Goal: Task Accomplishment & Management: Complete application form

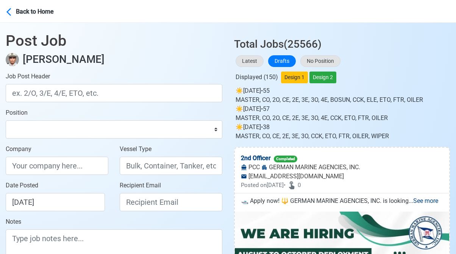
click at [397, 50] on h3 "Total Jobs (25566)" at bounding box center [342, 41] width 216 height 19
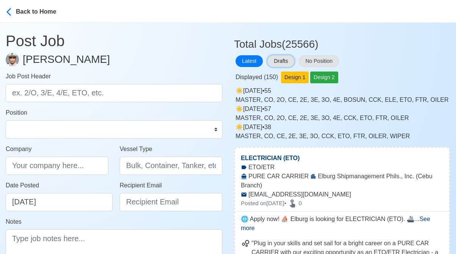
click at [283, 60] on button "Drafts" at bounding box center [281, 61] width 27 height 12
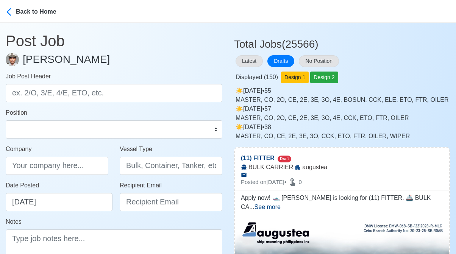
click at [393, 56] on div "Latest Drafts No Position" at bounding box center [342, 61] width 216 height 15
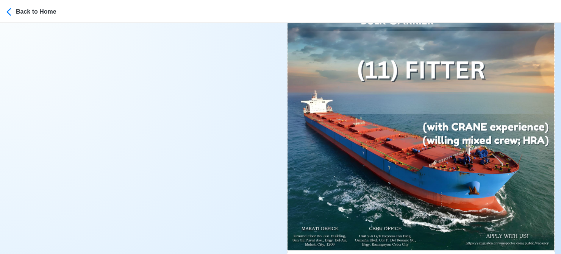
scroll to position [341, 0]
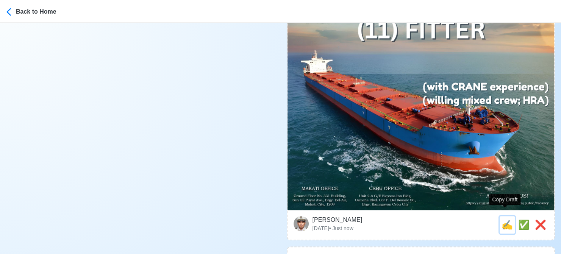
click at [462, 220] on span "✍️" at bounding box center [507, 225] width 11 height 10
type input "(11) FITTER"
type input "augustea"
type input "BULK CARRIER"
type textarea "Apply now! 🛥️ augustea is looking for (11) FITTER. 🚢 BULK CARRIER ✅ with CRANE …"
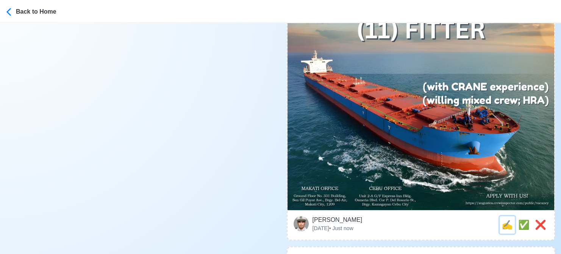
scroll to position [0, 0]
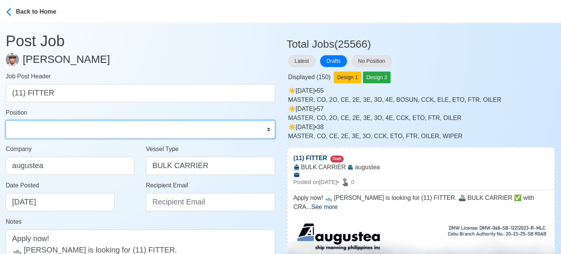
drag, startPoint x: 114, startPoint y: 133, endPoint x: 101, endPoint y: 121, distance: 17.7
click at [114, 133] on select "Master Chief Officer 2nd Officer 3rd Officer Junior Officer Chief Engineer 2nd …" at bounding box center [140, 129] width 269 height 18
select select "Fitter"
click at [6, 120] on select "Master Chief Officer 2nd Officer 3rd Officer Junior Officer Chief Engineer 2nd …" at bounding box center [140, 129] width 269 height 18
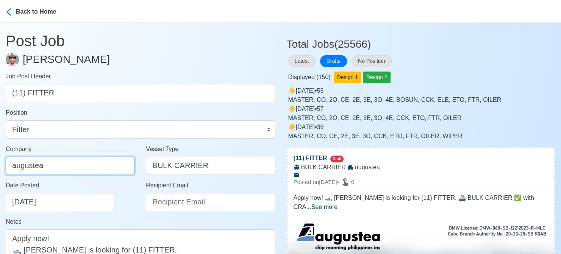
click at [97, 171] on input "augustea" at bounding box center [70, 166] width 129 height 18
type input "AUGUSTEA SHIP MANNING PHILIPPINES INC."
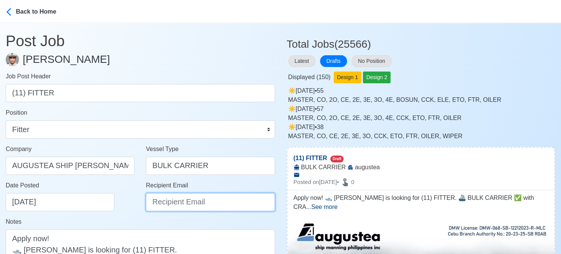
click at [177, 206] on input "Recipient Email" at bounding box center [210, 202] width 129 height 18
type input "recruitment@aspi.ph"
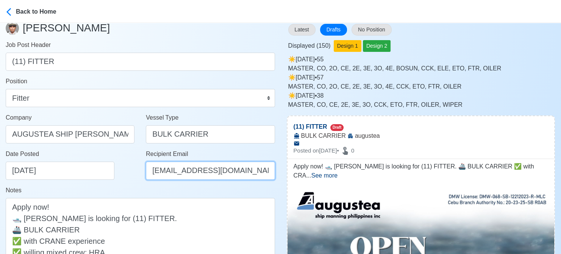
scroll to position [38, 0]
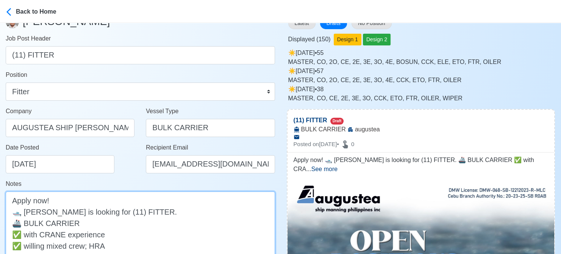
click at [29, 212] on textarea "Apply now! 🛥️ augustea is looking for (11) FITTER. 🚢 BULK CARRIER ✅ with CRANE …" at bounding box center [140, 235] width 269 height 86
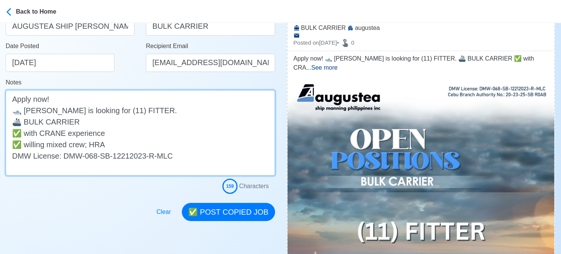
scroll to position [152, 0]
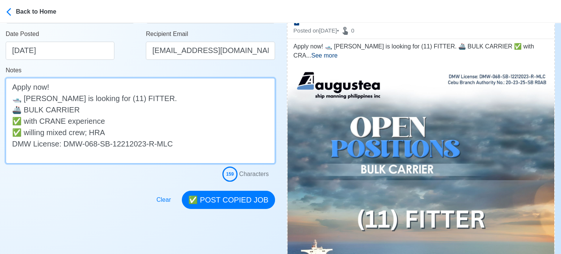
type textarea "Apply now! 🛥️ Augustea is looking for (11) FITTER. 🚢 BULK CARRIER ✅ with CRANE …"
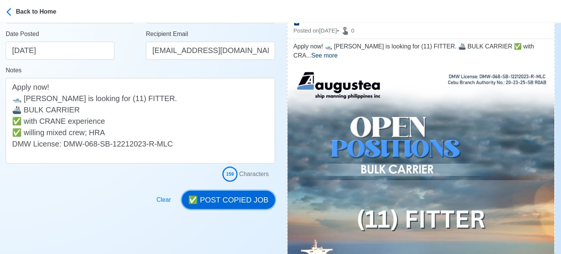
click at [216, 204] on button "✅ POST COPIED JOB" at bounding box center [228, 200] width 93 height 18
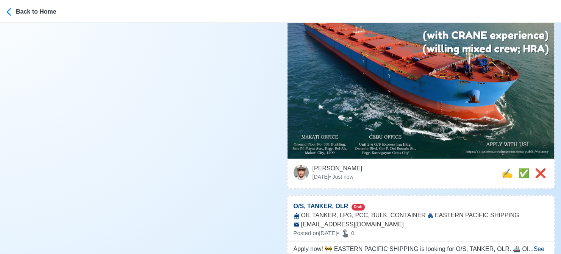
scroll to position [493, 0]
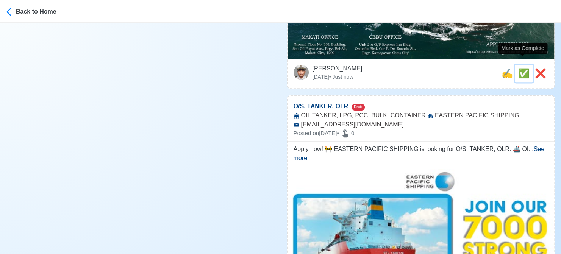
click at [462, 68] on span "✅" at bounding box center [523, 73] width 11 height 10
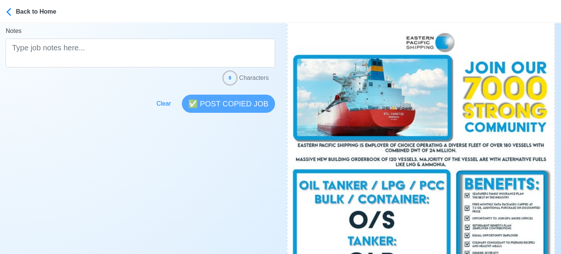
scroll to position [341, 0]
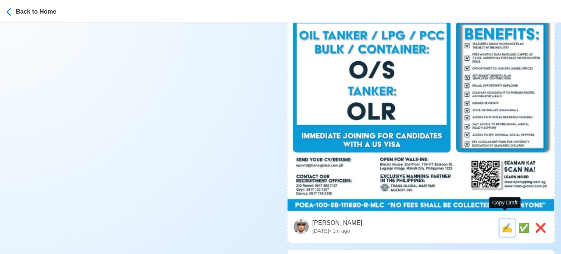
click at [462, 223] on span "✍️" at bounding box center [507, 228] width 11 height 10
type input "O/S, TANKER, OLR"
select select
type input "EASTERN PACIFIC SHIPPING"
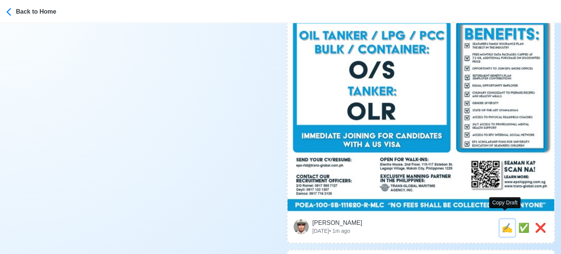
type input "OIL TANKER, LPG, PCC, BULK, CONTAINER"
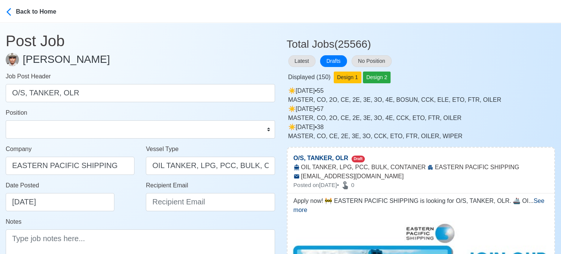
type input "eps-rtd@trans-global.com.ph"
type textarea "Apply now! 🚧 EASTERN PACIFIC SHIPPING is looking for O/S, TANKER, OLR. 🚢 OIL TA…"
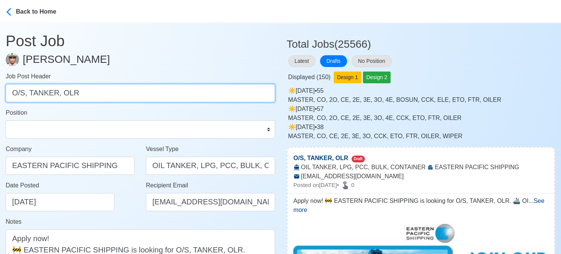
drag, startPoint x: 29, startPoint y: 90, endPoint x: 84, endPoint y: 95, distance: 55.2
click at [84, 95] on input "O/S, TANKER, OLR" at bounding box center [140, 93] width 269 height 18
type input "O/S"
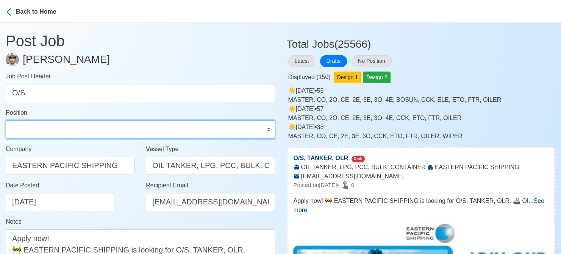
click at [67, 133] on select "Master Chief Officer 2nd Officer 3rd Officer Junior Officer Chief Engineer 2nd …" at bounding box center [140, 129] width 269 height 18
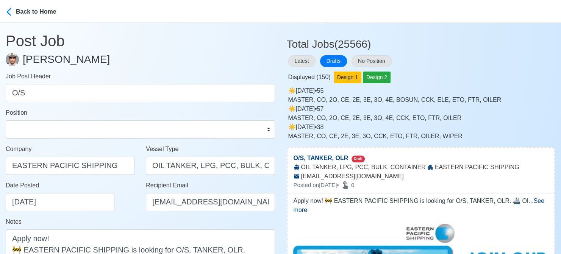
click at [129, 200] on div "Date Posted 08/15/2025" at bounding box center [72, 196] width 133 height 30
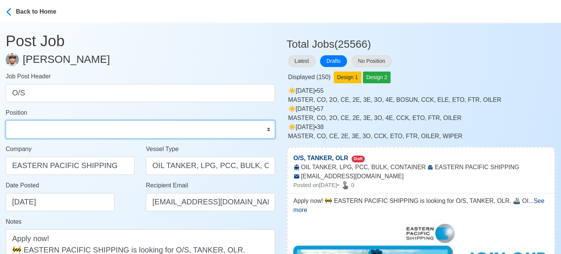
click at [83, 127] on select "Master Chief Officer 2nd Officer 3rd Officer Junior Officer Chief Engineer 2nd …" at bounding box center [140, 129] width 269 height 18
select select "Ordinary Seaman"
click at [6, 120] on select "Master Chief Officer 2nd Officer 3rd Officer Junior Officer Chief Engineer 2nd …" at bounding box center [140, 129] width 269 height 18
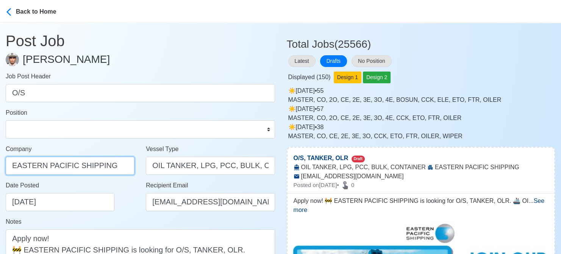
drag, startPoint x: 43, startPoint y: 165, endPoint x: -8, endPoint y: 167, distance: 50.8
click at [0, 167] on html "Back to Home Post Job Jeyner Gil Job Post Header O/S Position Master Chief Offi…" at bounding box center [280, 127] width 561 height 254
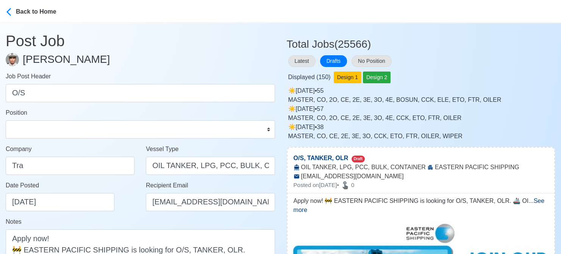
click at [462, 73] on div "Displayed ( 150 ) Design 1 Design 2" at bounding box center [421, 76] width 269 height 15
drag, startPoint x: 50, startPoint y: 167, endPoint x: -2, endPoint y: 160, distance: 52.0
click at [0, 160] on html "Back to Home Post Job Jeyner Gil Job Post Header O/S Position Master Chief Offi…" at bounding box center [280, 127] width 561 height 254
paste input "RANS-GLOBAL MARITIME AGENCY INC"
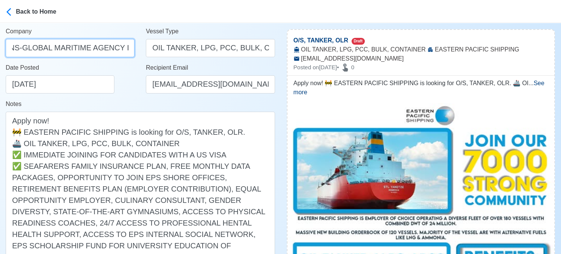
scroll to position [114, 0]
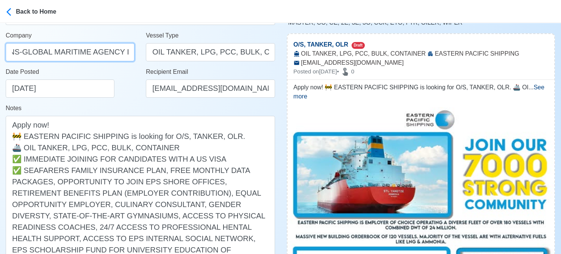
type input "TRANS-GLOBAL MARITIME AGENCY INC"
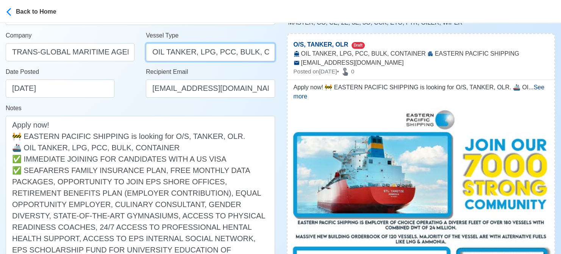
scroll to position [0, 23]
drag, startPoint x: 192, startPoint y: 53, endPoint x: 279, endPoint y: 57, distance: 87.3
click at [279, 57] on div "Vessel Type OIL TANKER, LPG, PCC, BULK, CONTAINER" at bounding box center [210, 49] width 140 height 36
type input "OIL TANKER"
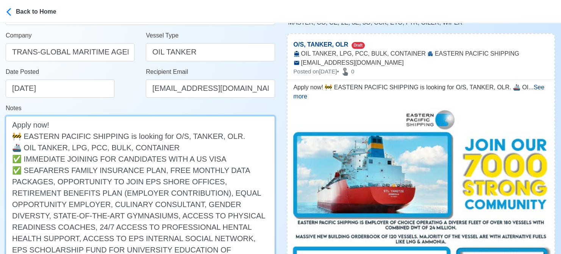
click at [25, 135] on textarea "Apply now! 🚧 EASTERN PACIFIC SHIPPING is looking for O/S, TANKER, OLR. 🚢 OIL TA…" at bounding box center [140, 204] width 269 height 177
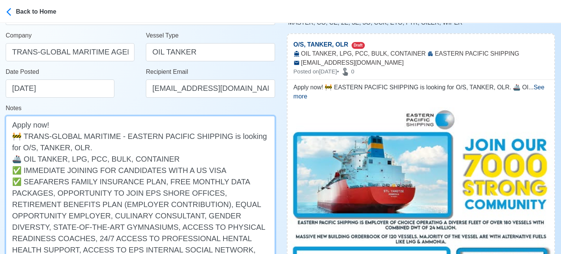
drag, startPoint x: 27, startPoint y: 146, endPoint x: 65, endPoint y: 144, distance: 37.6
click at [70, 146] on textarea "Apply now! 🚧 TRANS-GLOBAL MARITIME - EASTERN PACIFIC SHIPPING is looking for O/…" at bounding box center [140, 210] width 269 height 188
drag, startPoint x: 72, startPoint y: 149, endPoint x: 30, endPoint y: 146, distance: 42.5
click at [30, 146] on textarea "Apply now! 🚧 TRANS-GLOBAL MARITIME - EASTERN PACIFIC SHIPPING is looking for O/…" at bounding box center [140, 210] width 269 height 188
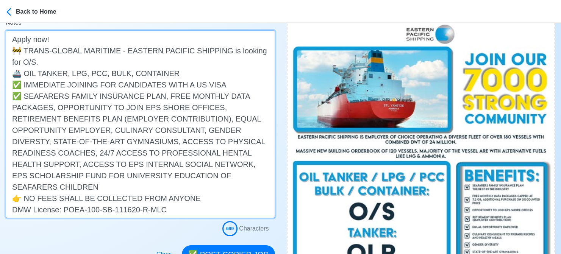
scroll to position [227, 0]
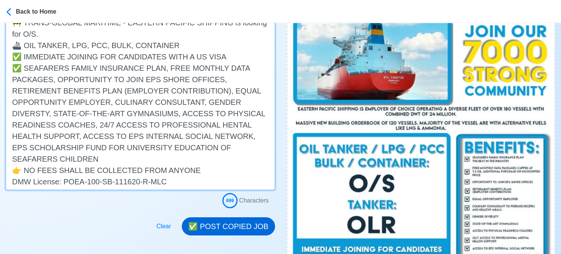
type textarea "Apply now! 🚧 TRANS-GLOBAL MARITIME - EASTERN PACIFIC SHIPPING is looking for O/…"
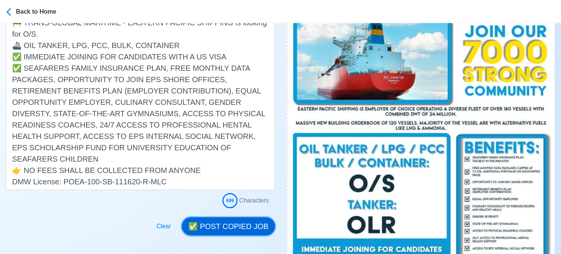
click at [224, 227] on button "✅ POST COPIED JOB" at bounding box center [228, 227] width 93 height 18
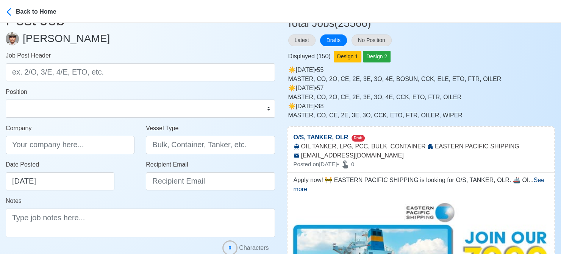
scroll to position [0, 0]
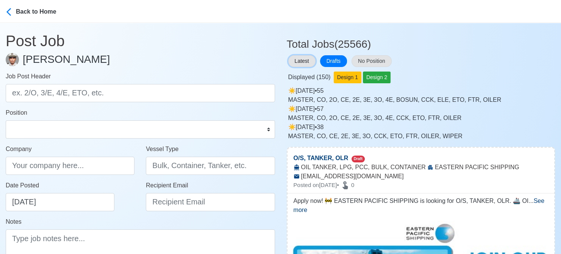
click at [305, 59] on button "Latest" at bounding box center [301, 61] width 27 height 12
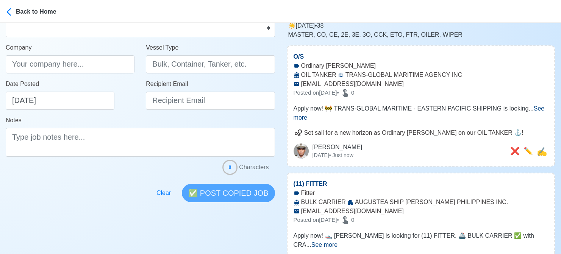
scroll to position [114, 0]
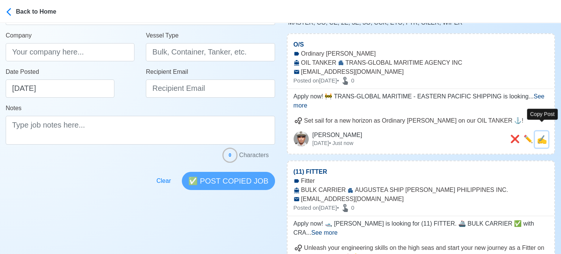
click at [462, 135] on span "✍️" at bounding box center [542, 139] width 10 height 9
type input "O/S"
type input "TRANS-GLOBAL MARITIME AGENCY INC"
type input "OIL TANKER"
type input "eps-rtd@trans-global.com.ph"
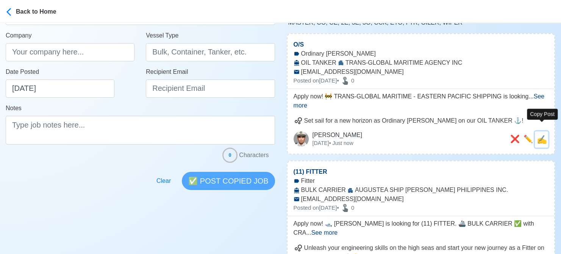
type textarea "Apply now! 🚧 TRANS-GLOBAL MARITIME - EASTERN PACIFIC SHIPPING is looking for O/…"
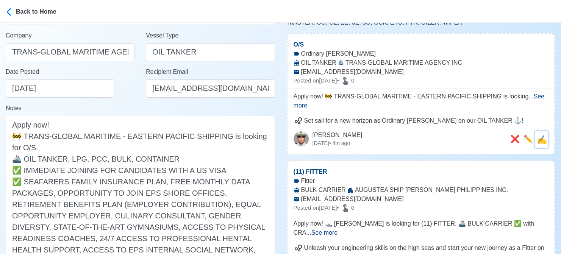
scroll to position [0, 0]
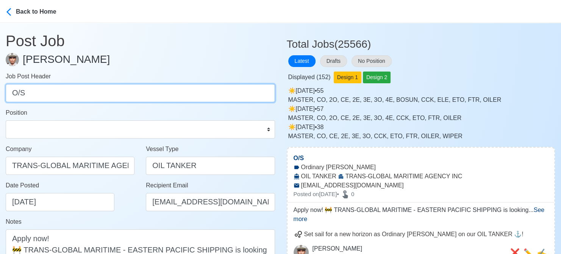
drag, startPoint x: 64, startPoint y: 88, endPoint x: -8, endPoint y: 84, distance: 71.3
click at [0, 84] on html "Back to Home Post Job Jeyner Gil Job Post Header O/S Position Master Chief Offi…" at bounding box center [280, 127] width 561 height 254
paste input "TANKER, OLR"
drag, startPoint x: 41, startPoint y: 95, endPoint x: -5, endPoint y: 95, distance: 45.5
click at [0, 95] on html "Back to Home Post Job Jeyner Gil Job Post Header TANKER, OLR Position Master Ch…" at bounding box center [280, 127] width 561 height 254
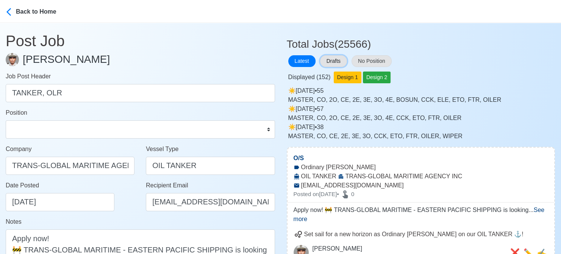
click at [341, 62] on button "Drafts" at bounding box center [333, 61] width 27 height 12
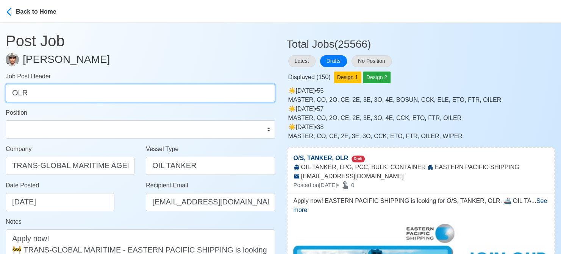
type input "OLR"
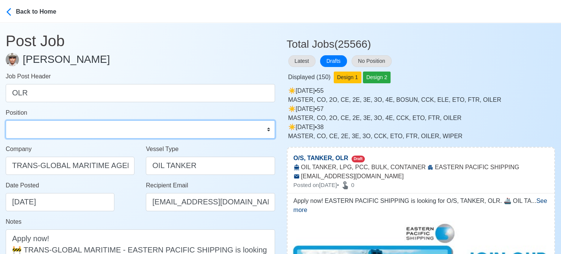
click at [109, 130] on select "Master Chief Officer 2nd Officer 3rd Officer Junior Officer Chief Engineer 2nd …" at bounding box center [140, 129] width 269 height 18
select select "Oiler"
click at [6, 120] on select "Master Chief Officer 2nd Officer 3rd Officer Junior Officer Chief Engineer 2nd …" at bounding box center [140, 129] width 269 height 18
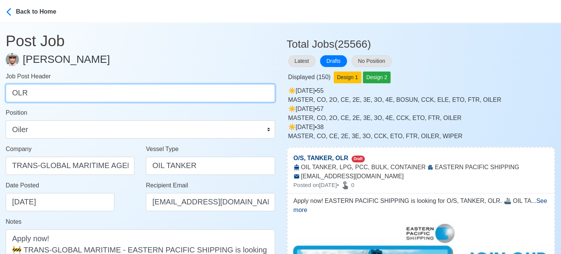
drag, startPoint x: 44, startPoint y: 91, endPoint x: -8, endPoint y: 91, distance: 51.2
click at [0, 91] on html "Back to Home Post Job Jeyner Gil Job Post Header OLR Position Master Chief Offi…" at bounding box center [280, 127] width 561 height 254
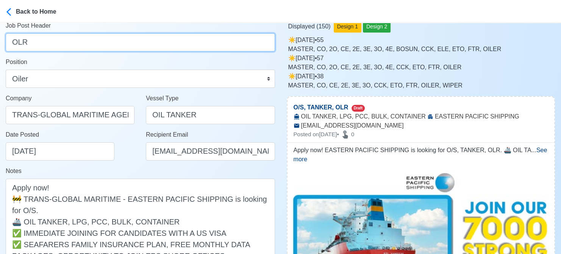
scroll to position [76, 0]
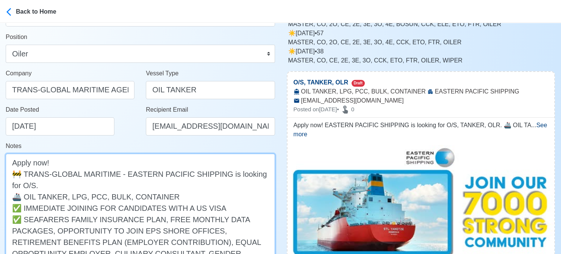
drag, startPoint x: 23, startPoint y: 186, endPoint x: 9, endPoint y: 185, distance: 14.4
click at [9, 185] on textarea "Apply now! 🚧 TRANS-GLOBAL MARITIME - EASTERN PACIFIC SHIPPING is looking for O/…" at bounding box center [140, 248] width 269 height 188
paste textarea "LR"
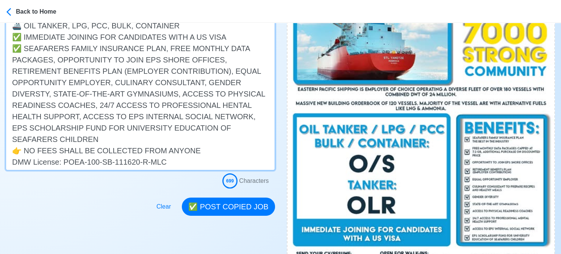
scroll to position [265, 0]
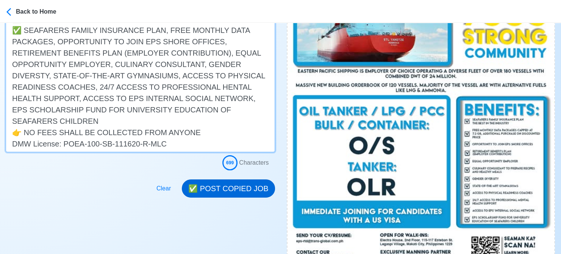
type textarea "Apply now! 🚧 TRANS-GLOBAL MARITIME - EASTERN PACIFIC SHIPPING is looking for OL…"
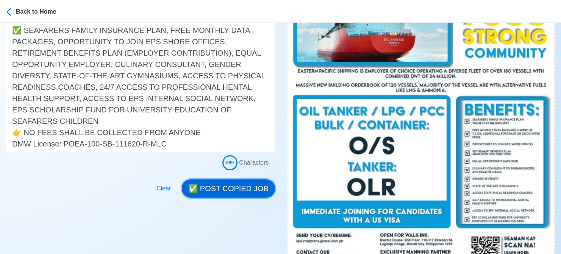
click at [241, 191] on button "✅ POST COPIED JOB" at bounding box center [228, 189] width 93 height 18
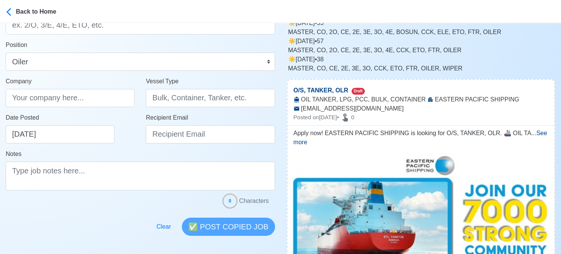
scroll to position [0, 0]
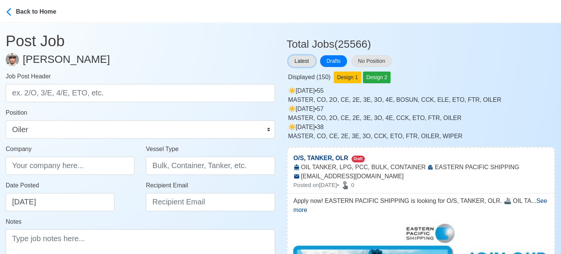
click at [300, 62] on button "Latest" at bounding box center [301, 61] width 27 height 12
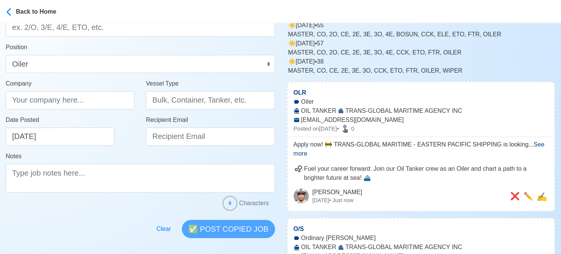
scroll to position [76, 0]
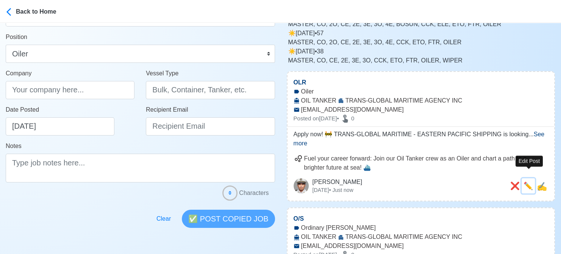
click at [462, 182] on span "✏️" at bounding box center [528, 186] width 9 height 8
type input "OLR"
type input "TRANS-GLOBAL MARITIME AGENCY INC"
type input "OIL TANKER"
type input "eps-rtd@trans-global.com.ph"
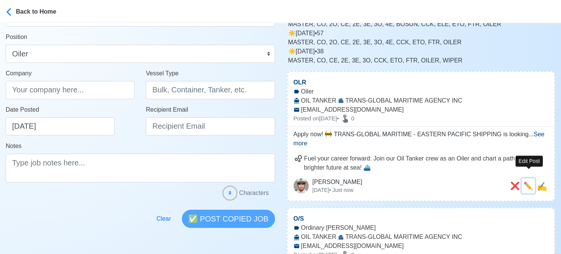
type textarea "Apply now! 🚧 TRANS-GLOBAL MARITIME - EASTERN PACIFIC SHIPPING is looking for OL…"
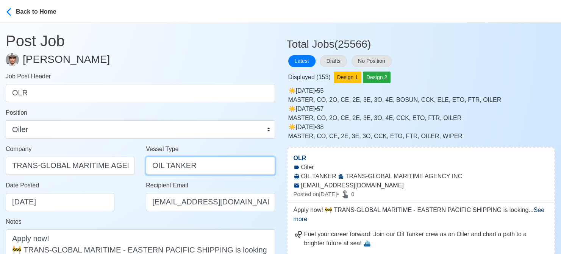
drag, startPoint x: 167, startPoint y: 166, endPoint x: 114, endPoint y: 168, distance: 53.1
click at [120, 169] on div "Company TRANS-GLOBAL MARITIME AGENCY INC Vessel Type OIL TANKER" at bounding box center [140, 163] width 281 height 36
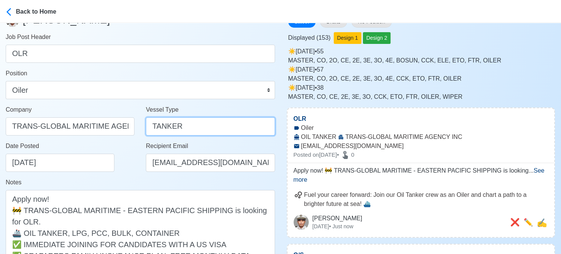
scroll to position [76, 0]
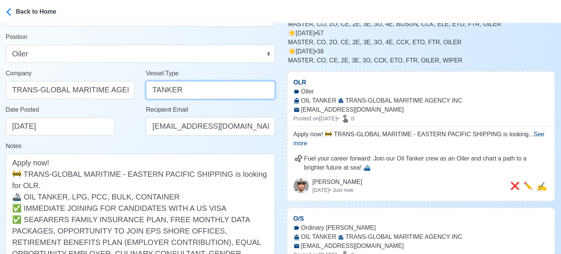
type input "TANKER"
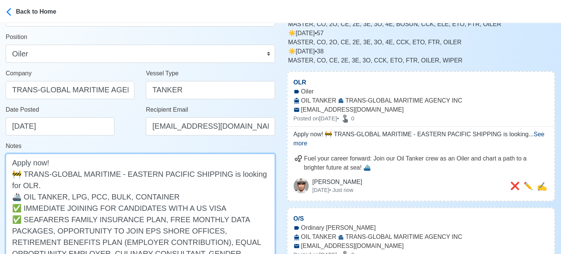
drag, startPoint x: 39, startPoint y: 198, endPoint x: 26, endPoint y: 198, distance: 13.3
click at [26, 198] on textarea "Apply now! 🚧 TRANS-GLOBAL MARITIME - EASTERN PACIFIC SHIPPING is looking for OL…" at bounding box center [140, 248] width 269 height 188
drag, startPoint x: 50, startPoint y: 196, endPoint x: 160, endPoint y: 196, distance: 109.9
click at [160, 196] on textarea "Apply now! 🚧 TRANS-GLOBAL MARITIME - EASTERN PACIFIC SHIPPING is looking for OL…" at bounding box center [140, 248] width 269 height 188
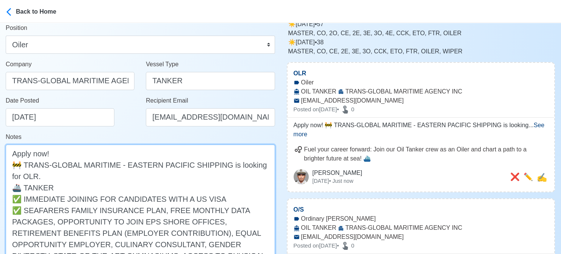
scroll to position [227, 0]
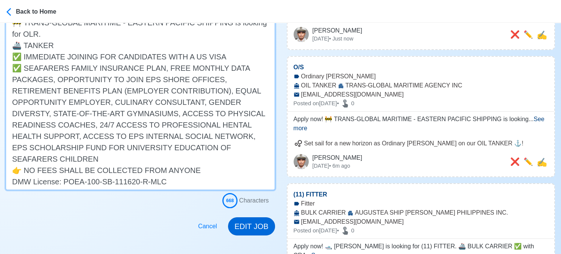
type textarea "Apply now! 🚧 TRANS-GLOBAL MARITIME - EASTERN PACIFIC SHIPPING is looking for OL…"
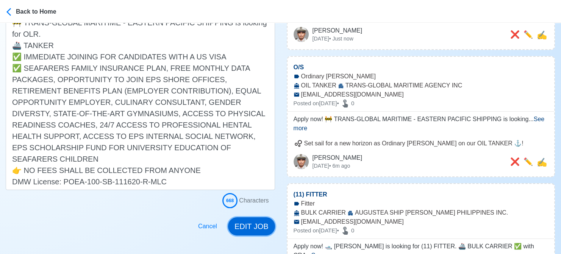
click at [254, 225] on button "EDIT JOB" at bounding box center [251, 227] width 47 height 18
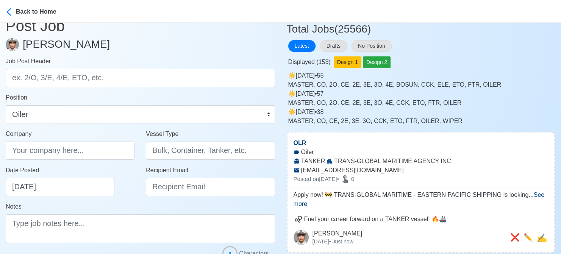
scroll to position [0, 0]
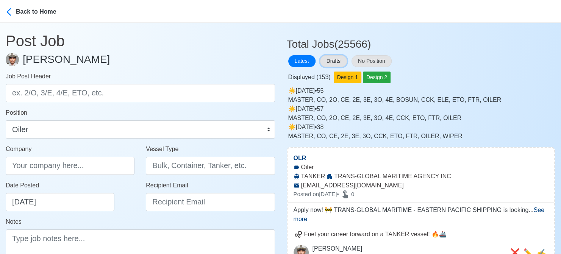
click at [336, 59] on button "Drafts" at bounding box center [333, 61] width 27 height 12
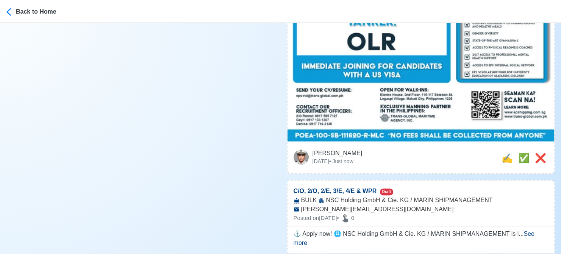
scroll to position [417, 0]
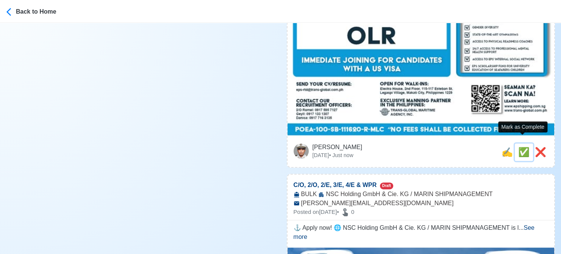
click at [462, 147] on span "✅" at bounding box center [523, 152] width 11 height 10
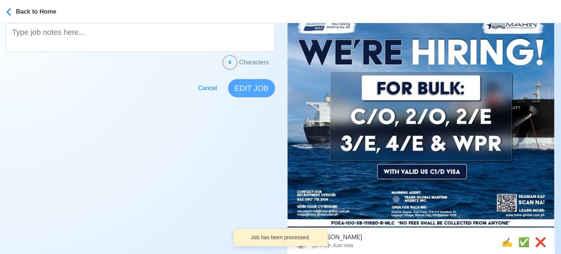
scroll to position [227, 0]
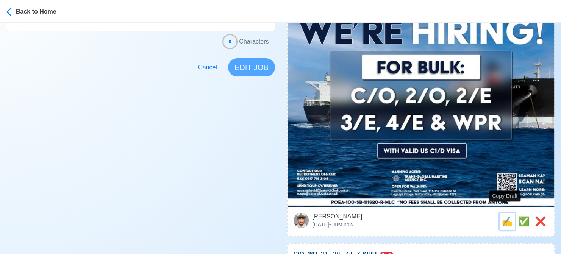
click at [462, 216] on span "✍️" at bounding box center [507, 221] width 11 height 10
type input "C/O, 2/O, 2/E, 3/E, 4/E & WPR"
select select
type input "NSC Holding GmbH & Cie. KG / MARIN SHIPMANAGEMENT"
type input "BULK"
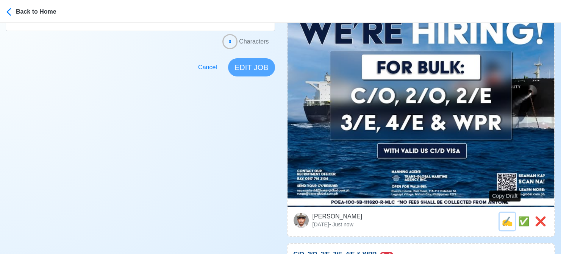
type input "rosga@trans-global.com.ph"
type textarea "⚓ Apply now! 🌐 NSC Holding GmbH & Cie. KG / MARIN SHIPMANAGEMENT is looking for…"
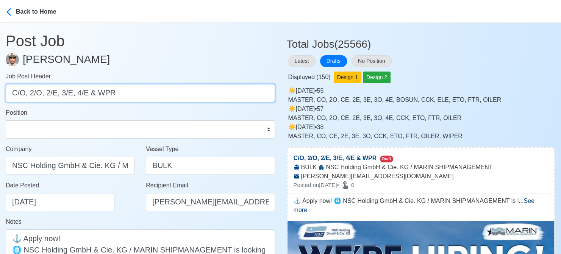
drag, startPoint x: 30, startPoint y: 93, endPoint x: 136, endPoint y: 103, distance: 107.0
click at [136, 103] on form "Job Post Header C/O, 2/O, 2/E, 3/E, 4/E & WPR Position Master Chief Officer 2nd…" at bounding box center [140, 208] width 269 height 273
type input "C/O"
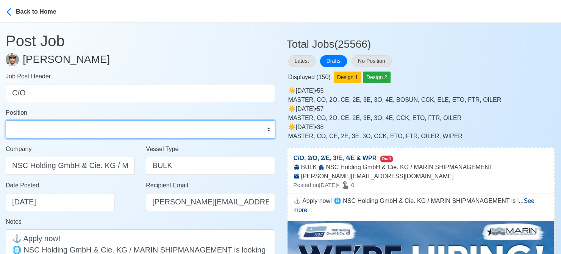
click at [103, 128] on select "Master Chief Officer 2nd Officer 3rd Officer Junior Officer Chief Engineer 2nd …" at bounding box center [140, 129] width 269 height 18
select select "Chief Officer"
click at [6, 120] on select "Master Chief Officer 2nd Officer 3rd Officer Junior Officer Chief Engineer 2nd …" at bounding box center [140, 129] width 269 height 18
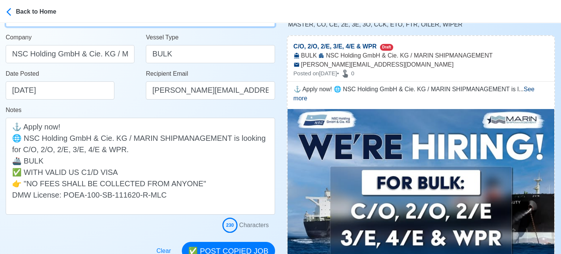
scroll to position [114, 0]
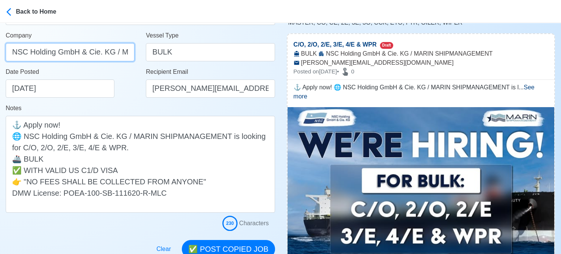
click at [71, 51] on input "NSC Holding GmbH & Cie. KG / MARIN SHIPMANAGEMENT" at bounding box center [70, 52] width 129 height 18
paste input "2/O, 2/E, 3/E, 4/E & WPR"
click at [99, 56] on input "NSC Holding GmbH & Cie. KG / MARIN SHIPMANAGEMENT" at bounding box center [70, 52] width 129 height 18
paste input "TRANS-GLOBAL MARITIME AGENCY INC"
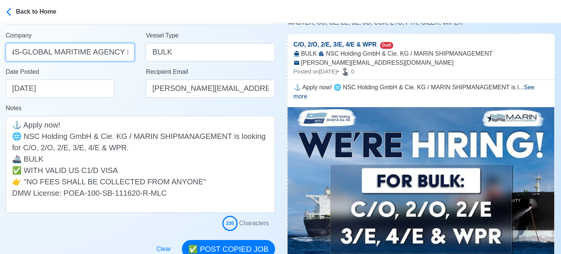
type input "TRANS-GLOBAL MARITIME AGENCY INC"
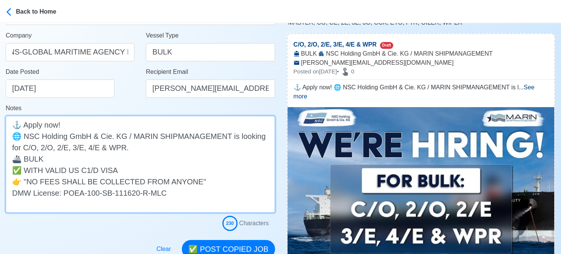
click at [25, 136] on textarea "⚓ Apply now! 🌐 NSC Holding GmbH & Cie. KG / MARIN SHIPMANAGEMENT is looking for…" at bounding box center [140, 164] width 269 height 97
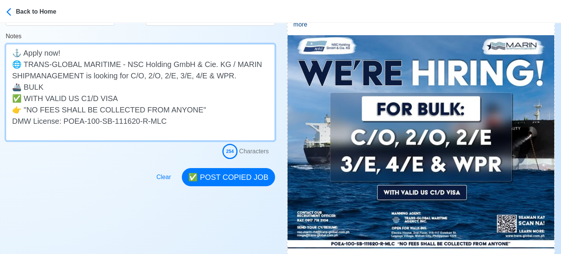
scroll to position [114, 0]
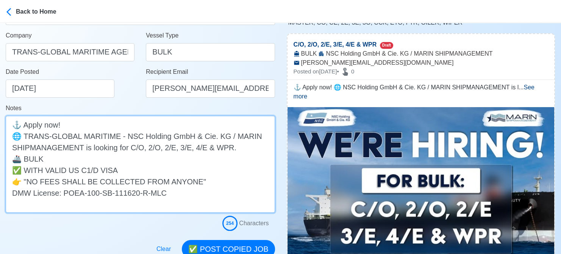
drag, startPoint x: 144, startPoint y: 147, endPoint x: 225, endPoint y: 148, distance: 81.1
click at [225, 148] on textarea "⚓ Apply now! 🌐 TRANS-GLOBAL MARITIME - NSC Holding GmbH & Cie. KG / MARIN SHIPM…" at bounding box center [140, 164] width 269 height 97
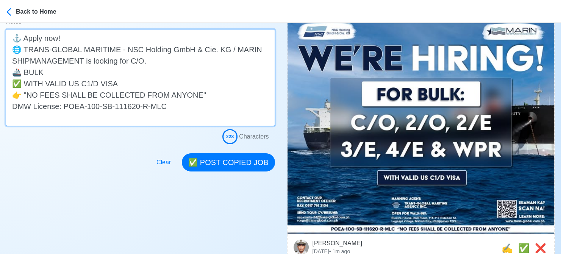
scroll to position [227, 0]
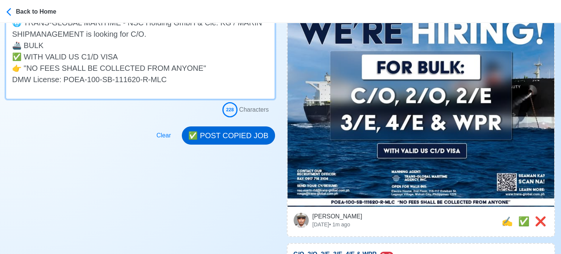
type textarea "⚓ Apply now! 🌐 TRANS-GLOBAL MARITIME - NSC Holding GmbH & Cie. KG / MARIN SHIPM…"
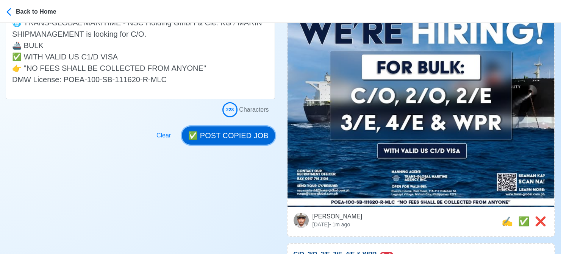
click at [232, 137] on button "✅ POST COPIED JOB" at bounding box center [228, 136] width 93 height 18
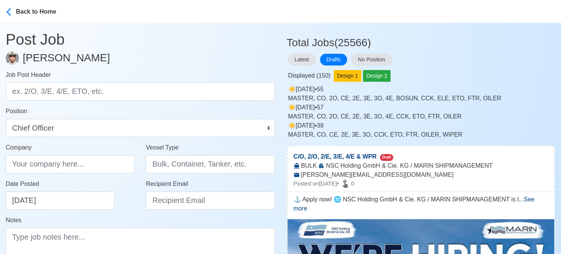
scroll to position [0, 0]
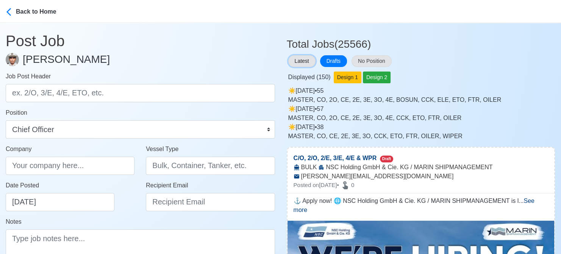
click at [304, 58] on button "Latest" at bounding box center [301, 61] width 27 height 12
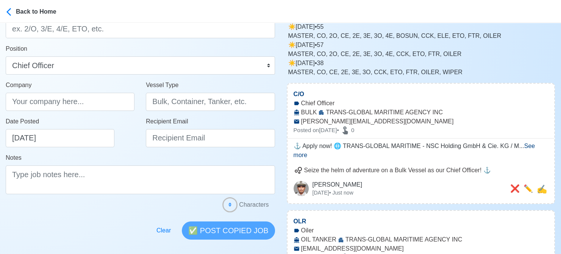
scroll to position [76, 0]
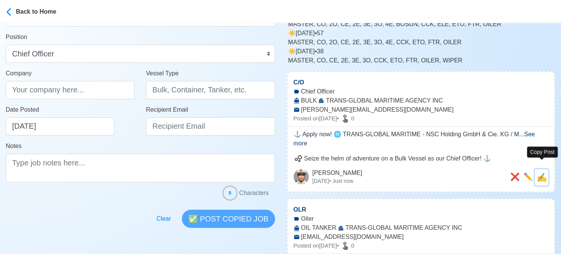
click at [462, 173] on span "✍️" at bounding box center [542, 177] width 10 height 9
type input "C/O"
type input "TRANS-GLOBAL MARITIME AGENCY INC"
type input "BULK"
type input "rosga@trans-global.com.ph"
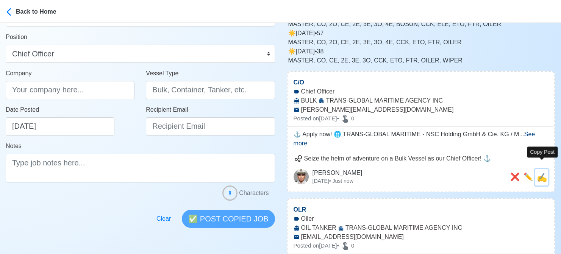
type textarea "⚓ Apply now! 🌐 TRANS-GLOBAL MARITIME - NSC Holding GmbH & Cie. KG / MARIN SHIPM…"
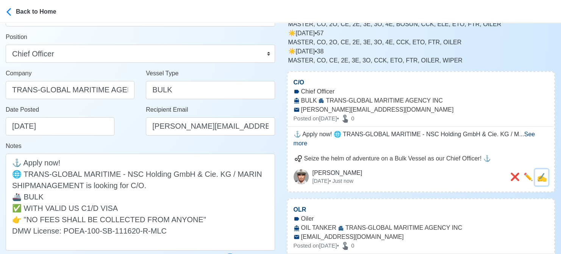
scroll to position [0, 0]
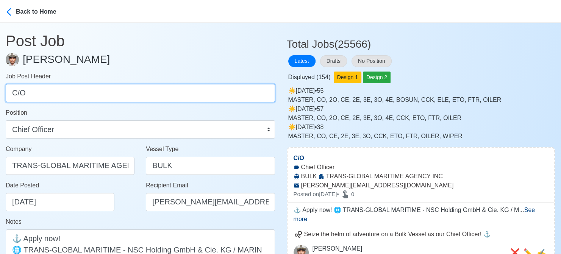
click at [56, 95] on input "C/O" at bounding box center [140, 93] width 269 height 18
paste input "2/O, 2/E, 3/E, 4/E & WPR"
drag, startPoint x: 29, startPoint y: 94, endPoint x: 124, endPoint y: 94, distance: 94.7
click at [124, 94] on input "2/O, 2/E, 3/E, 4/E & WPR" at bounding box center [140, 93] width 269 height 18
type input "2/O"
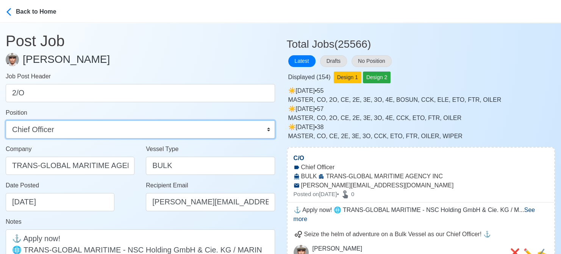
click at [106, 128] on select "Master Chief Officer 2nd Officer 3rd Officer Junior Officer Chief Engineer 2nd …" at bounding box center [140, 129] width 269 height 18
select select "2nd Officer"
click at [6, 120] on select "Master Chief Officer 2nd Officer 3rd Officer Junior Officer Chief Engineer 2nd …" at bounding box center [140, 129] width 269 height 18
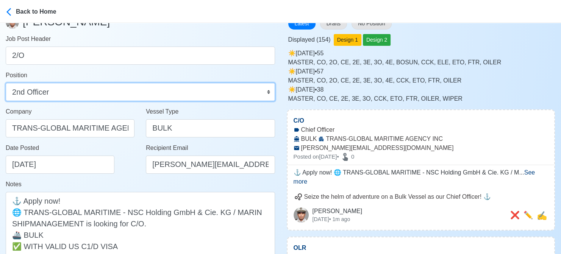
scroll to position [38, 0]
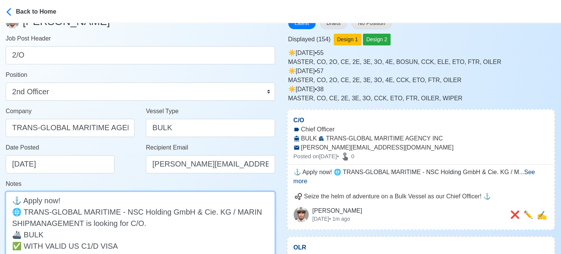
click at [130, 224] on textarea "⚓ Apply now! 🌐 TRANS-GLOBAL MARITIME - NSC Holding GmbH & Cie. KG / MARIN SHIPM…" at bounding box center [140, 240] width 269 height 97
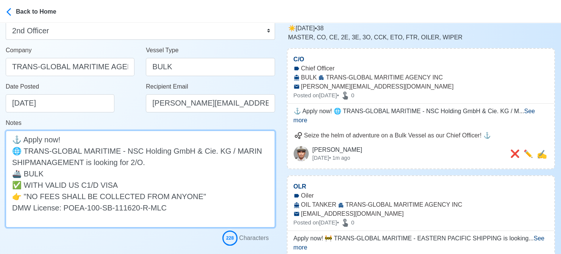
scroll to position [152, 0]
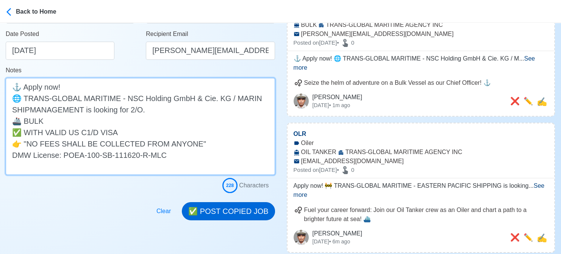
type textarea "⚓ Apply now! 🌐 TRANS-GLOBAL MARITIME - NSC Holding GmbH & Cie. KG / MARIN SHIPM…"
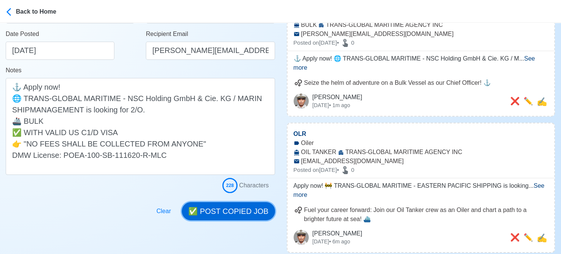
click at [220, 212] on button "✅ POST COPIED JOB" at bounding box center [228, 211] width 93 height 18
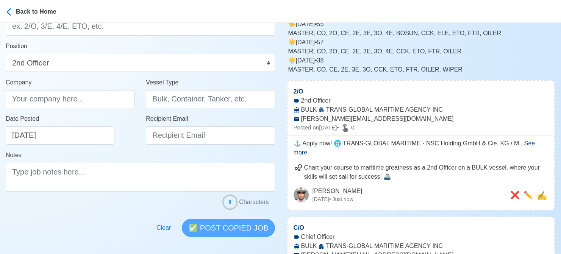
scroll to position [76, 0]
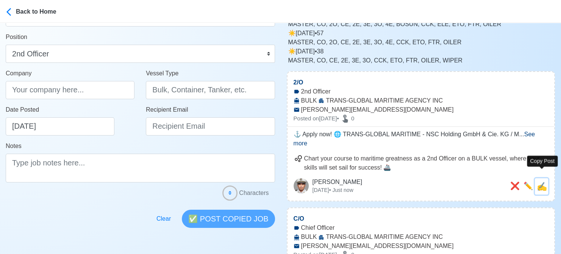
click at [462, 182] on span "✍️" at bounding box center [542, 186] width 10 height 9
type input "2/O"
type input "TRANS-GLOBAL MARITIME AGENCY INC"
type input "BULK"
type input "rosga@trans-global.com.ph"
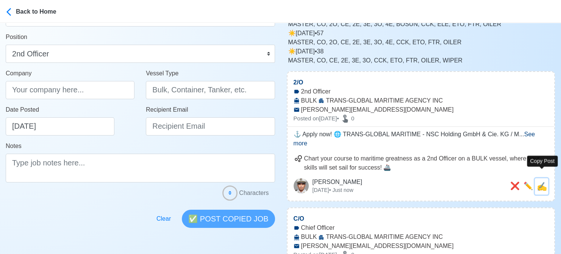
type textarea "⚓ Apply now! 🌐 TRANS-GLOBAL MARITIME - NSC Holding GmbH & Cie. KG / MARIN SHIPM…"
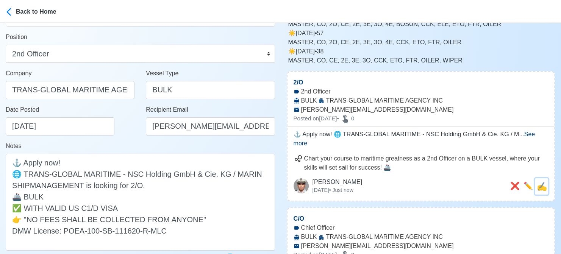
scroll to position [0, 0]
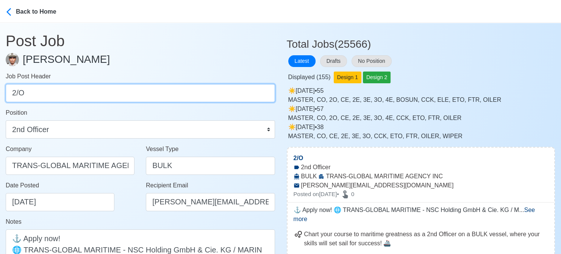
click at [99, 94] on input "2/O" at bounding box center [140, 93] width 269 height 18
paste input "E, 3/E, 4/E & WPR"
drag, startPoint x: 27, startPoint y: 95, endPoint x: 105, endPoint y: 93, distance: 78.8
click at [105, 93] on input "2/E, 3/E, 4/E & WPR" at bounding box center [140, 93] width 269 height 18
type input "2/E"
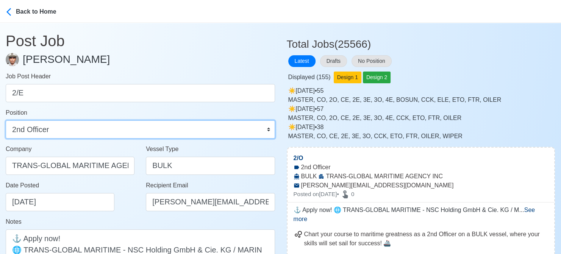
click at [99, 125] on select "Master Chief Officer 2nd Officer 3rd Officer Junior Officer Chief Engineer 2nd …" at bounding box center [140, 129] width 269 height 18
select select "2nd Engineer"
click at [6, 120] on select "Master Chief Officer 2nd Officer 3rd Officer Junior Officer Chief Engineer 2nd …" at bounding box center [140, 129] width 269 height 18
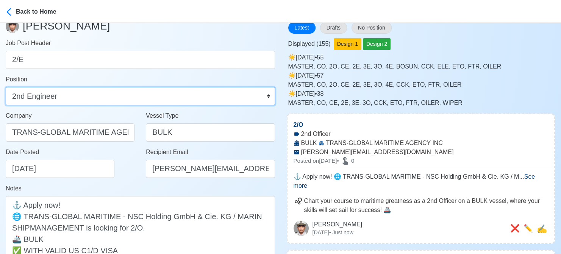
scroll to position [76, 0]
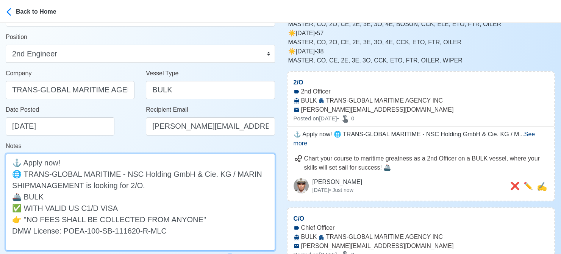
click at [137, 185] on textarea "⚓ Apply now! 🌐 TRANS-GLOBAL MARITIME - NSC Holding GmbH & Cie. KG / MARIN SHIPM…" at bounding box center [140, 202] width 269 height 97
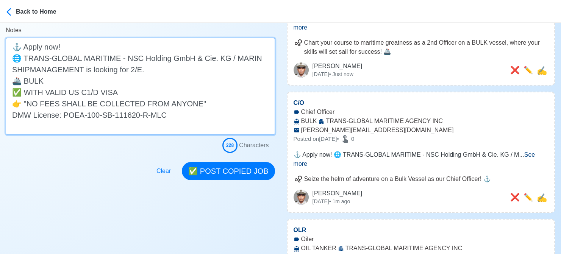
scroll to position [227, 0]
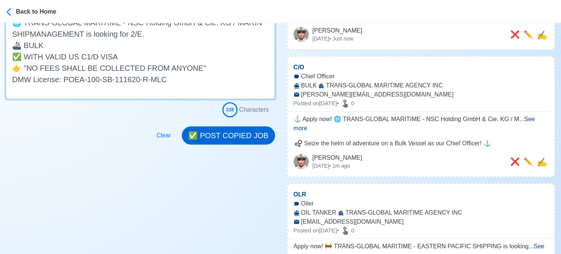
type textarea "⚓ Apply now! 🌐 TRANS-GLOBAL MARITIME - NSC Holding GmbH & Cie. KG / MARIN SHIPM…"
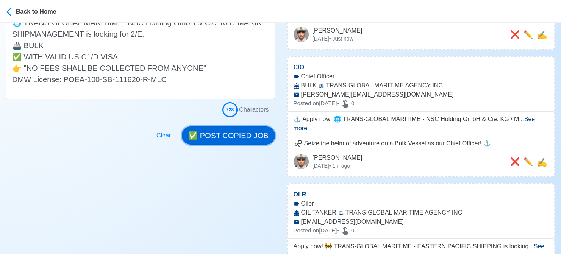
click at [238, 139] on button "✅ POST COPIED JOB" at bounding box center [228, 136] width 93 height 18
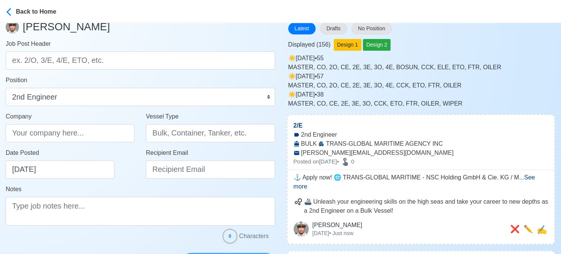
scroll to position [38, 0]
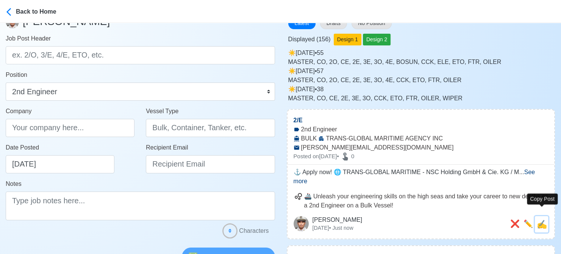
drag, startPoint x: 541, startPoint y: 214, endPoint x: 224, endPoint y: 151, distance: 323.0
click at [462, 220] on span "✍️" at bounding box center [542, 224] width 10 height 9
type input "2/E"
type input "TRANS-GLOBAL MARITIME AGENCY INC"
type input "BULK"
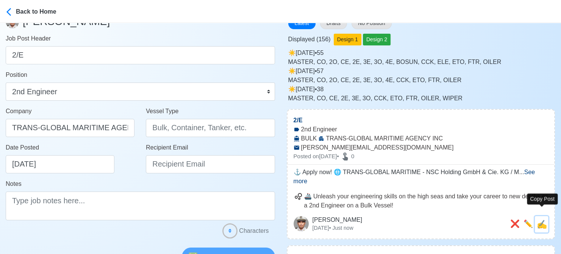
type input "rosga@trans-global.com.ph"
type textarea "⚓ Apply now! 🌐 TRANS-GLOBAL MARITIME - NSC Holding GmbH & Cie. KG / MARIN SHIPM…"
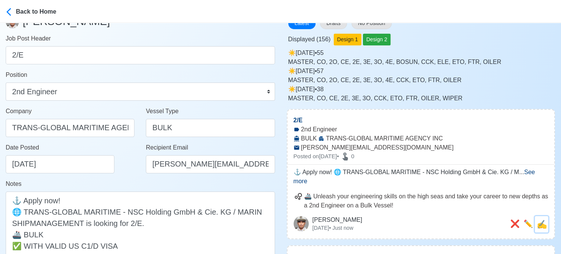
scroll to position [0, 0]
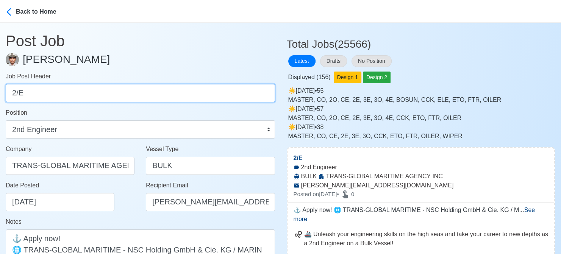
click at [114, 98] on input "2/E" at bounding box center [140, 93] width 269 height 18
paste input "3/E, 4/E & WPR"
drag, startPoint x: 26, startPoint y: 95, endPoint x: 95, endPoint y: 95, distance: 69.3
click at [95, 95] on input "3/E, 4/E & WPR" at bounding box center [140, 93] width 269 height 18
type input "3/E"
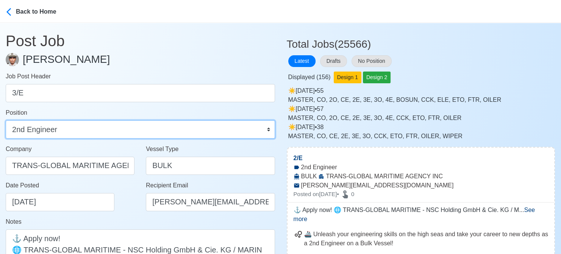
click at [130, 130] on select "Master Chief Officer 2nd Officer 3rd Officer Junior Officer Chief Engineer 2nd …" at bounding box center [140, 129] width 269 height 18
select select "3rd Engineer"
click at [6, 120] on select "Master Chief Officer 2nd Officer 3rd Officer Junior Officer Chief Engineer 2nd …" at bounding box center [140, 129] width 269 height 18
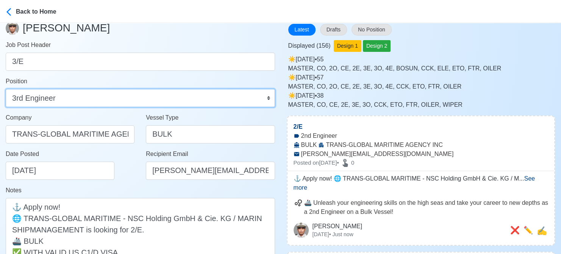
scroll to position [114, 0]
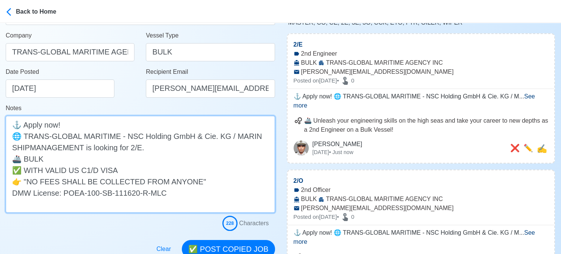
click at [130, 148] on textarea "⚓ Apply now! 🌐 TRANS-GLOBAL MARITIME - NSC Holding GmbH & Cie. KG / MARIN SHIPM…" at bounding box center [140, 164] width 269 height 97
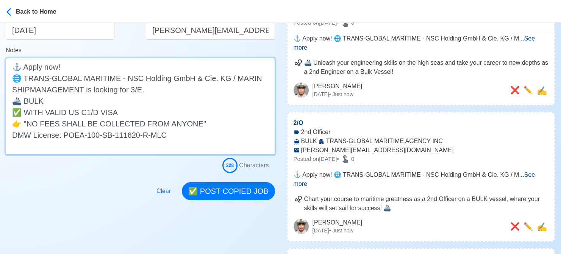
scroll to position [189, 0]
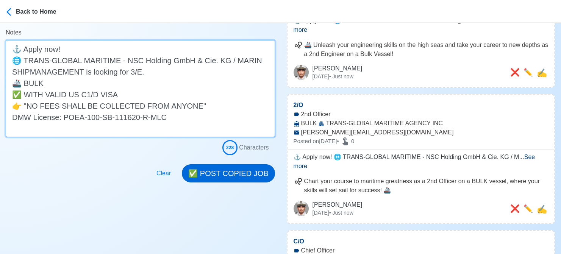
type textarea "⚓ Apply now! 🌐 TRANS-GLOBAL MARITIME - NSC Holding GmbH & Cie. KG / MARIN SHIPM…"
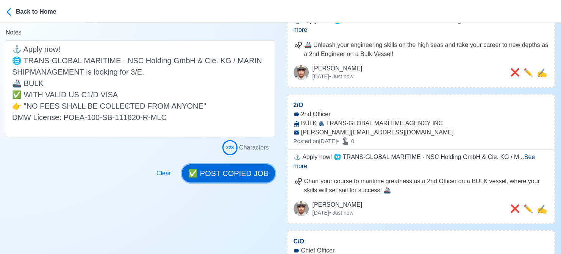
click at [230, 174] on button "✅ POST COPIED JOB" at bounding box center [228, 173] width 93 height 18
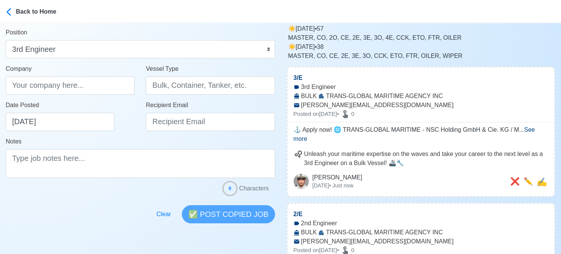
scroll to position [38, 0]
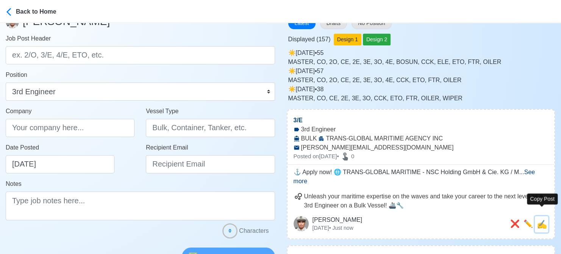
click at [462, 220] on span "✍️" at bounding box center [542, 224] width 10 height 9
type input "3/E"
type input "TRANS-GLOBAL MARITIME AGENCY INC"
type input "BULK"
type input "rosga@trans-global.com.ph"
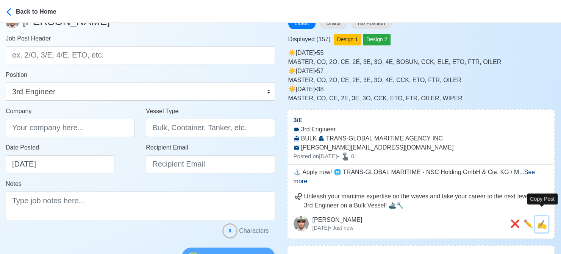
type textarea "⚓ Apply now! 🌐 TRANS-GLOBAL MARITIME - NSC Holding GmbH & Cie. KG / MARIN SHIPM…"
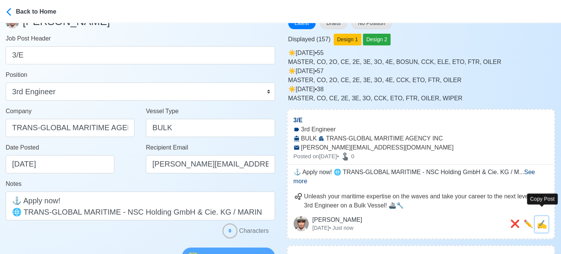
scroll to position [0, 0]
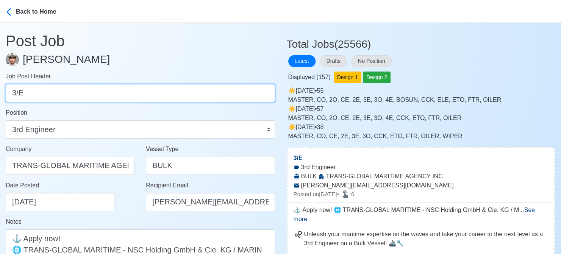
click at [137, 95] on input "3/E" at bounding box center [140, 93] width 269 height 18
paste input "4/E & WPR"
click at [38, 94] on input "4/E & WPR" at bounding box center [140, 93] width 269 height 18
type input "4/E"
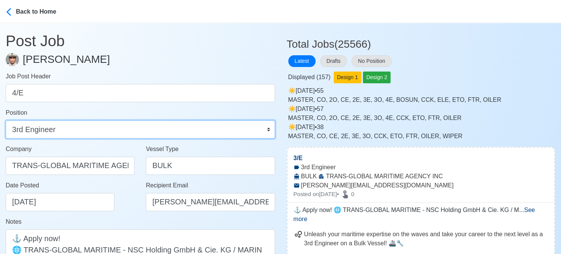
click at [88, 128] on select "Master Chief Officer 2nd Officer 3rd Officer Junior Officer Chief Engineer 2nd …" at bounding box center [140, 129] width 269 height 18
select select "4th Engineer"
click at [6, 120] on select "Master Chief Officer 2nd Officer 3rd Officer Junior Officer Chief Engineer 2nd …" at bounding box center [140, 129] width 269 height 18
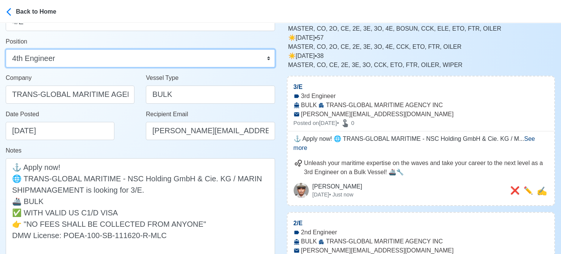
scroll to position [76, 0]
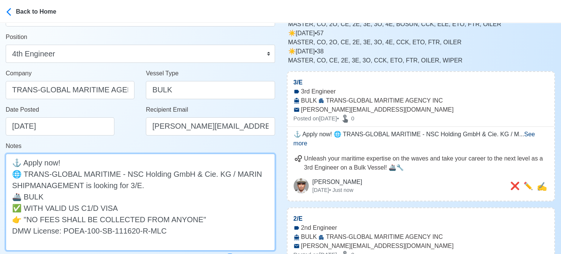
click at [131, 184] on textarea "⚓ Apply now! 🌐 TRANS-GLOBAL MARITIME - NSC Holding GmbH & Cie. KG / MARIN SHIPM…" at bounding box center [140, 202] width 269 height 97
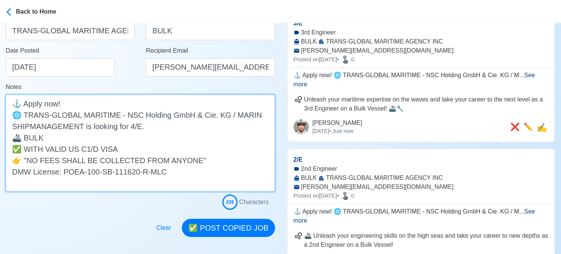
scroll to position [189, 0]
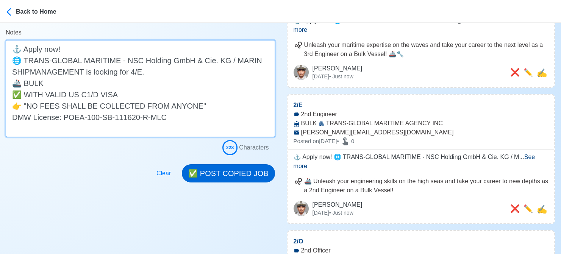
type textarea "⚓ Apply now! 🌐 TRANS-GLOBAL MARITIME - NSC Holding GmbH & Cie. KG / MARIN SHIPM…"
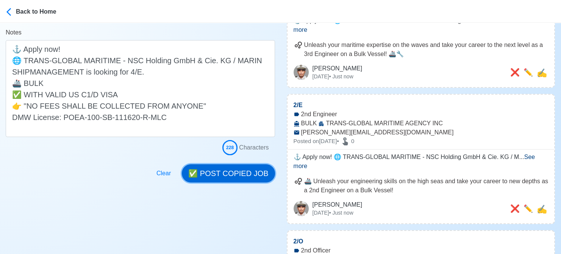
click at [241, 173] on button "✅ POST COPIED JOB" at bounding box center [228, 173] width 93 height 18
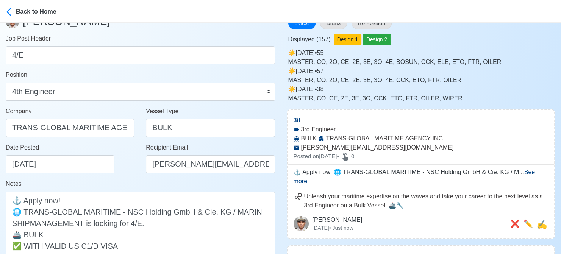
scroll to position [38, 0]
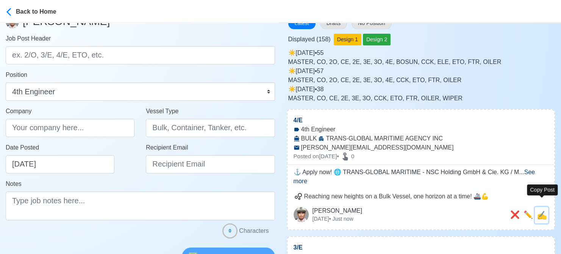
click at [462, 211] on span "✍️" at bounding box center [542, 215] width 10 height 9
type input "4/E"
type input "TRANS-GLOBAL MARITIME AGENCY INC"
type input "BULK"
type input "rosga@trans-global.com.ph"
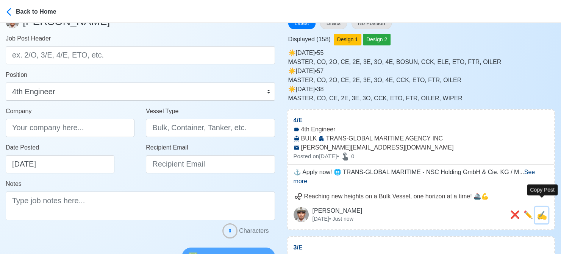
type textarea "⚓ Apply now! 🌐 TRANS-GLOBAL MARITIME - NSC Holding GmbH & Cie. KG / MARIN SHIPM…"
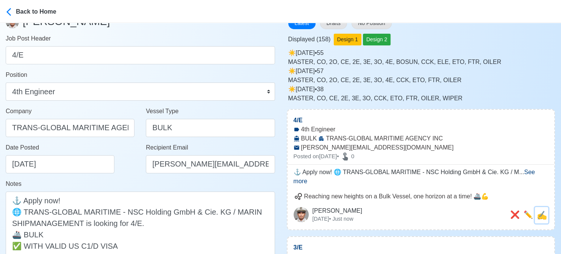
scroll to position [0, 0]
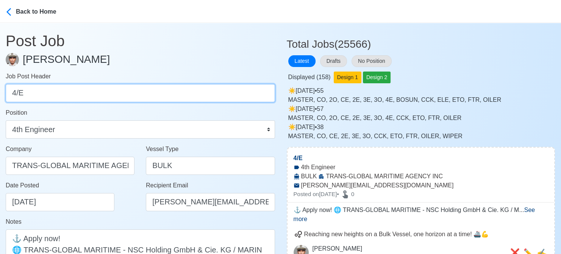
click at [121, 92] on input "4/E" at bounding box center [140, 93] width 269 height 18
paste input "WPR"
type input "WPR"
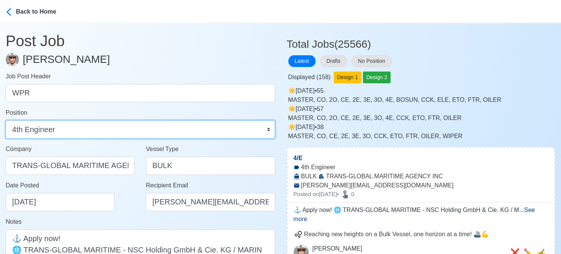
click at [70, 130] on select "Master Chief Officer 2nd Officer 3rd Officer Junior Officer Chief Engineer 2nd …" at bounding box center [140, 129] width 269 height 18
select select "Wiper"
click at [6, 120] on select "Master Chief Officer 2nd Officer 3rd Officer Junior Officer Chief Engineer 2nd …" at bounding box center [140, 129] width 269 height 18
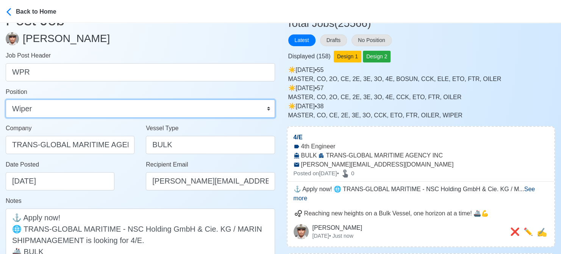
scroll to position [38, 0]
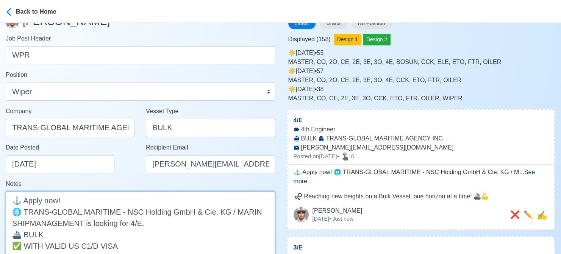
drag, startPoint x: 127, startPoint y: 224, endPoint x: 137, endPoint y: 222, distance: 10.9
click at [137, 222] on textarea "⚓ Apply now! 🌐 TRANS-GLOBAL MARITIME - NSC Holding GmbH & Cie. KG / MARIN SHIPM…" at bounding box center [140, 240] width 269 height 97
paste textarea "WPR"
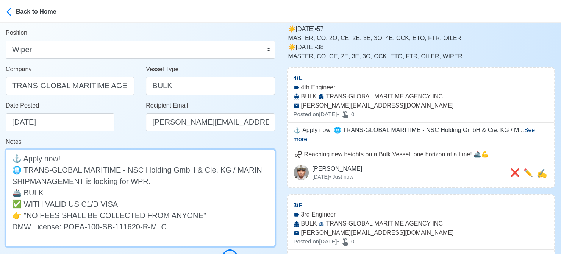
scroll to position [189, 0]
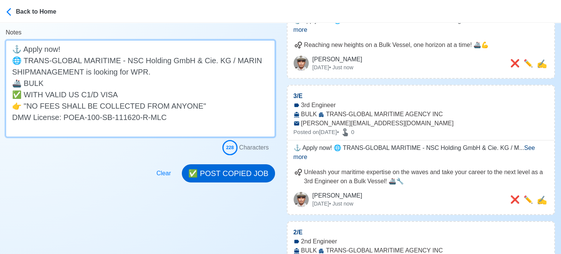
type textarea "⚓ Apply now! 🌐 TRANS-GLOBAL MARITIME - NSC Holding GmbH & Cie. KG / MARIN SHIPM…"
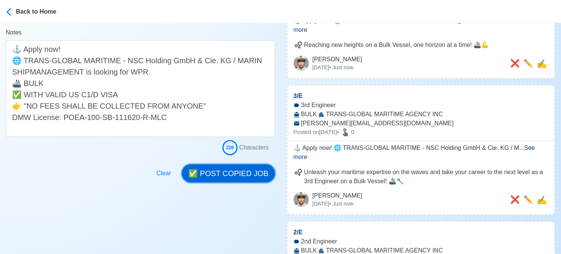
click at [238, 177] on button "✅ POST COPIED JOB" at bounding box center [228, 173] width 93 height 18
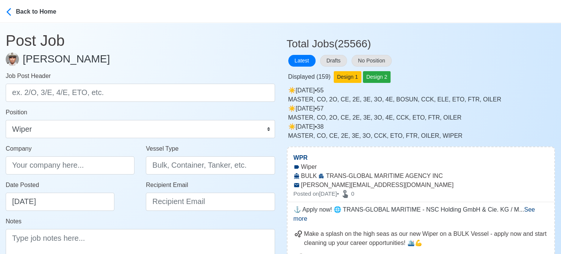
scroll to position [0, 0]
click at [342, 57] on button "Drafts" at bounding box center [333, 61] width 27 height 12
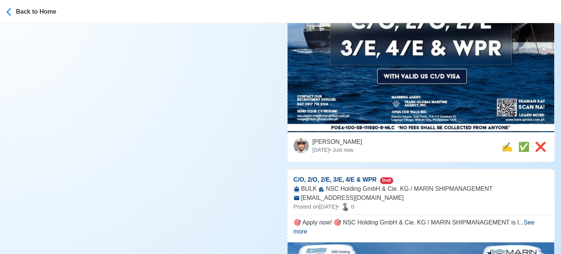
scroll to position [303, 0]
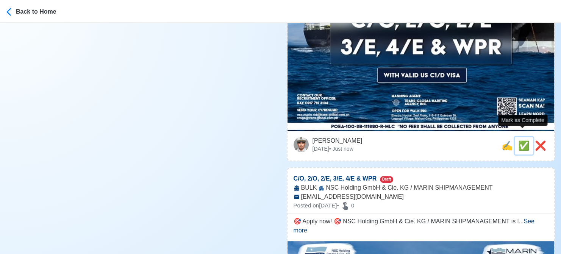
click at [462, 141] on span "✅" at bounding box center [523, 146] width 11 height 10
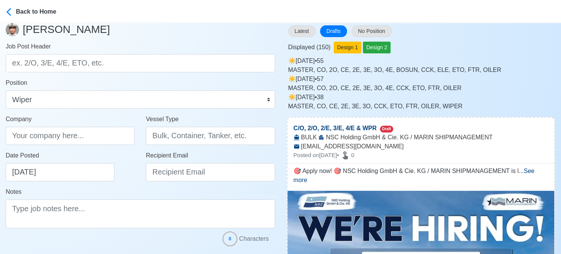
scroll to position [0, 0]
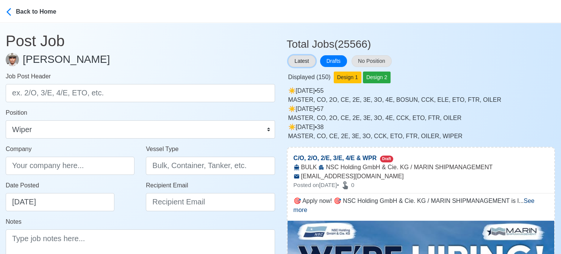
click at [304, 63] on button "Latest" at bounding box center [301, 61] width 27 height 12
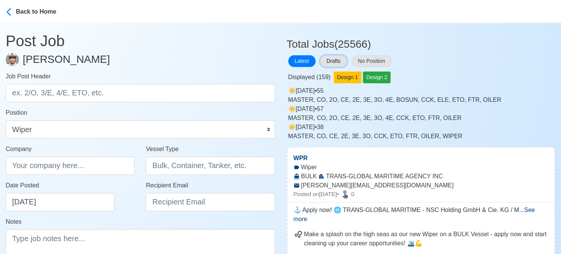
click at [340, 62] on button "Drafts" at bounding box center [333, 61] width 27 height 12
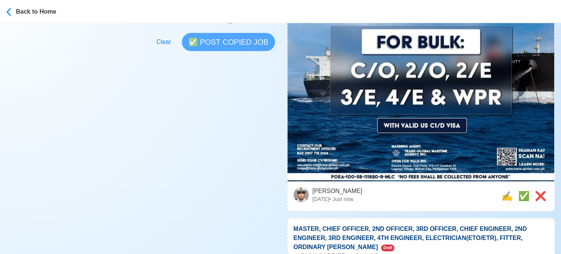
scroll to position [265, 0]
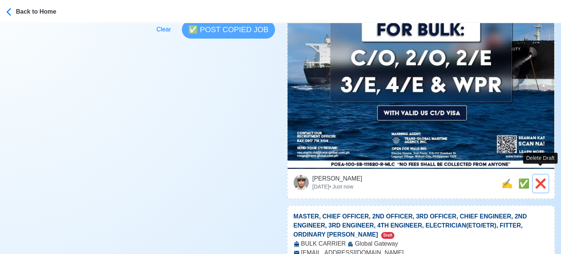
click at [462, 178] on span "❌" at bounding box center [540, 183] width 11 height 10
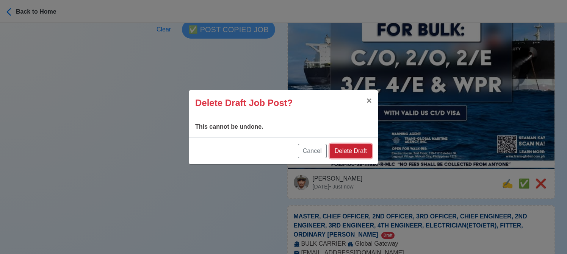
click at [347, 154] on button "Delete Draft" at bounding box center [351, 151] width 42 height 14
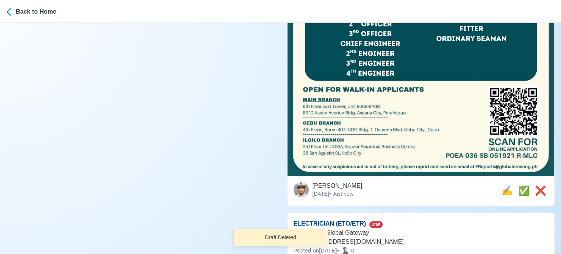
scroll to position [341, 0]
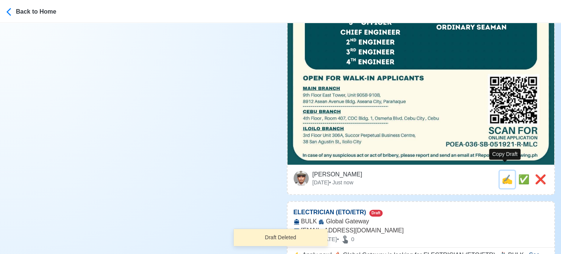
click at [462, 174] on span "✍️" at bounding box center [507, 179] width 11 height 10
type input "MASTER, CHIEF OFFICER, 2ND OFFICER, 3RD OFFICER, CHIEF ENGINEER, 2ND ENGINEER, …"
select select
type input "Global Gateway"
type input "BULK CARRIER"
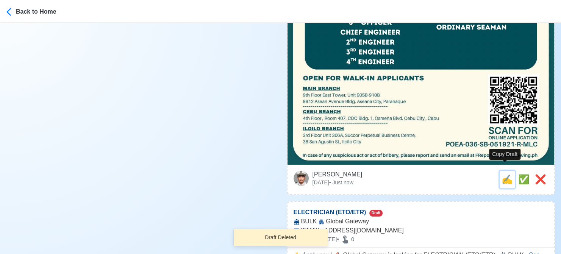
type input "FReports@globalcrewing.ph"
type textarea "Apply now! 🚧 Global Gateway is looking for MASTER, CHIEF OFFICER, 2ND OFFICER, …"
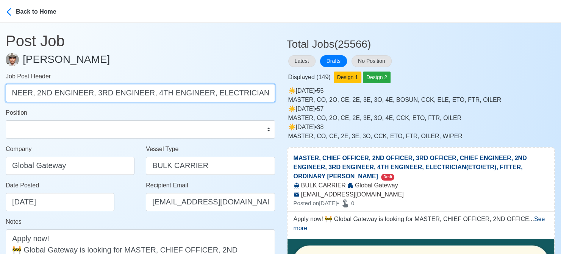
scroll to position [0, 324]
drag, startPoint x: 44, startPoint y: 92, endPoint x: 317, endPoint y: 94, distance: 272.8
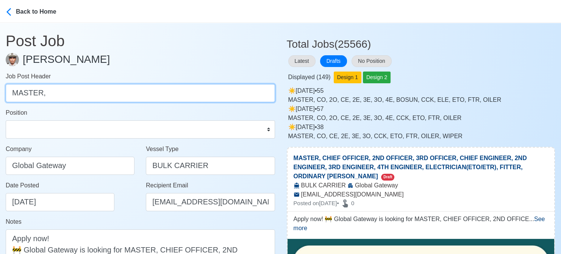
scroll to position [0, 0]
type input "MASTER"
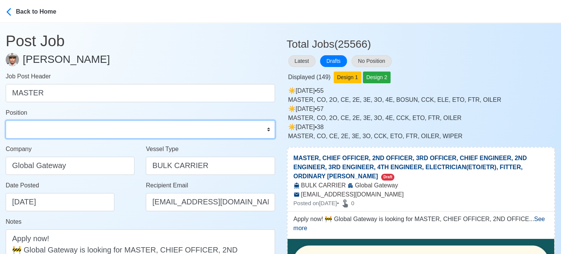
click at [132, 127] on select "Master Chief Officer 2nd Officer 3rd Officer Junior Officer Chief Engineer 2nd …" at bounding box center [140, 129] width 269 height 18
select select "Master"
click at [6, 120] on select "Master Chief Officer 2nd Officer 3rd Officer Junior Officer Chief Engineer 2nd …" at bounding box center [140, 129] width 269 height 18
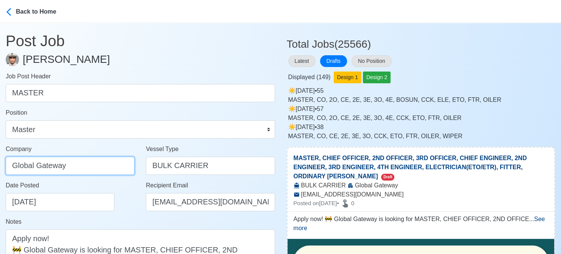
click at [98, 166] on input "Global Gateway" at bounding box center [70, 166] width 129 height 18
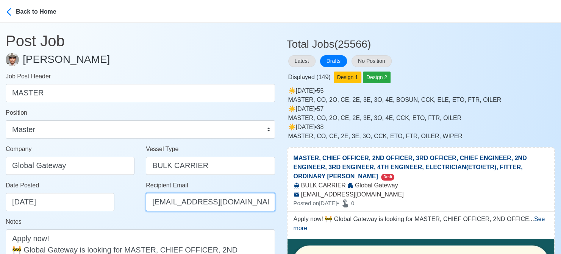
click at [167, 202] on input "FReports@globalcrewing.ph" at bounding box center [210, 202] width 129 height 18
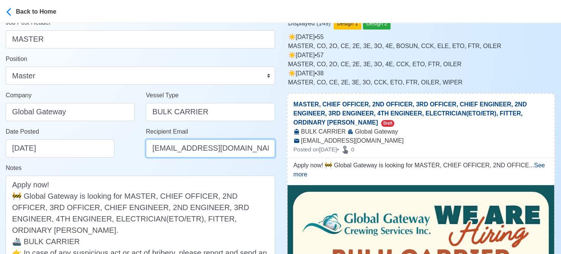
scroll to position [76, 0]
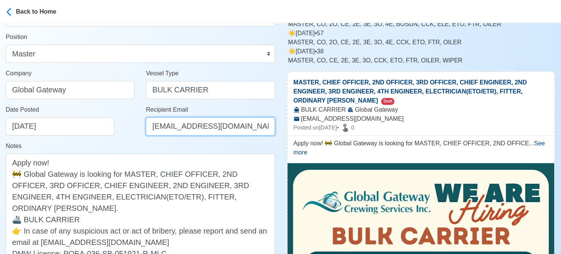
type input "info@globalcrewing.ph"
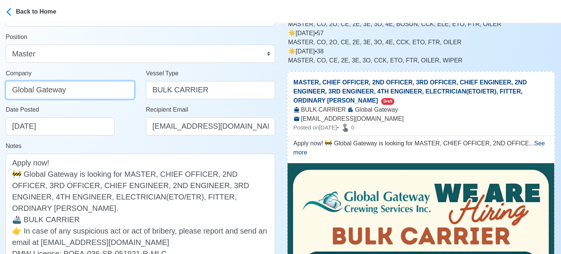
drag, startPoint x: 27, startPoint y: 87, endPoint x: -8, endPoint y: 84, distance: 35.0
click at [0, 84] on html "Back to Home Post Job Jeyner Gil Job Post Header MASTER Position Master Chief O…" at bounding box center [280, 51] width 561 height 254
paste input "LOBAL GATEWAY CREWING SERVICES INC"
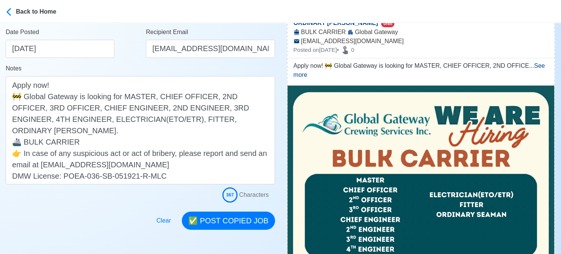
scroll to position [189, 0]
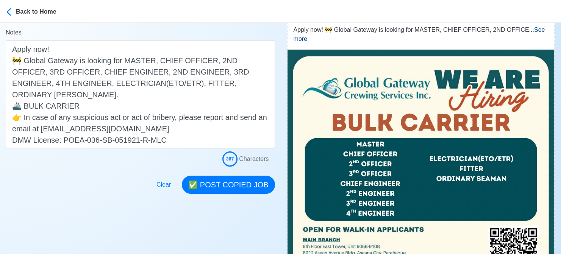
type input "GLOBAL GATEWAY CREWING SERVICES INC"
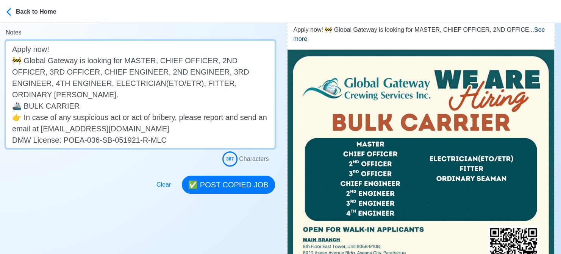
scroll to position [0, 0]
drag, startPoint x: 156, startPoint y: 60, endPoint x: 225, endPoint y: 84, distance: 73.3
click at [225, 84] on textarea "Apply now! 🚧 Global Gateway is looking for MASTER, CHIEF OFFICER, 2ND OFFICER, …" at bounding box center [140, 94] width 269 height 108
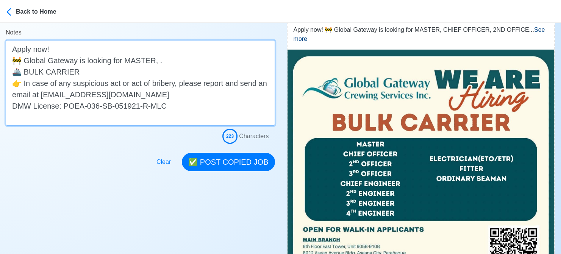
click at [182, 61] on textarea "Apply now! 🚧 Global Gateway is looking for MASTER, . 🚢 BULK CARRIER 👉 In case o…" at bounding box center [140, 83] width 269 height 86
drag, startPoint x: 144, startPoint y: 92, endPoint x: 5, endPoint y: 86, distance: 139.6
click at [5, 86] on main "Post Job Jeyner Gil Job Post Header MASTER Position Master Chief Officer 2nd Of…" at bounding box center [140, 2] width 281 height 338
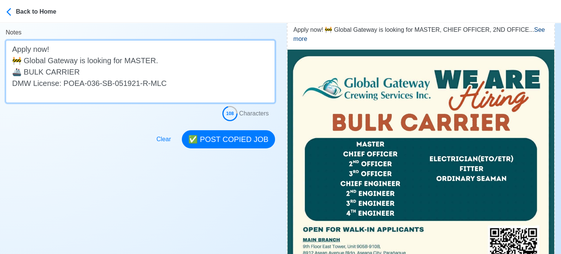
type textarea "Apply now! 🚧 Global Gateway is looking for MASTER. 🚢 BULK CARRIER DMW License: …"
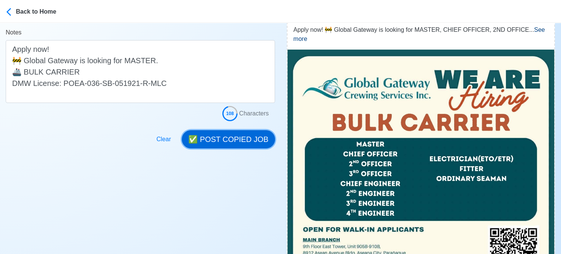
click at [219, 136] on button "✅ POST COPIED JOB" at bounding box center [228, 139] width 93 height 18
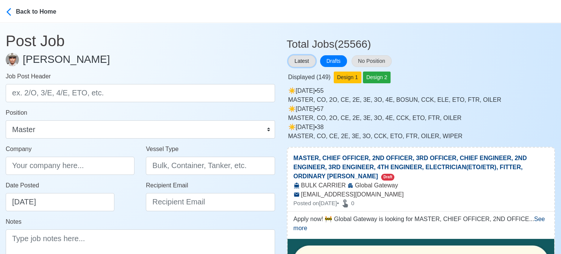
click at [308, 62] on button "Latest" at bounding box center [301, 61] width 27 height 12
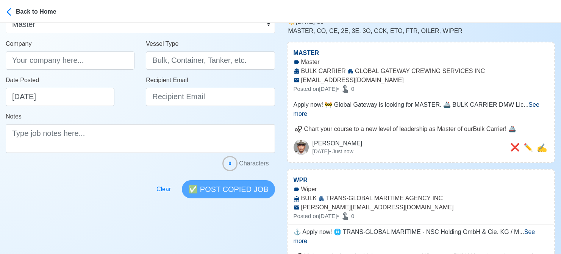
scroll to position [114, 0]
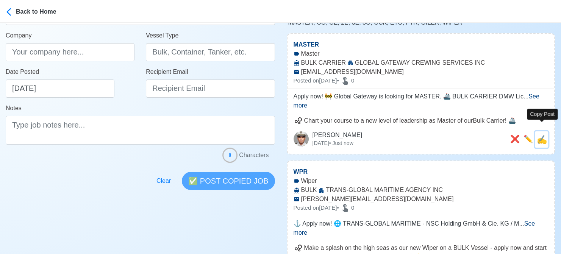
click at [462, 135] on span "✍️" at bounding box center [542, 139] width 10 height 9
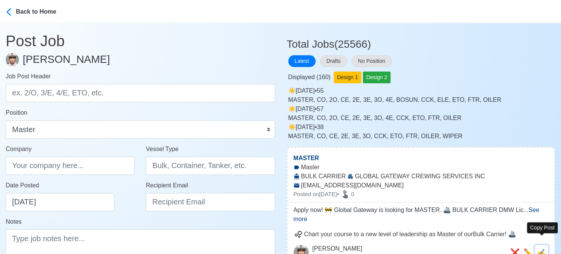
type input "MASTER"
type input "GLOBAL GATEWAY CREWING SERVICES INC"
type input "BULK CARRIER"
type input "info@globalcrewing.ph"
type textarea "Apply now! 🚧 Global Gateway is looking for MASTER. 🚢 BULK CARRIER DMW License: …"
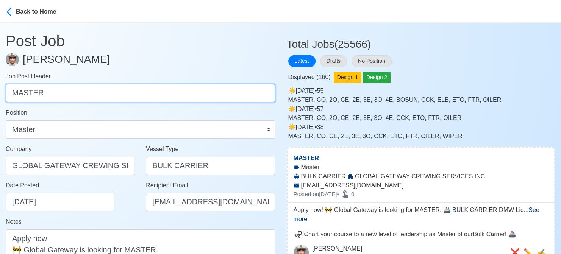
drag, startPoint x: 60, startPoint y: 89, endPoint x: 45, endPoint y: 89, distance: 15.5
click at [50, 89] on input "MASTER" at bounding box center [140, 93] width 269 height 18
drag, startPoint x: 45, startPoint y: 89, endPoint x: 24, endPoint y: 89, distance: 20.5
click at [24, 89] on input "MASTER" at bounding box center [140, 93] width 269 height 18
click at [53, 91] on input "MASTER" at bounding box center [140, 93] width 269 height 18
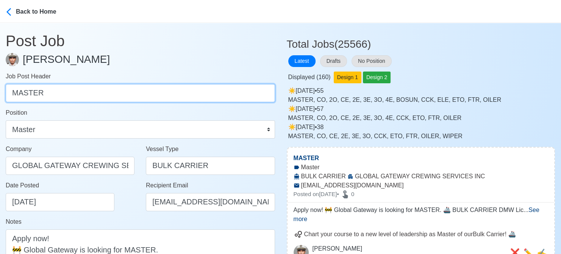
drag, startPoint x: 70, startPoint y: 94, endPoint x: -8, endPoint y: 98, distance: 77.4
click at [0, 98] on html "Back to Home Post Job Jeyner Gil Job Post Header MASTER Position Master Chief O…" at bounding box center [280, 127] width 561 height 254
paste input "CHIEF OFFICER, 2ND OFFICER, 3RD OFFICER, CHIEF ENGINEER, 2ND ENGINEER, 3RD ENGI…"
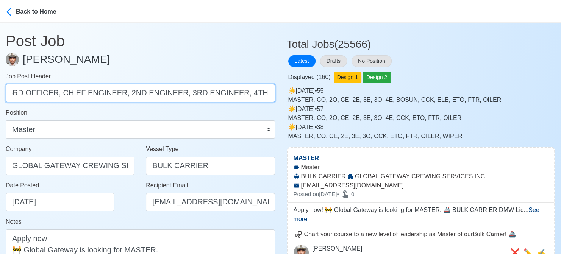
scroll to position [0, 293]
drag, startPoint x: 65, startPoint y: 95, endPoint x: 321, endPoint y: 85, distance: 256.7
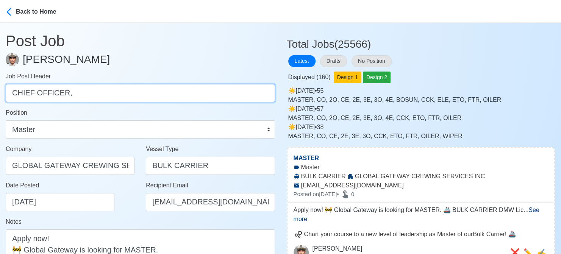
scroll to position [0, 0]
type input "CHIEF OFFICER"
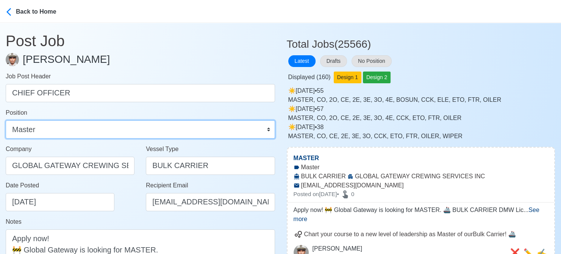
click at [185, 130] on select "Master Chief Officer 2nd Officer 3rd Officer Junior Officer Chief Engineer 2nd …" at bounding box center [140, 129] width 269 height 18
select select "Chief Officer"
click at [6, 120] on select "Master Chief Officer 2nd Officer 3rd Officer Junior Officer Chief Engineer 2nd …" at bounding box center [140, 129] width 269 height 18
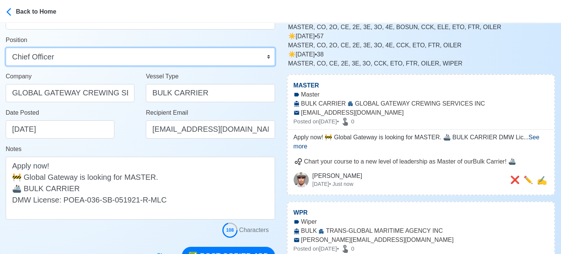
scroll to position [114, 0]
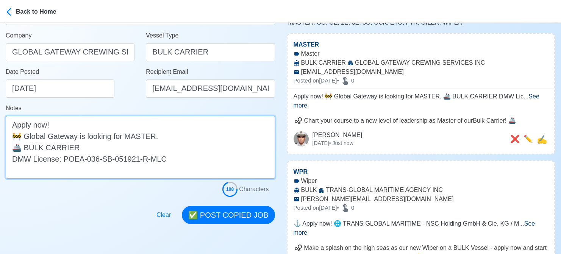
click at [142, 136] on textarea "Apply now! 🚧 Global Gateway is looking for MASTER. 🚢 BULK CARRIER DMW License: …" at bounding box center [140, 147] width 269 height 63
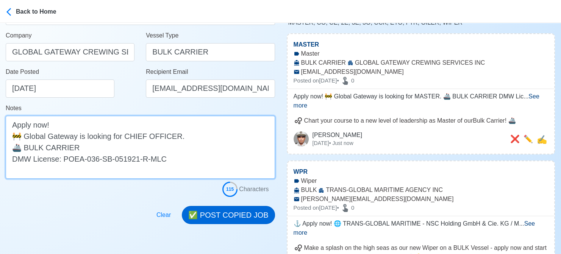
type textarea "Apply now! 🚧 Global Gateway is looking for CHIEF OFFICER. 🚢 BULK CARRIER DMW Li…"
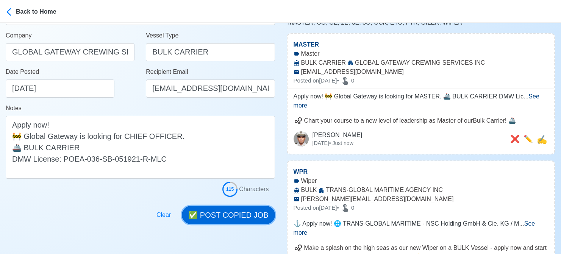
click at [246, 215] on button "✅ POST COPIED JOB" at bounding box center [228, 215] width 93 height 18
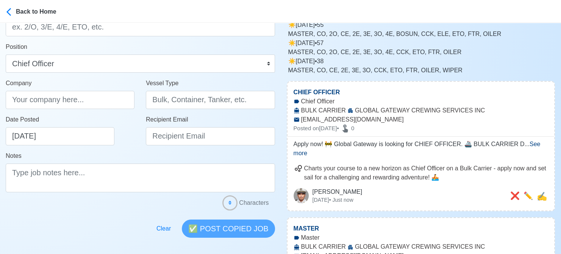
scroll to position [76, 0]
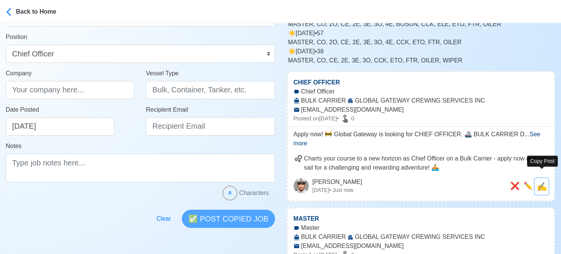
click at [462, 182] on span "✍️" at bounding box center [542, 186] width 10 height 9
type input "CHIEF OFFICER"
type input "GLOBAL GATEWAY CREWING SERVICES INC"
type input "BULK CARRIER"
type input "info@globalcrewing.ph"
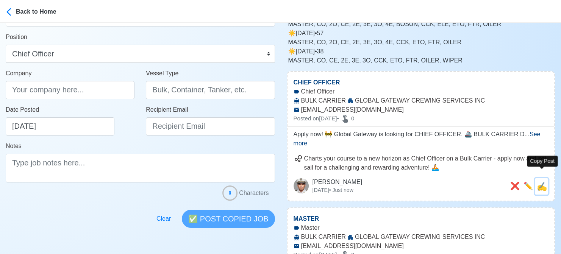
type textarea "Apply now! 🚧 Global Gateway is looking for CHIEF OFFICER. 🚢 BULK CARRIER DMW Li…"
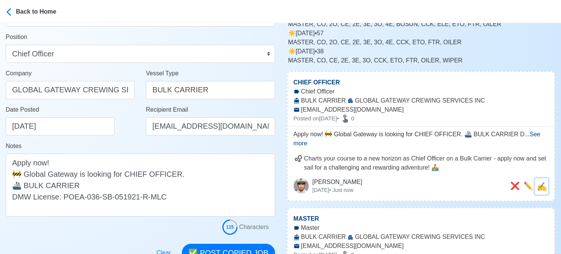
scroll to position [0, 0]
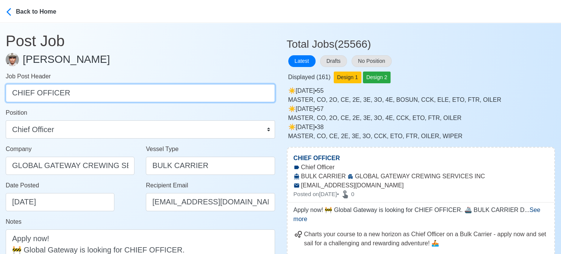
click at [129, 92] on input "CHIEF OFFICER" at bounding box center [140, 93] width 269 height 18
paste input "2ND OFFICER, 3RD OFFICER, CHIEF ENGINEER, 2ND ENGINEER, 3RD ENGINEER, 4TH ENGIN…"
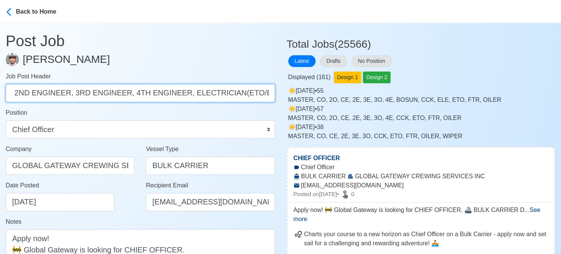
scroll to position [0, 239]
drag, startPoint x: 61, startPoint y: 94, endPoint x: 312, endPoint y: 98, distance: 251.3
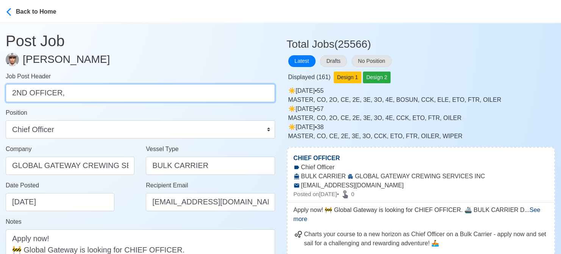
scroll to position [0, 0]
type input "2ND OFFICER"
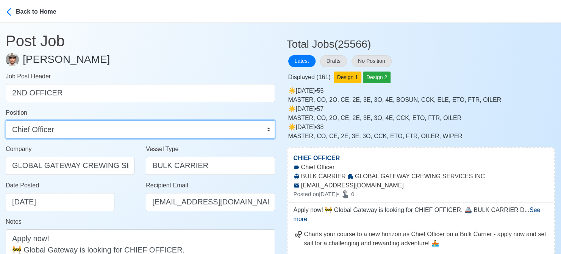
click at [231, 124] on select "Master Chief Officer 2nd Officer 3rd Officer Junior Officer Chief Engineer 2nd …" at bounding box center [140, 129] width 269 height 18
select select "2nd Officer"
click at [6, 120] on select "Master Chief Officer 2nd Officer 3rd Officer Junior Officer Chief Engineer 2nd …" at bounding box center [140, 129] width 269 height 18
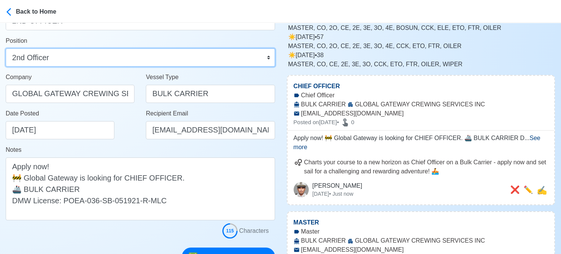
scroll to position [76, 0]
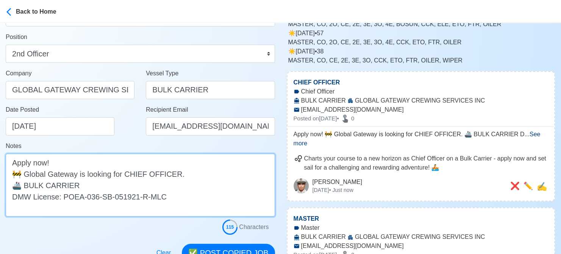
click at [137, 172] on textarea "Apply now! 🚧 Global Gateway is looking for CHIEF OFFICER. 🚢 BULK CARRIER DMW Li…" at bounding box center [140, 185] width 269 height 63
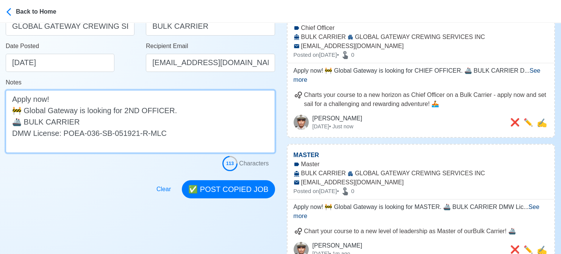
scroll to position [189, 0]
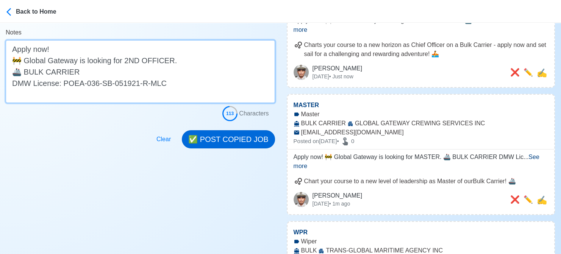
type textarea "Apply now! 🚧 Global Gateway is looking for 2ND OFFICER. 🚢 BULK CARRIER DMW Lice…"
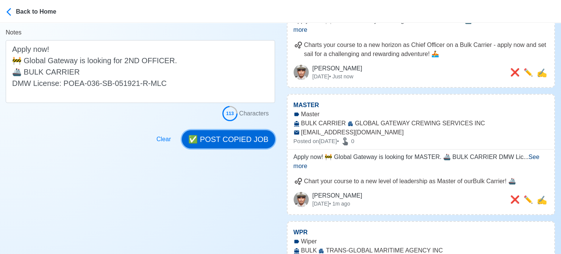
click at [238, 142] on button "✅ POST COPIED JOB" at bounding box center [228, 139] width 93 height 18
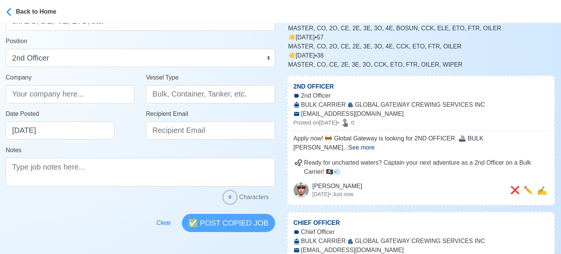
scroll to position [76, 0]
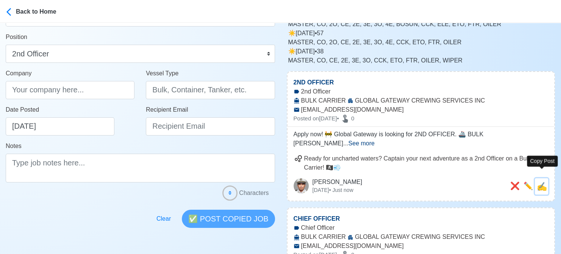
click at [462, 182] on span "✍️" at bounding box center [542, 186] width 10 height 9
type input "2ND OFFICER"
type input "GLOBAL GATEWAY CREWING SERVICES INC"
type input "BULK CARRIER"
type input "info@globalcrewing.ph"
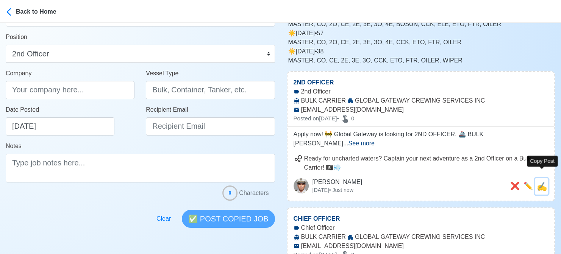
type textarea "Apply now! 🚧 Global Gateway is looking for 2ND OFFICER. 🚢 BULK CARRIER DMW Lice…"
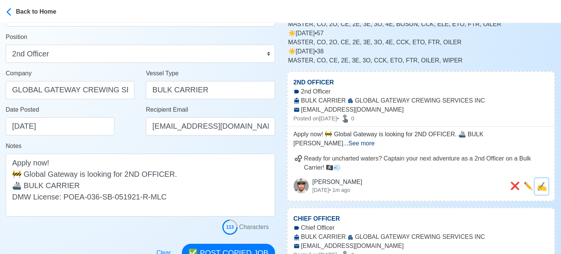
scroll to position [0, 0]
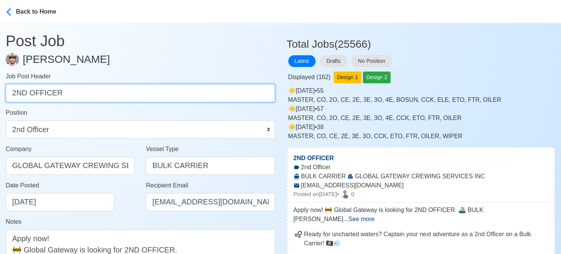
click at [131, 95] on input "2ND OFFICER" at bounding box center [140, 93] width 269 height 18
paste input "3RD OFFICER, CHIEF ENGINEER, 2ND ENGINEER, 3RD ENGINEER, 4TH ENGINEER, ELECTRIC…"
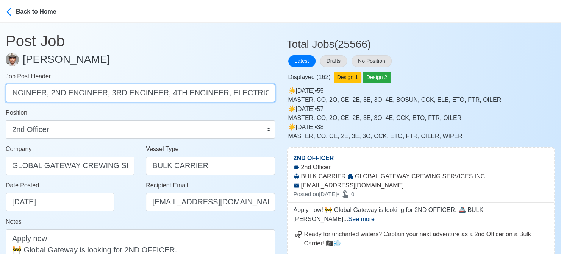
scroll to position [0, 190]
drag, startPoint x: 60, startPoint y: 95, endPoint x: 305, endPoint y: 91, distance: 245.6
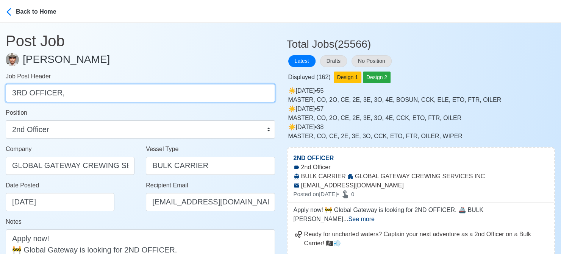
scroll to position [0, 0]
type input "3RD OFFICER"
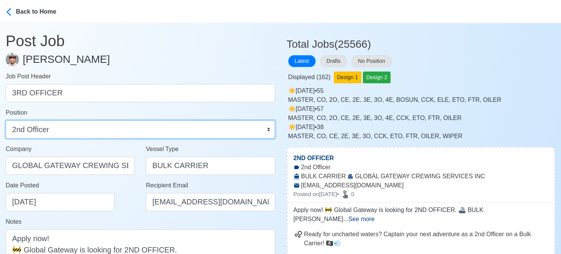
click at [199, 132] on select "Master Chief Officer 2nd Officer 3rd Officer Junior Officer Chief Engineer 2nd …" at bounding box center [140, 129] width 269 height 18
select select "3rd Officer"
click at [6, 120] on select "Master Chief Officer 2nd Officer 3rd Officer Junior Officer Chief Engineer 2nd …" at bounding box center [140, 129] width 269 height 18
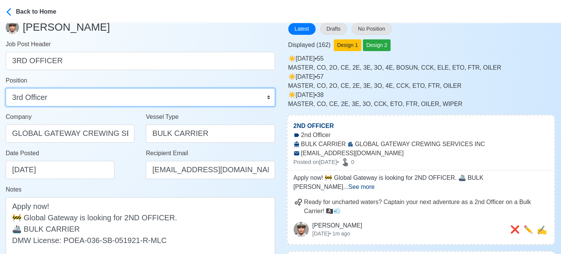
scroll to position [76, 0]
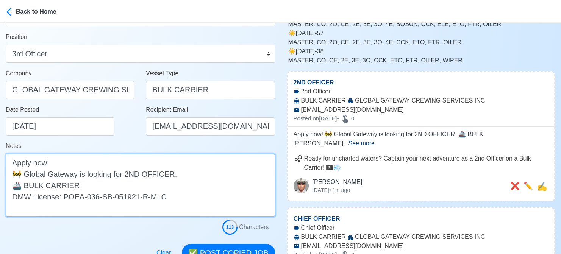
click at [133, 174] on textarea "Apply now! 🚧 Global Gateway is looking for 2ND OFFICER. 🚢 BULK CARRIER DMW Lice…" at bounding box center [140, 185] width 269 height 63
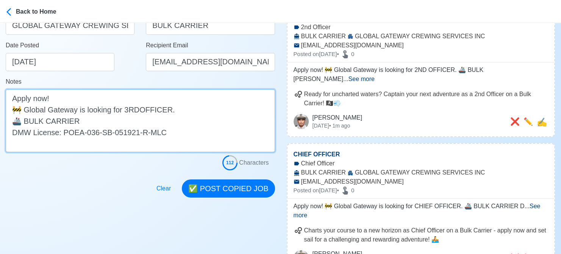
scroll to position [152, 0]
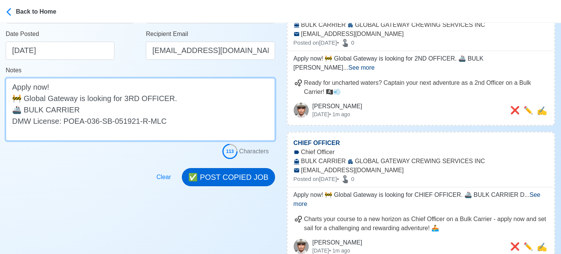
type textarea "Apply now! 🚧 Global Gateway is looking for 3RD OFFICER. 🚢 BULK CARRIER DMW Lice…"
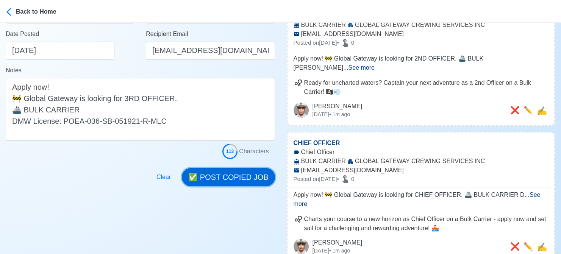
click at [232, 177] on button "✅ POST COPIED JOB" at bounding box center [228, 177] width 93 height 18
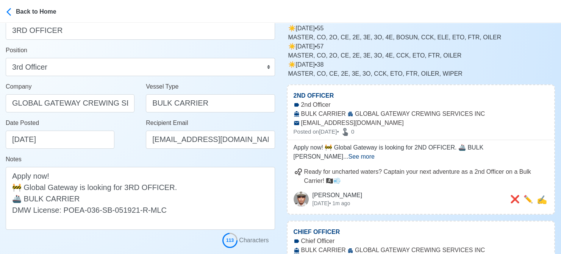
scroll to position [76, 0]
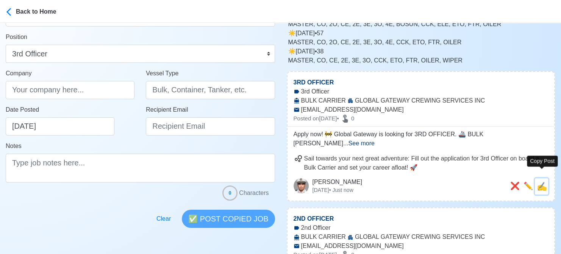
click at [462, 182] on span "✍️" at bounding box center [542, 186] width 10 height 9
type input "3RD OFFICER"
type input "GLOBAL GATEWAY CREWING SERVICES INC"
type input "BULK CARRIER"
type input "info@globalcrewing.ph"
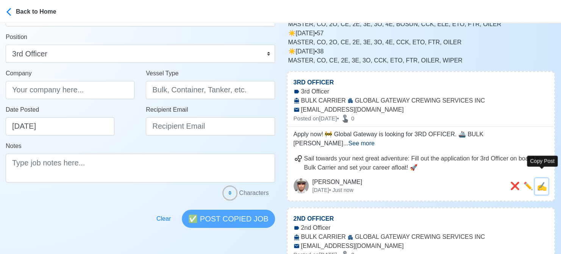
type textarea "Apply now! 🚧 Global Gateway is looking for 3RD OFFICER. 🚢 BULK CARRIER DMW Lice…"
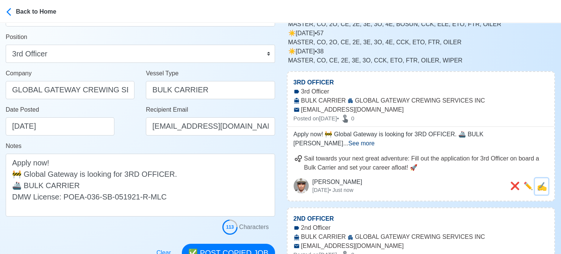
scroll to position [0, 0]
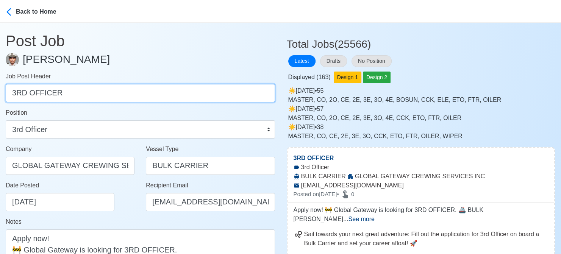
click at [125, 98] on input "3RD OFFICER" at bounding box center [140, 93] width 269 height 18
paste input "CHIEF ENGINEER, 2ND ENGINEER, 3RD ENGINEER, 4TH ENGINEER, ELECTRICIAN(ETO/ETR),…"
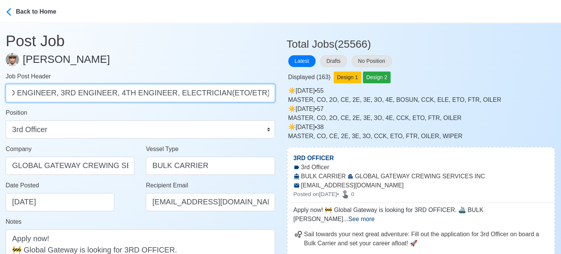
scroll to position [0, 142]
drag, startPoint x: 72, startPoint y: 94, endPoint x: 329, endPoint y: 97, distance: 256.9
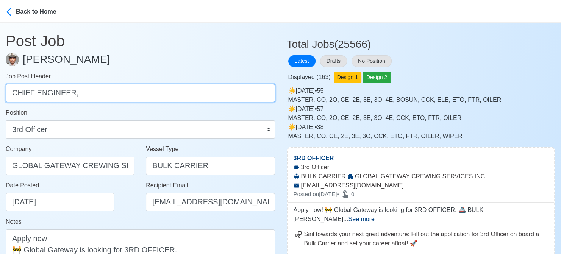
scroll to position [0, 0]
type input "CHIEF ENGINEER"
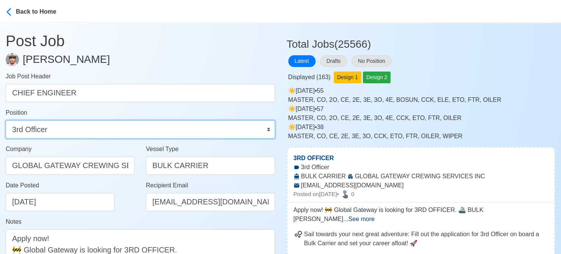
click at [218, 128] on select "Master Chief Officer 2nd Officer 3rd Officer Junior Officer Chief Engineer 2nd …" at bounding box center [140, 129] width 269 height 18
select select "Chief Engineer"
click at [6, 120] on select "Master Chief Officer 2nd Officer 3rd Officer Junior Officer Chief Engineer 2nd …" at bounding box center [140, 129] width 269 height 18
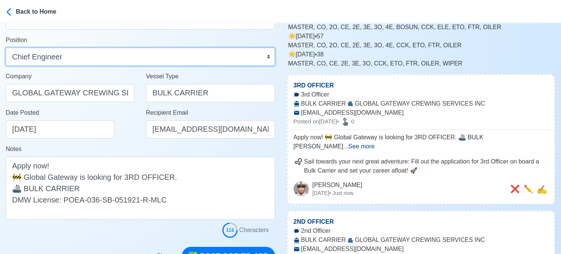
scroll to position [114, 0]
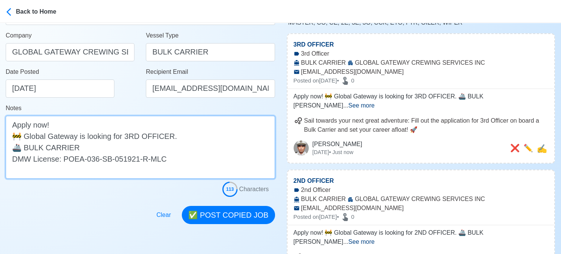
click at [133, 135] on textarea "Apply now! 🚧 Global Gateway is looking for 3RD OFFICER. 🚢 BULK CARRIER DMW Lice…" at bounding box center [140, 147] width 269 height 63
click at [157, 135] on textarea "Apply now! 🚧 Global Gateway is looking for CHIEF OFFICER. 🚢 BULK CARRIER DMW Li…" at bounding box center [140, 147] width 269 height 63
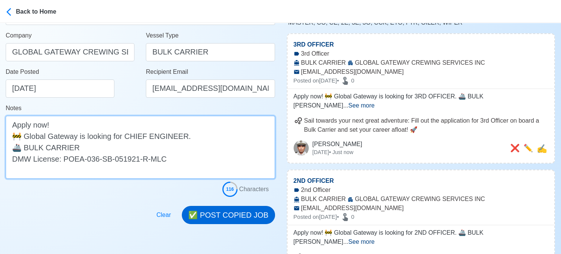
type textarea "Apply now! 🚧 Global Gateway is looking for CHIEF ENGINEER. 🚢 BULK CARRIER DMW L…"
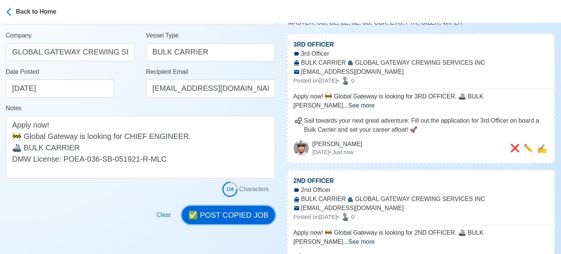
click at [232, 216] on button "✅ POST COPIED JOB" at bounding box center [228, 215] width 93 height 18
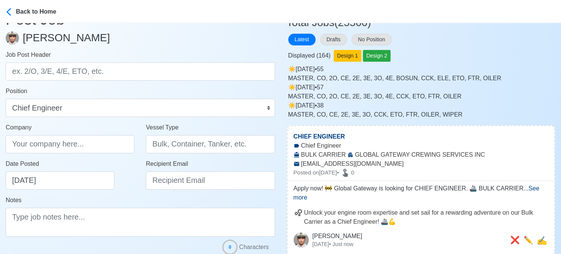
scroll to position [76, 0]
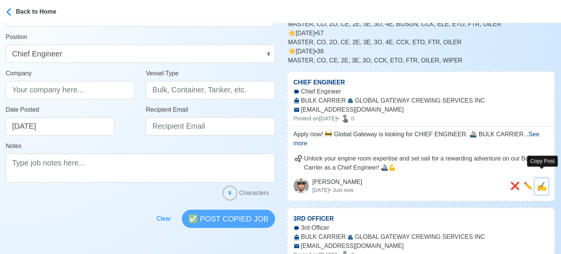
click at [462, 182] on span "✍️" at bounding box center [542, 186] width 10 height 9
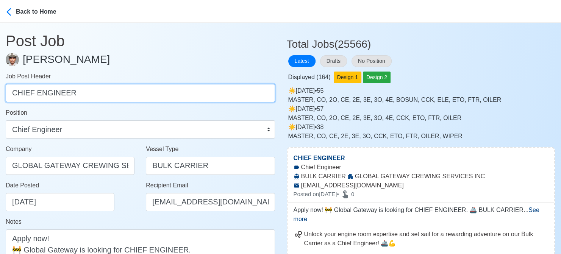
click at [146, 87] on input "CHIEF ENGINEER" at bounding box center [140, 93] width 269 height 18
paste input "2ND ENGINEER, 3RD ENGINEER, 4TH ENGINEER, ELECTRICIAN(ETO/ETR), FITTER, ORDINAR…"
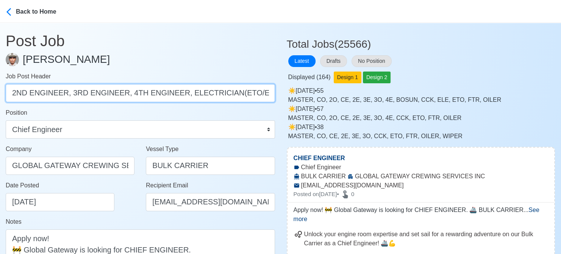
scroll to position [0, 82]
drag, startPoint x: 67, startPoint y: 93, endPoint x: 307, endPoint y: 95, distance: 240.3
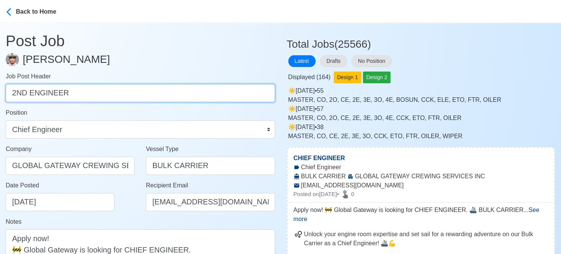
scroll to position [0, 0]
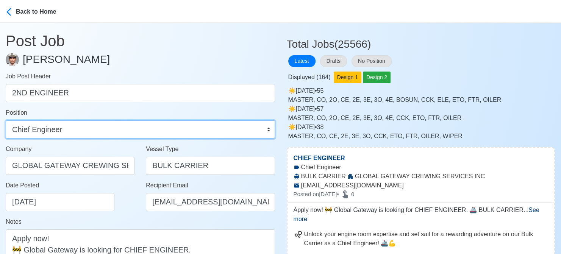
click at [214, 127] on select "Master Chief Officer 2nd Officer 3rd Officer Junior Officer Chief Engineer 2nd …" at bounding box center [140, 129] width 269 height 18
click at [6, 120] on select "Master Chief Officer 2nd Officer 3rd Officer Junior Officer Chief Engineer 2nd …" at bounding box center [140, 129] width 269 height 18
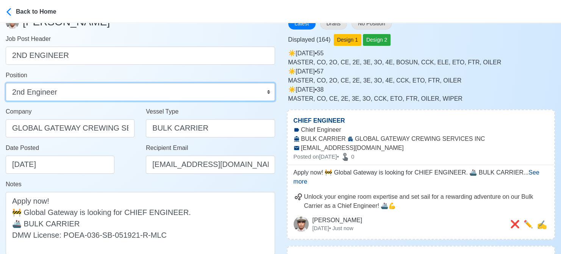
scroll to position [38, 0]
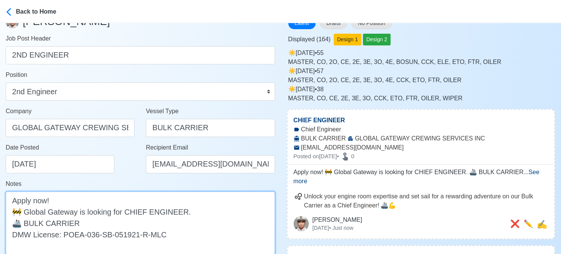
click at [133, 210] on textarea "Apply now! 🚧 Global Gateway is looking for CHIEF ENGINEER. 🚢 BULK CARRIER DMW L…" at bounding box center [140, 223] width 269 height 63
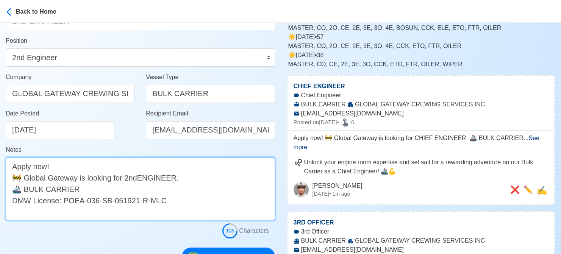
scroll to position [152, 0]
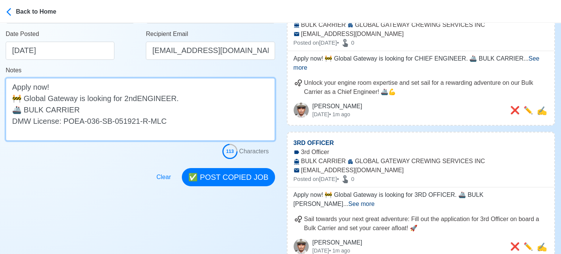
click at [132, 100] on textarea "Apply now! 🚧 Global Gateway is looking for 2ndENGINEER. 🚢 BULK CARRIER DMW Lice…" at bounding box center [140, 109] width 269 height 63
click at [135, 99] on textarea "Apply now! 🚧 Global Gateway is looking for 2ndENGINEER. 🚢 BULK CARRIER DMW Lice…" at bounding box center [140, 109] width 269 height 63
click at [138, 99] on textarea "Apply now! 🚧 Global Gateway is looking for 2ndENGINEER. 🚢 BULK CARRIER DMW Lice…" at bounding box center [140, 109] width 269 height 63
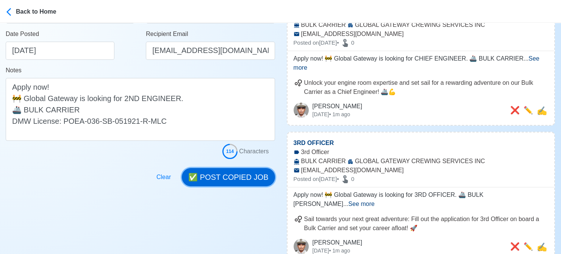
click at [246, 172] on button "✅ POST COPIED JOB" at bounding box center [228, 177] width 93 height 18
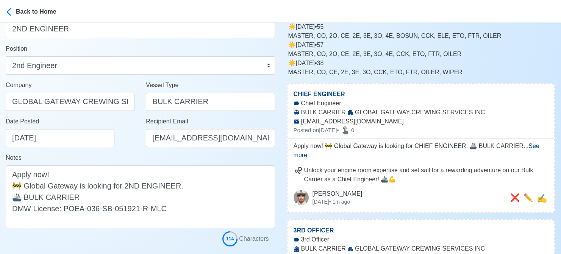
scroll to position [76, 0]
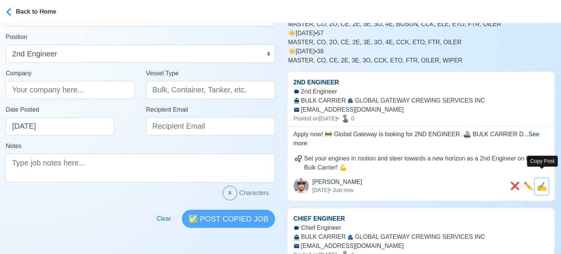
click at [462, 182] on span "✍️" at bounding box center [542, 186] width 10 height 9
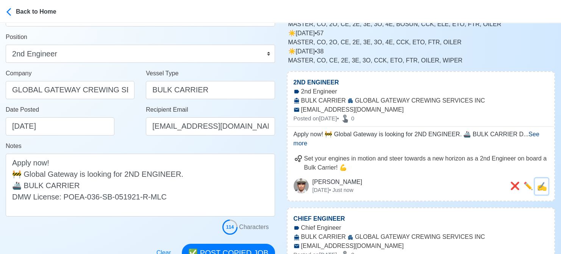
scroll to position [0, 0]
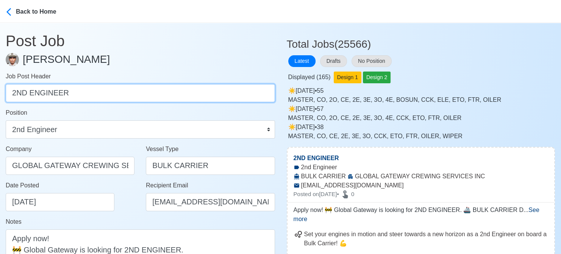
click at [78, 89] on input "2ND ENGINEER" at bounding box center [140, 93] width 269 height 18
paste input "3RD ENGINEER, 4TH ENGINEER, ELECTRICIAN(ETO/ETR), FITTER, ORDINARY SEAMAN"
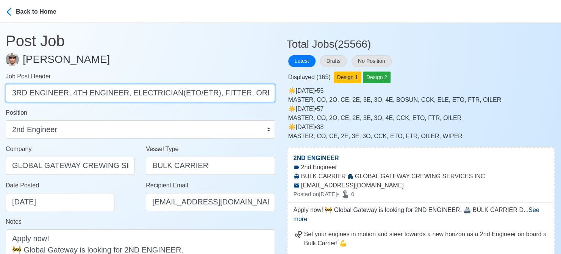
scroll to position [0, 27]
drag, startPoint x: 80, startPoint y: 94, endPoint x: 305, endPoint y: 96, distance: 224.7
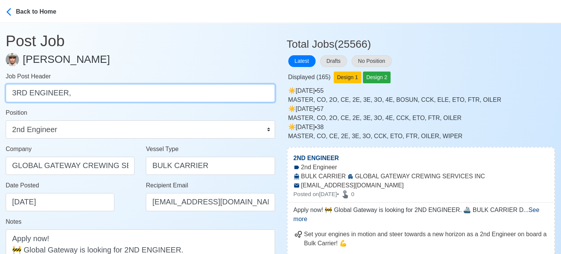
scroll to position [0, 0]
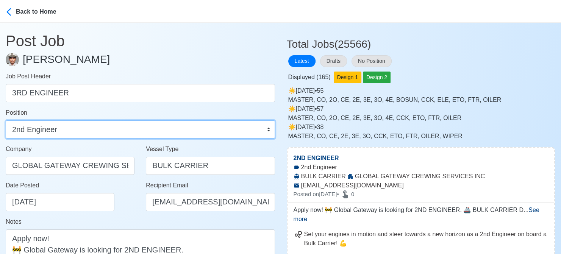
click at [186, 129] on select "Master Chief Officer 2nd Officer 3rd Officer Junior Officer Chief Engineer 2nd …" at bounding box center [140, 129] width 269 height 18
click at [6, 120] on select "Master Chief Officer 2nd Officer 3rd Officer Junior Officer Chief Engineer 2nd …" at bounding box center [140, 129] width 269 height 18
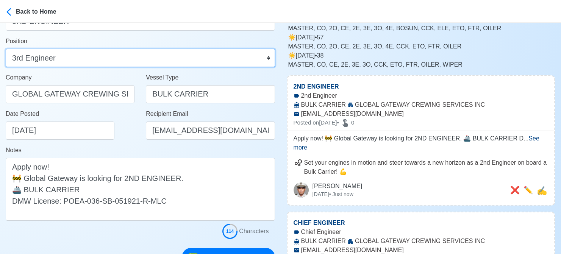
scroll to position [76, 0]
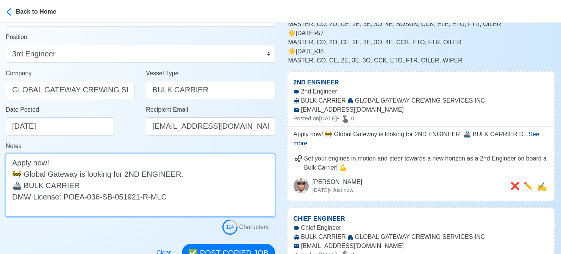
click at [129, 174] on textarea "Apply now! 🚧 Global Gateway is looking for 2ND ENGINEER. 🚢 BULK CARRIER DMW Lic…" at bounding box center [140, 185] width 269 height 63
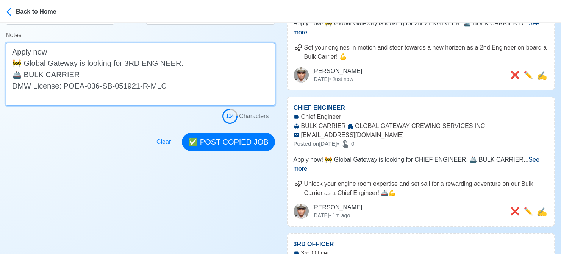
scroll to position [189, 0]
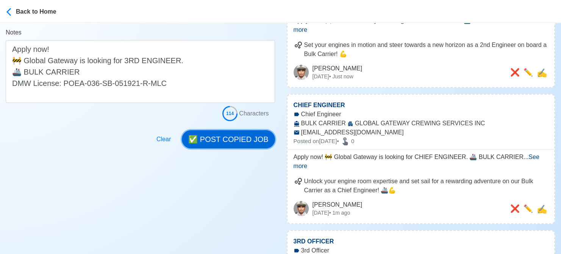
click at [234, 142] on button "✅ POST COPIED JOB" at bounding box center [228, 139] width 93 height 18
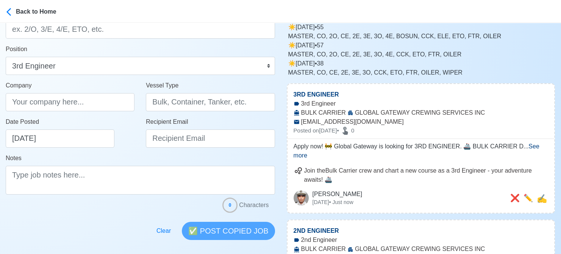
scroll to position [76, 0]
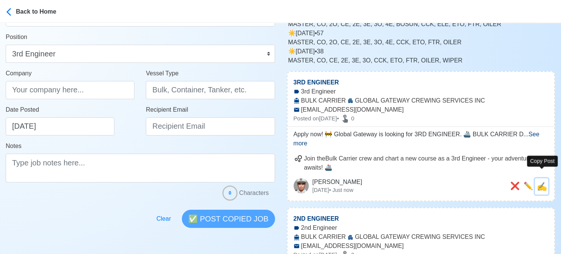
click at [462, 182] on span "✍️" at bounding box center [542, 186] width 10 height 9
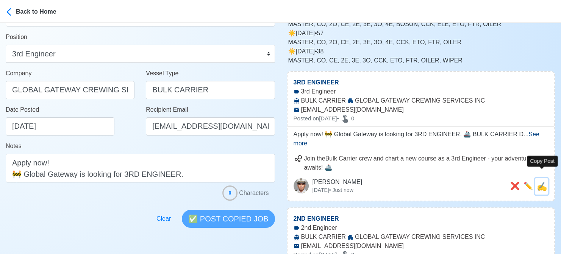
scroll to position [0, 0]
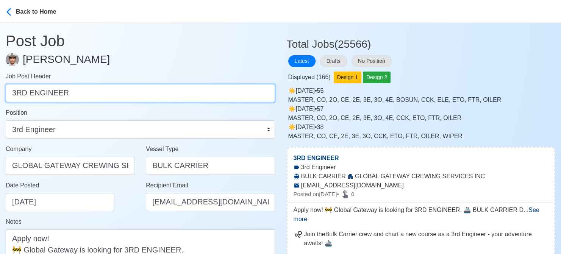
click at [118, 92] on input "3RD ENGINEER" at bounding box center [140, 93] width 269 height 18
paste input "4TH ENGINEER, ELECTRICIAN(ETO/ETR), FITTER, ORDINARY SEAMAN"
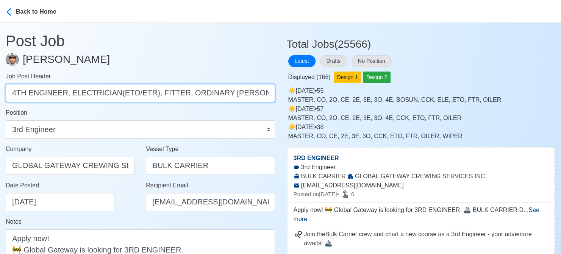
drag, startPoint x: 67, startPoint y: 93, endPoint x: 267, endPoint y: 86, distance: 200.2
click at [267, 86] on input "4TH ENGINEER, ELECTRICIAN(ETO/ETR), FITTER, ORDINARY SEAMAN" at bounding box center [140, 93] width 269 height 18
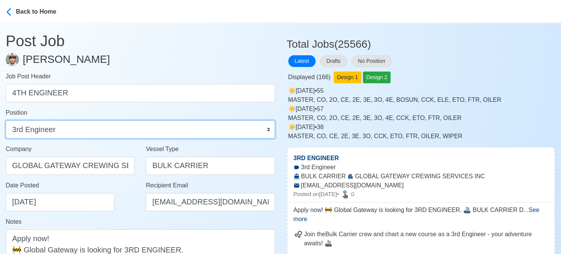
click at [177, 128] on select "Master Chief Officer 2nd Officer 3rd Officer Junior Officer Chief Engineer 2nd …" at bounding box center [140, 129] width 269 height 18
click at [6, 120] on select "Master Chief Officer 2nd Officer 3rd Officer Junior Officer Chief Engineer 2nd …" at bounding box center [140, 129] width 269 height 18
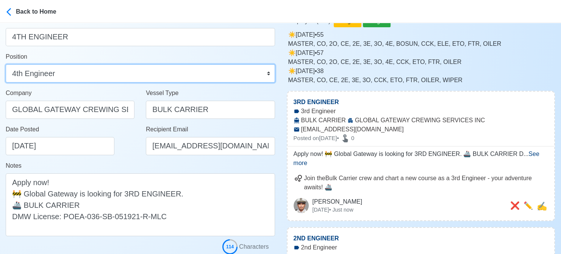
scroll to position [76, 0]
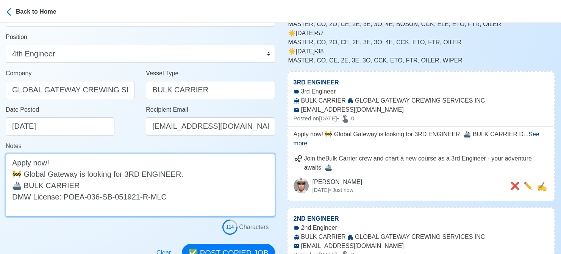
click at [129, 177] on textarea "Apply now! 🚧 Global Gateway is looking for 3RD ENGINEER. 🚢 BULK CARRIER DMW Lic…" at bounding box center [140, 185] width 269 height 63
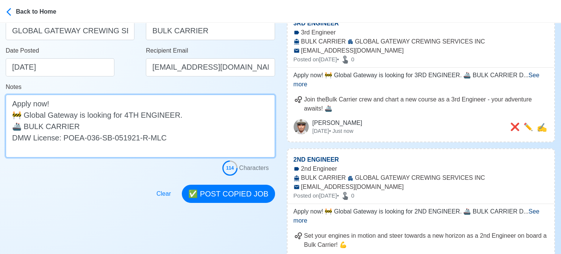
scroll to position [152, 0]
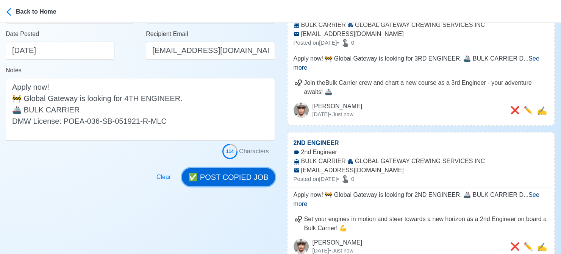
click at [233, 183] on button "✅ POST COPIED JOB" at bounding box center [228, 177] width 93 height 18
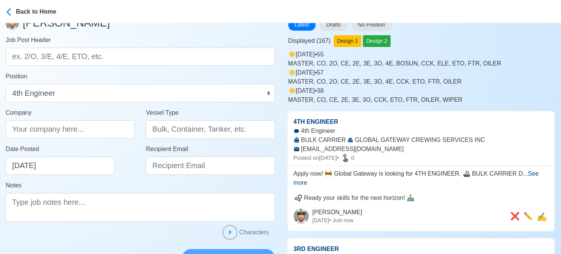
scroll to position [38, 0]
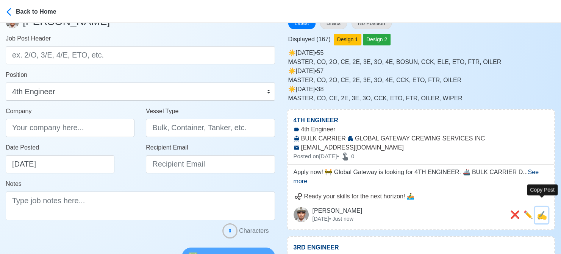
click at [462, 211] on span "✍️" at bounding box center [542, 215] width 10 height 9
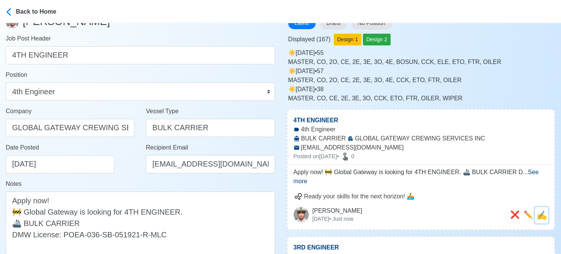
scroll to position [0, 0]
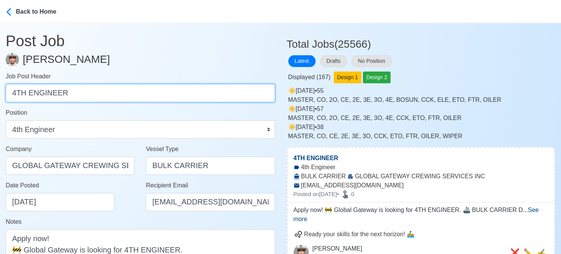
click at [116, 92] on input "4TH ENGINEER" at bounding box center [140, 93] width 269 height 18
paste input "ELECTRICIAN(ETO/ETR), FITTER, ORDINARY SEAMAN"
drag, startPoint x: 93, startPoint y: 93, endPoint x: 241, endPoint y: 93, distance: 148.5
click at [241, 93] on input "ELECTRICIAN(ETO/ETR), FITTER, ORDINARY SEAMAN" at bounding box center [140, 93] width 269 height 18
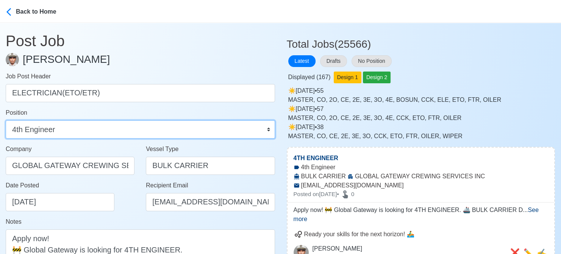
click at [134, 127] on select "Master Chief Officer 2nd Officer 3rd Officer Junior Officer Chief Engineer 2nd …" at bounding box center [140, 129] width 269 height 18
click at [6, 120] on select "Master Chief Officer 2nd Officer 3rd Officer Junior Officer Chief Engineer 2nd …" at bounding box center [140, 129] width 269 height 18
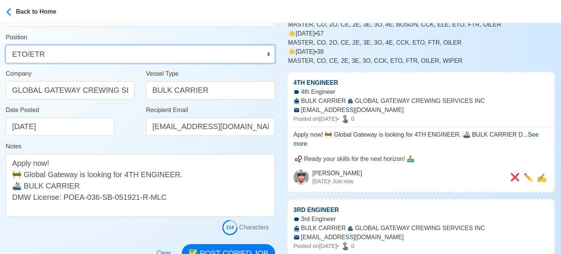
scroll to position [76, 0]
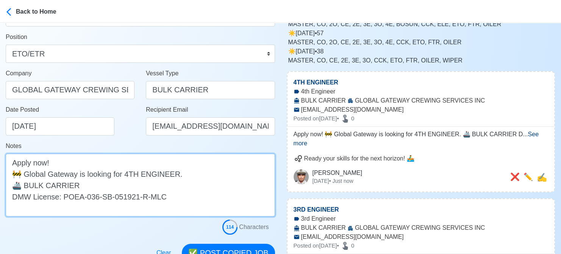
drag, startPoint x: 124, startPoint y: 174, endPoint x: 174, endPoint y: 174, distance: 49.6
click at [174, 174] on textarea "Apply now! 🚧 Global Gateway is looking for 4TH ENGINEER. 🚢 BULK CARRIER DMW Lic…" at bounding box center [140, 185] width 269 height 63
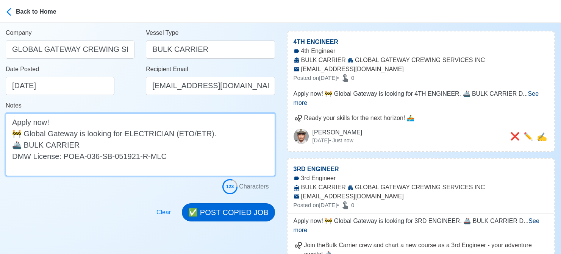
scroll to position [152, 0]
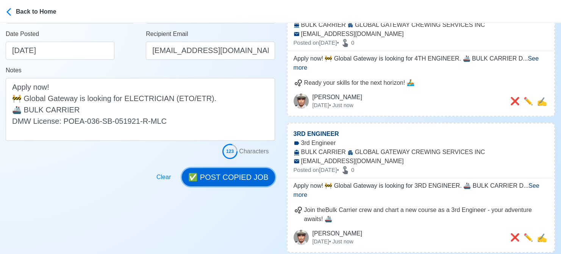
click at [230, 175] on button "✅ POST COPIED JOB" at bounding box center [228, 177] width 93 height 18
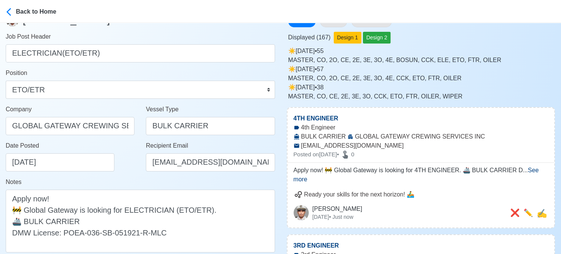
scroll to position [38, 0]
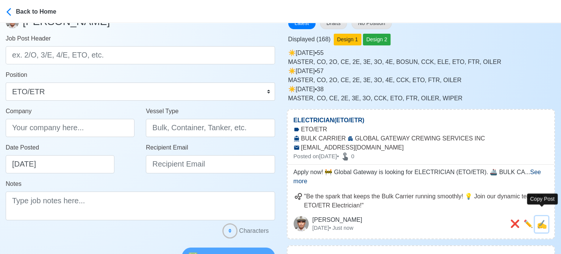
drag, startPoint x: 542, startPoint y: 215, endPoint x: 469, endPoint y: 195, distance: 75.5
click at [462, 220] on span "✍️" at bounding box center [542, 224] width 10 height 9
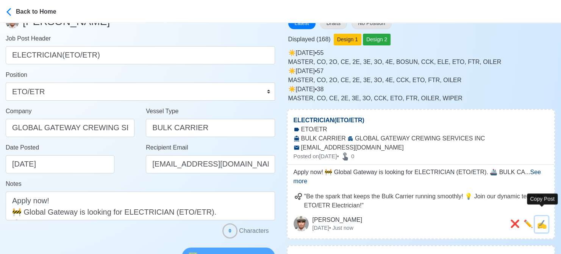
scroll to position [0, 0]
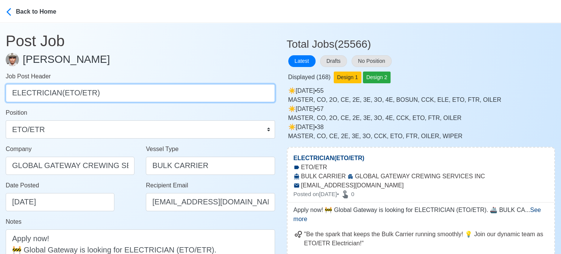
click at [120, 95] on input "ELECTRICIAN(ETO/ETR)" at bounding box center [140, 93] width 269 height 18
paste input "FITTER, ORDINARY SEAMAN"
drag, startPoint x: 38, startPoint y: 94, endPoint x: 156, endPoint y: 94, distance: 118.2
click at [156, 94] on input "FITTER, ORDINARY SEAMAN" at bounding box center [140, 93] width 269 height 18
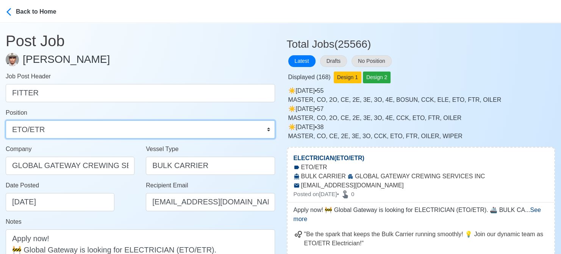
click at [156, 133] on select "Master Chief Officer 2nd Officer 3rd Officer Junior Officer Chief Engineer 2nd …" at bounding box center [140, 129] width 269 height 18
click at [6, 120] on select "Master Chief Officer 2nd Officer 3rd Officer Junior Officer Chief Engineer 2nd …" at bounding box center [140, 129] width 269 height 18
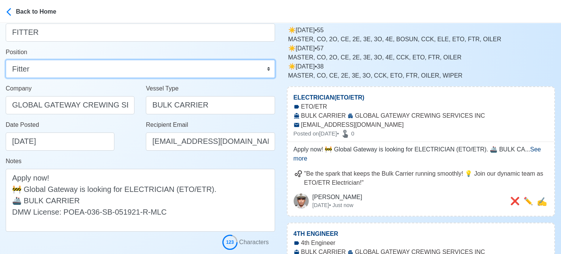
scroll to position [76, 0]
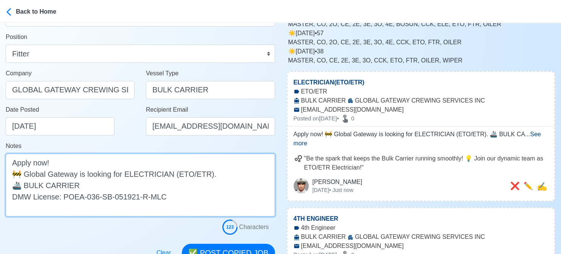
drag, startPoint x: 125, startPoint y: 175, endPoint x: 195, endPoint y: 169, distance: 69.6
click at [202, 172] on textarea "Apply now! 🚧 Global Gateway is looking for ELECTRICIAN (ETO/ETR). 🚢 BULK CARRIE…" at bounding box center [140, 185] width 269 height 63
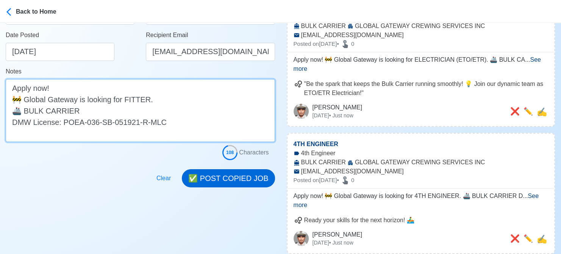
scroll to position [152, 0]
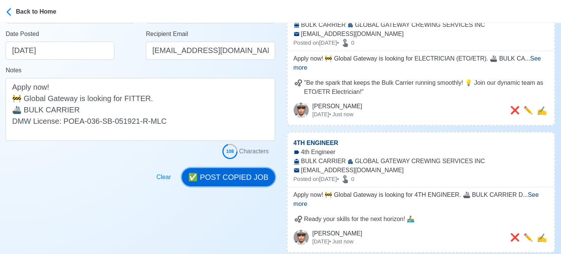
click at [236, 176] on button "✅ POST COPIED JOB" at bounding box center [228, 177] width 93 height 18
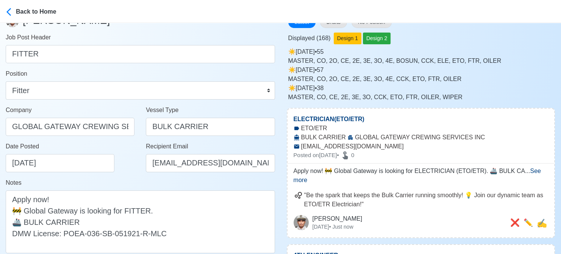
scroll to position [38, 0]
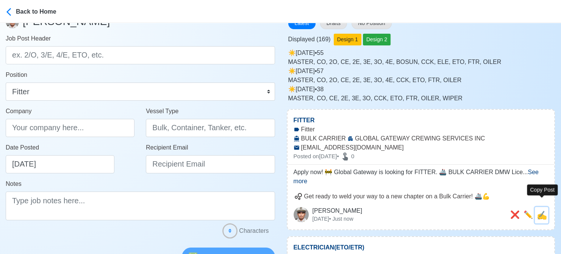
drag, startPoint x: 542, startPoint y: 203, endPoint x: 114, endPoint y: 74, distance: 446.7
click at [462, 211] on span "✍️" at bounding box center [542, 215] width 10 height 9
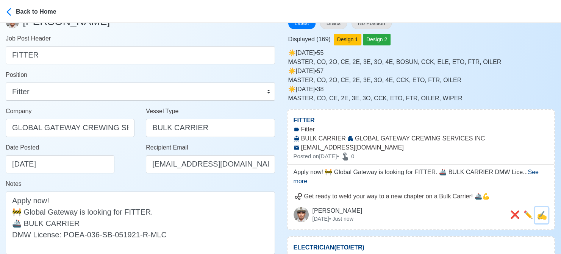
scroll to position [0, 0]
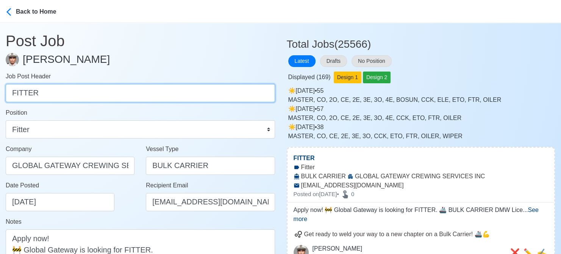
click at [95, 91] on input "FITTER" at bounding box center [140, 93] width 269 height 18
paste input "ORDINARY SEAMAN"
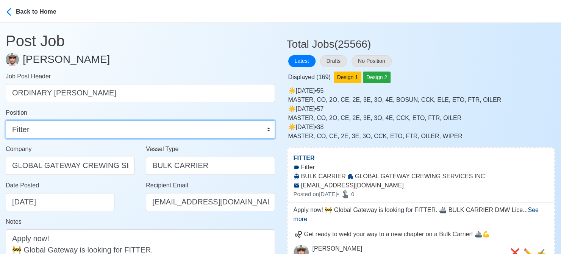
click at [111, 127] on select "Master Chief Officer 2nd Officer 3rd Officer Junior Officer Chief Engineer 2nd …" at bounding box center [140, 129] width 269 height 18
click at [6, 120] on select "Master Chief Officer 2nd Officer 3rd Officer Junior Officer Chief Engineer 2nd …" at bounding box center [140, 129] width 269 height 18
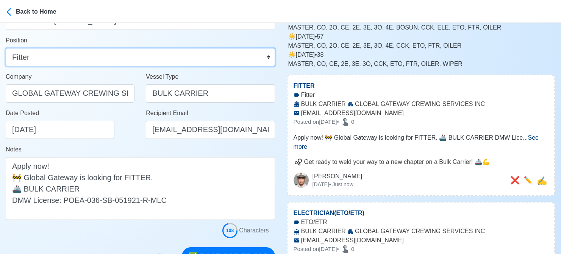
scroll to position [76, 0]
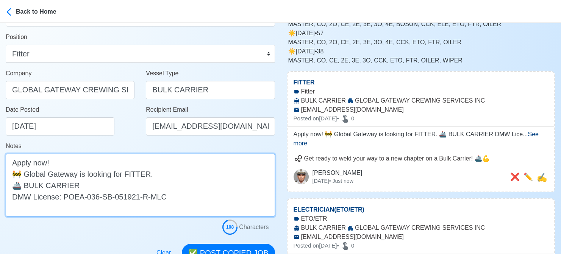
click at [138, 172] on textarea "Apply now! 🚧 Global Gateway is looking for FITTER. 🚢 BULK CARRIER DMW License: …" at bounding box center [140, 185] width 269 height 63
paste textarea "ORDINARY SEAMAN"
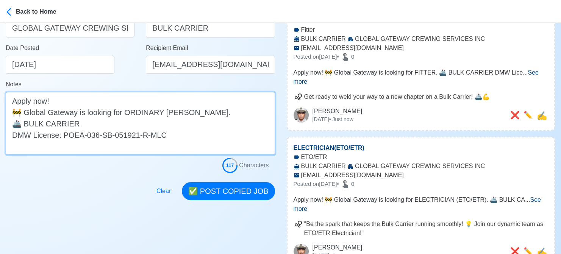
scroll to position [189, 0]
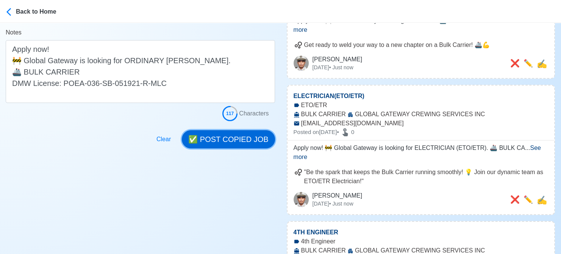
click at [228, 141] on button "✅ POST COPIED JOB" at bounding box center [228, 139] width 93 height 18
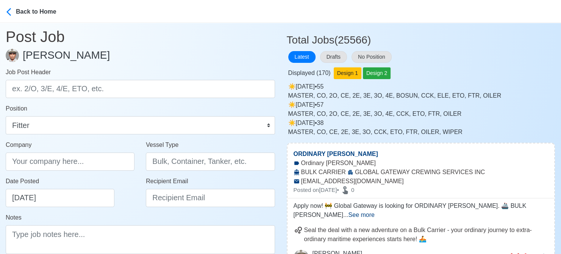
scroll to position [0, 0]
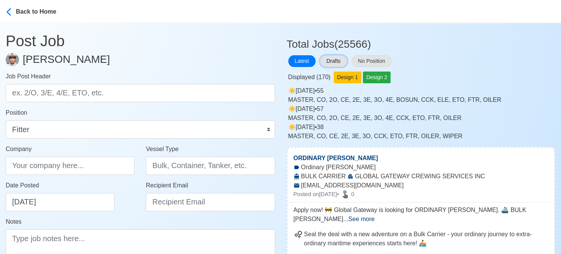
click at [338, 61] on button "Drafts" at bounding box center [333, 61] width 27 height 12
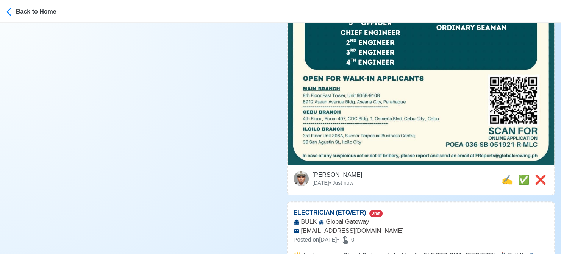
scroll to position [341, 0]
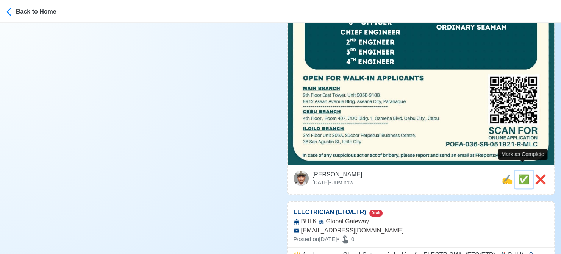
click at [462, 174] on span "✅" at bounding box center [523, 179] width 11 height 10
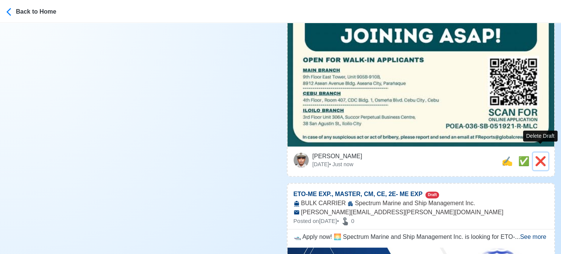
click at [462, 156] on span "❌" at bounding box center [540, 161] width 11 height 10
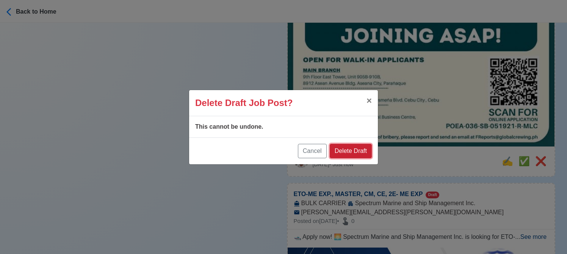
click at [354, 149] on button "Delete Draft" at bounding box center [351, 151] width 42 height 14
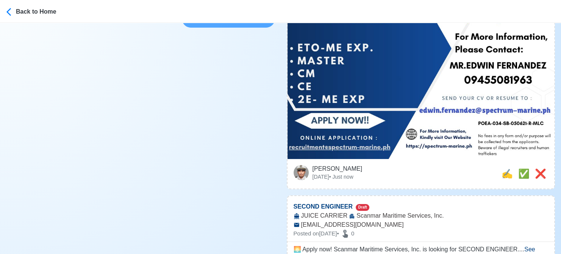
scroll to position [303, 0]
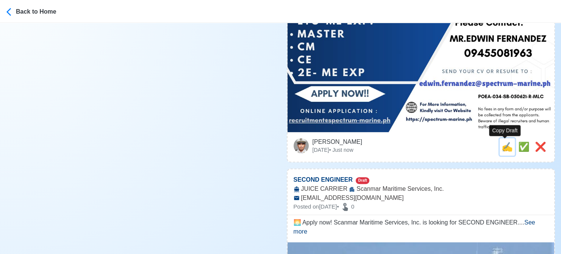
click at [462, 148] on span "✍️" at bounding box center [507, 147] width 11 height 10
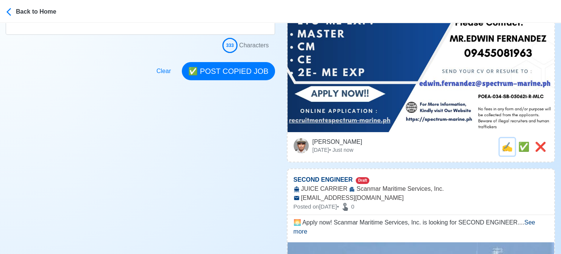
scroll to position [0, 0]
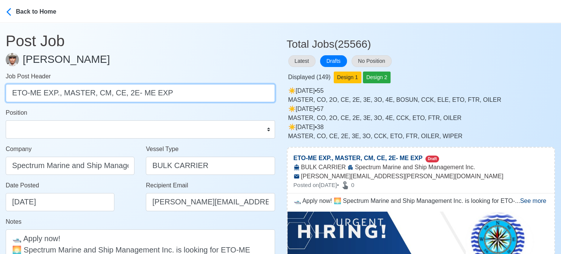
drag, startPoint x: 59, startPoint y: 93, endPoint x: 230, endPoint y: 96, distance: 170.9
click at [230, 96] on input "ETO-ME EXP., MASTER, CM, CE, 2E- ME EXP" at bounding box center [140, 93] width 269 height 18
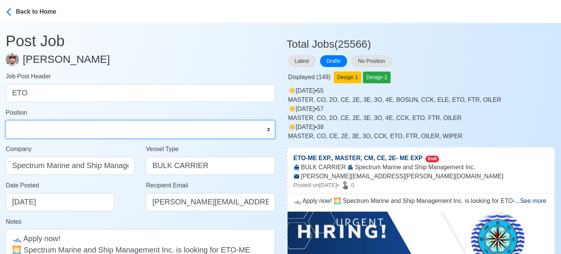
click at [146, 128] on select "Master Chief Officer 2nd Officer 3rd Officer Junior Officer Chief Engineer 2nd …" at bounding box center [140, 129] width 269 height 18
click at [6, 120] on select "Master Chief Officer 2nd Officer 3rd Officer Junior Officer Chief Engineer 2nd …" at bounding box center [140, 129] width 269 height 18
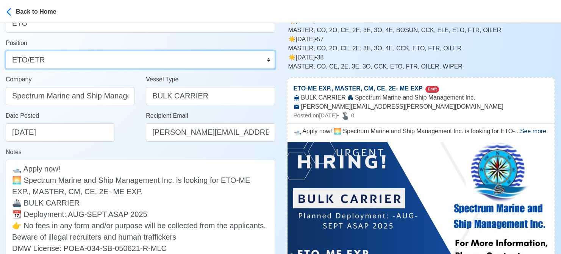
scroll to position [114, 0]
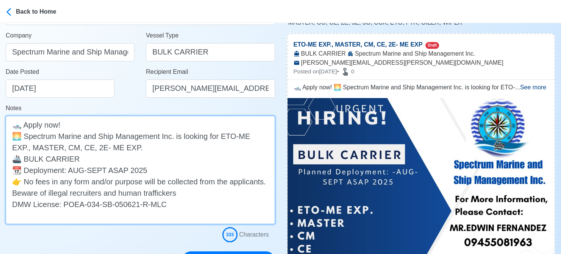
drag, startPoint x: 264, startPoint y: 138, endPoint x: 267, endPoint y: 152, distance: 14.4
click at [267, 152] on textarea "🛥️ Apply now! 🌅 Spectrum Marine and Ship Management Inc. is looking for ETO-ME …" at bounding box center [140, 170] width 269 height 108
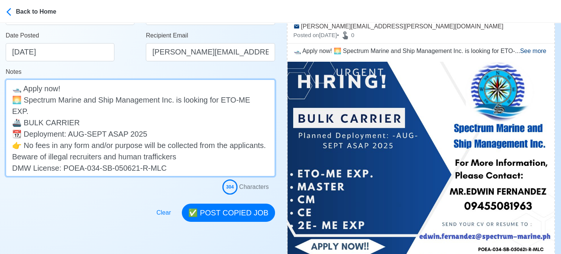
scroll to position [152, 0]
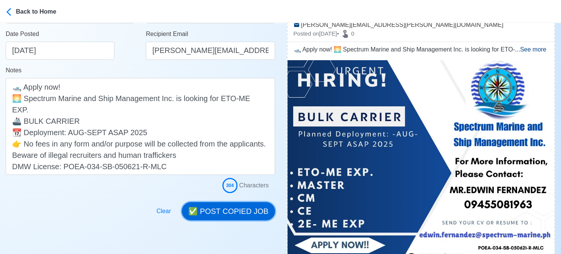
click at [238, 210] on button "✅ POST COPIED JOB" at bounding box center [228, 211] width 93 height 18
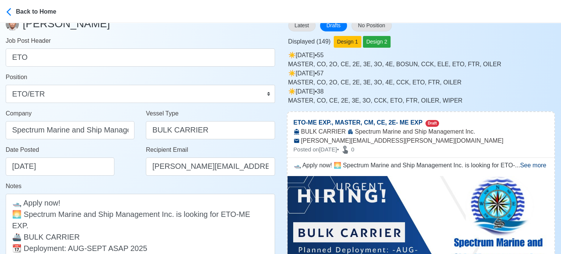
scroll to position [0, 0]
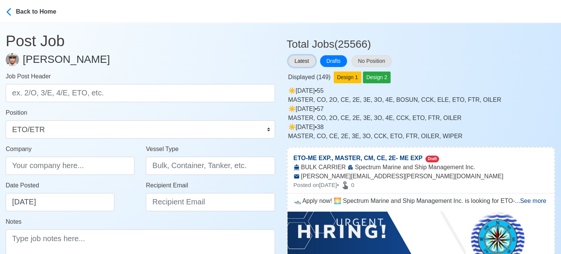
click at [308, 59] on button "Latest" at bounding box center [301, 61] width 27 height 12
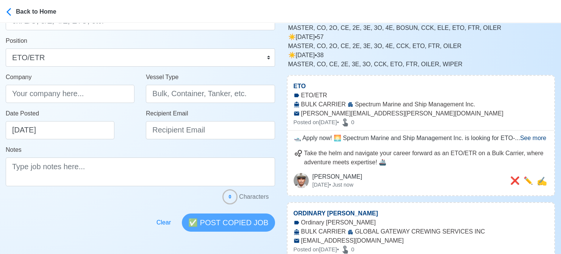
scroll to position [114, 0]
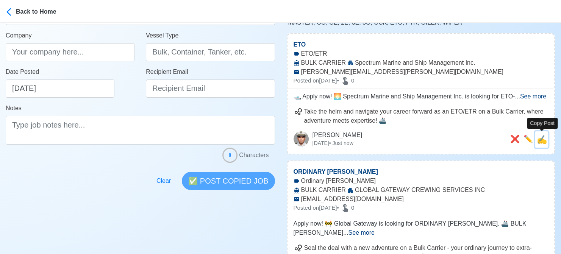
click at [462, 141] on span "✍️" at bounding box center [542, 139] width 10 height 9
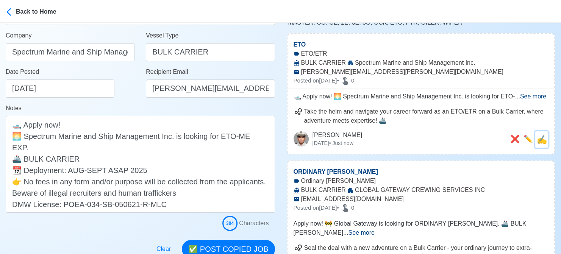
scroll to position [0, 0]
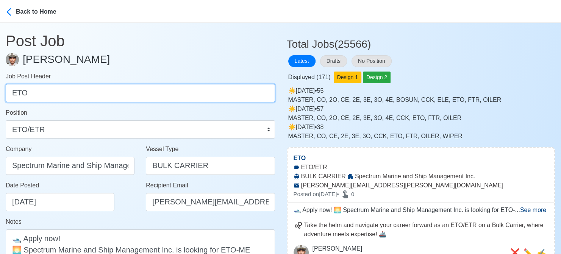
click at [134, 94] on input "ETO" at bounding box center [140, 93] width 269 height 18
paste input ", MASTER, CM, CE, 2E- ME EXP."
drag, startPoint x: 47, startPoint y: 94, endPoint x: 168, endPoint y: 94, distance: 121.6
click at [168, 94] on input ", MASTER, CM, CE, 2E- ME EXP." at bounding box center [140, 93] width 269 height 18
click at [17, 94] on input ", MASTER" at bounding box center [140, 93] width 269 height 18
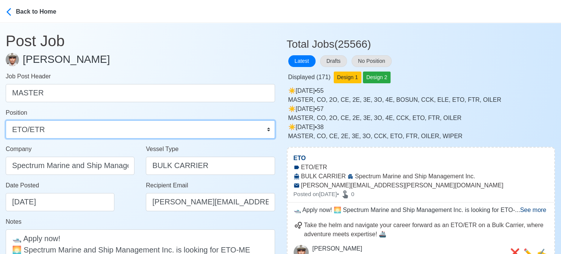
click at [58, 130] on select "Master Chief Officer 2nd Officer 3rd Officer Junior Officer Chief Engineer 2nd …" at bounding box center [140, 129] width 269 height 18
click at [6, 120] on select "Master Chief Officer 2nd Officer 3rd Officer Junior Officer Chief Engineer 2nd …" at bounding box center [140, 129] width 269 height 18
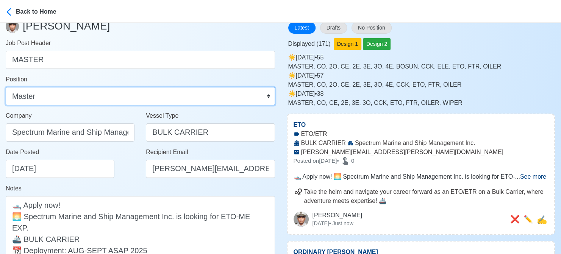
scroll to position [114, 0]
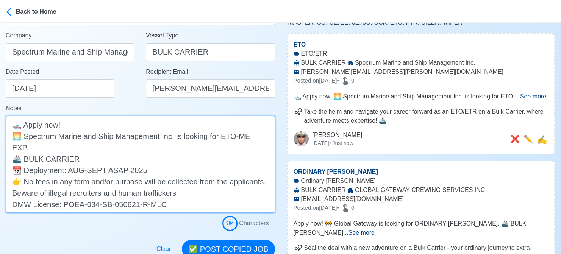
click at [221, 135] on textarea "🛥️ Apply now! 🌅 Spectrum Marine and Ship Management Inc. is looking for ETO-ME …" at bounding box center [140, 164] width 269 height 97
drag, startPoint x: 261, startPoint y: 135, endPoint x: 220, endPoint y: 134, distance: 41.7
click at [220, 134] on textarea "🛥️ Apply now! 🌅 Spectrum Marine and Ship Management Inc. is looking forETO-ME E…" at bounding box center [140, 164] width 269 height 97
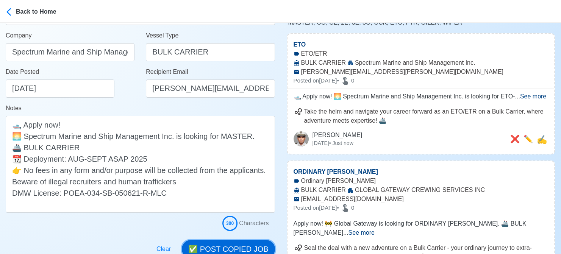
click at [255, 244] on button "✅ POST COPIED JOB" at bounding box center [228, 249] width 93 height 18
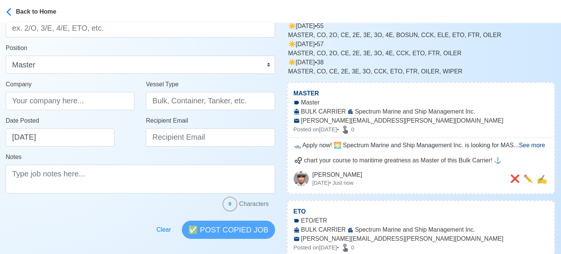
scroll to position [76, 0]
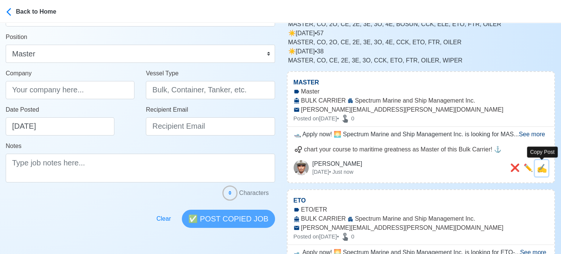
click at [462, 171] on span "✍️" at bounding box center [542, 168] width 10 height 9
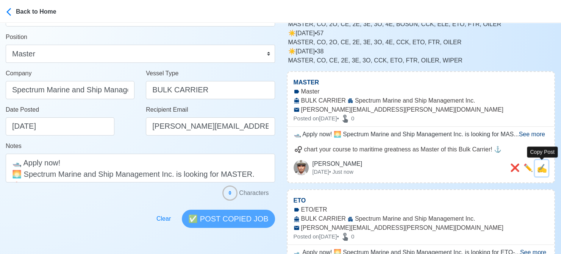
scroll to position [0, 0]
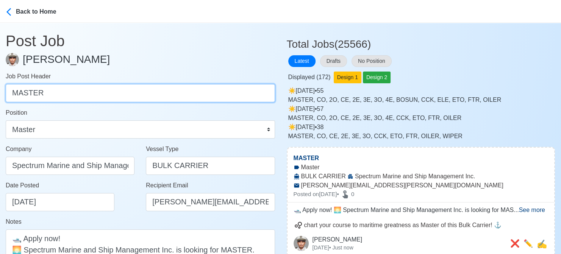
click at [152, 93] on input "MASTER" at bounding box center [140, 93] width 269 height 18
paste input "CM, CE, 2E- ME EXP."
drag, startPoint x: 28, startPoint y: 93, endPoint x: 130, endPoint y: 91, distance: 101.9
click at [130, 91] on input "CM, CE, 2E- ME EXP." at bounding box center [140, 93] width 269 height 18
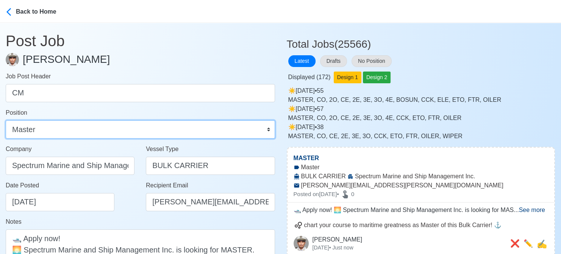
click at [119, 133] on select "Master Chief Officer 2nd Officer 3rd Officer Junior Officer Chief Engineer 2nd …" at bounding box center [140, 129] width 269 height 18
click at [6, 120] on select "Master Chief Officer 2nd Officer 3rd Officer Junior Officer Chief Engineer 2nd …" at bounding box center [140, 129] width 269 height 18
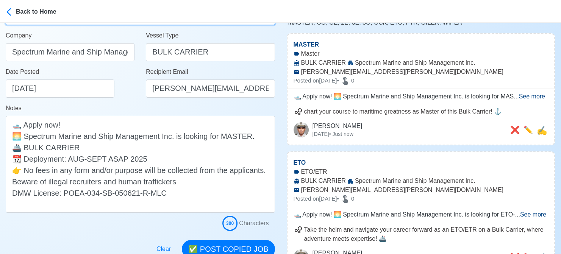
scroll to position [76, 0]
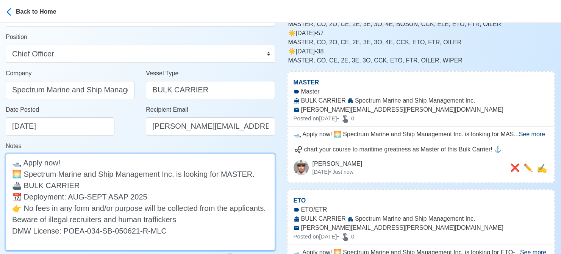
click at [236, 174] on textarea "🛥️ Apply now! 🌅 Spectrum Marine and Ship Management Inc. is looking for MASTER.…" at bounding box center [140, 202] width 269 height 97
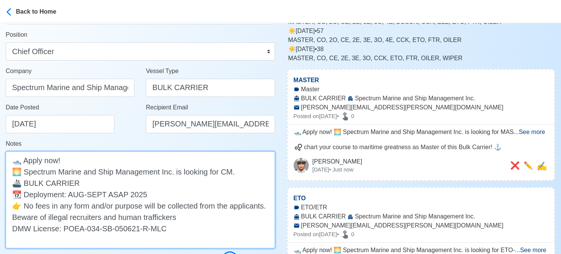
scroll to position [114, 0]
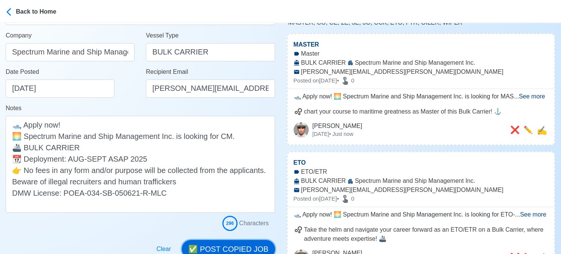
drag, startPoint x: 246, startPoint y: 242, endPoint x: 249, endPoint y: 235, distance: 8.5
click at [246, 243] on button "✅ POST COPIED JOB" at bounding box center [228, 249] width 93 height 18
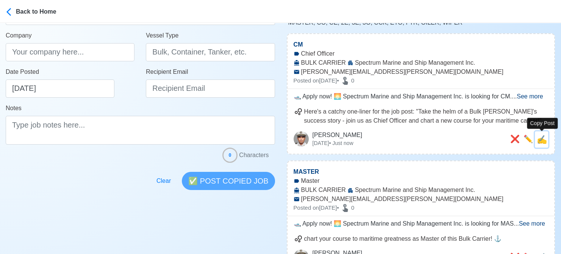
drag, startPoint x: 543, startPoint y: 141, endPoint x: 153, endPoint y: 80, distance: 394.3
click at [462, 140] on span "✍️" at bounding box center [542, 139] width 10 height 9
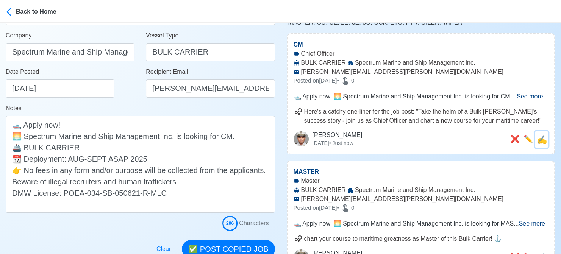
scroll to position [0, 0]
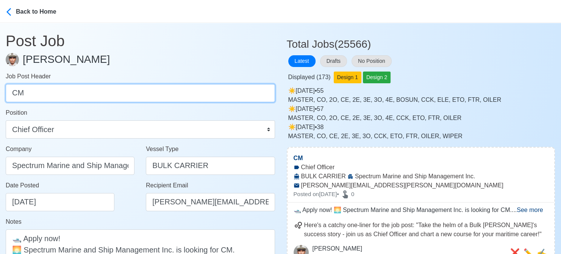
click at [88, 91] on input "CM" at bounding box center [140, 93] width 269 height 18
paste input "E, 2E- ME EXP."
drag, startPoint x: 24, startPoint y: 94, endPoint x: 73, endPoint y: 91, distance: 48.6
click at [73, 91] on input "CE, 2E- ME EXP." at bounding box center [140, 93] width 269 height 18
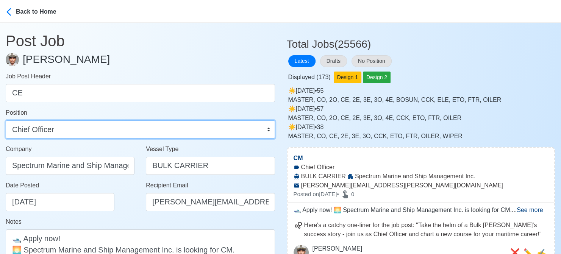
click at [73, 130] on select "Master Chief Officer 2nd Officer 3rd Officer Junior Officer Chief Engineer 2nd …" at bounding box center [140, 129] width 269 height 18
click at [6, 120] on select "Master Chief Officer 2nd Officer 3rd Officer Junior Officer Chief Engineer 2nd …" at bounding box center [140, 129] width 269 height 18
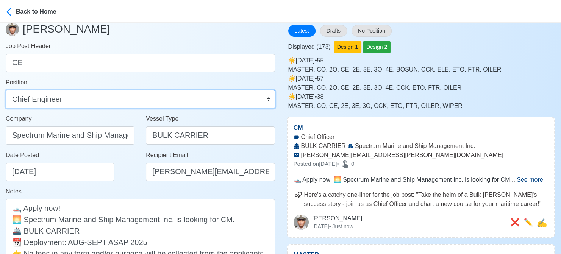
scroll to position [38, 0]
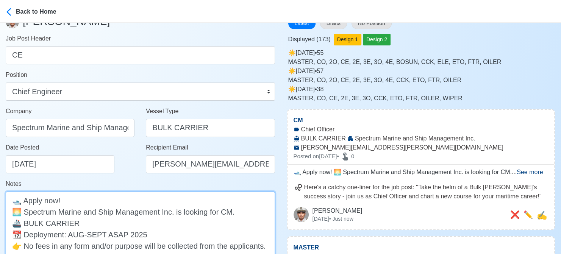
click at [230, 212] on textarea "🛥️ Apply now! 🌅 Spectrum Marine and Ship Management Inc. is looking for CM. 🚢 B…" at bounding box center [140, 240] width 269 height 97
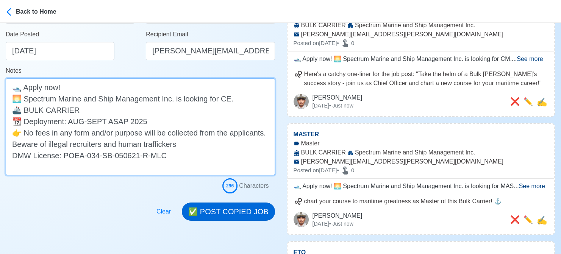
scroll to position [152, 0]
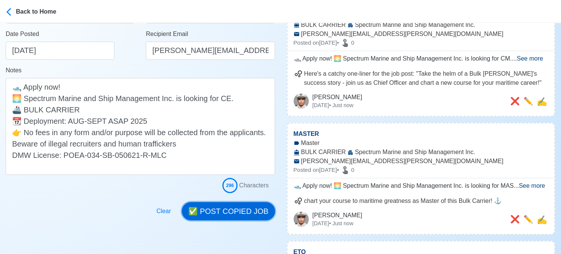
click at [232, 211] on button "✅ POST COPIED JOB" at bounding box center [228, 211] width 93 height 18
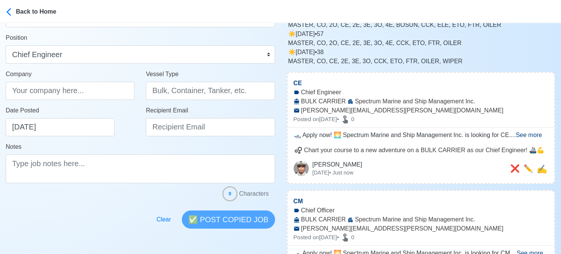
scroll to position [76, 0]
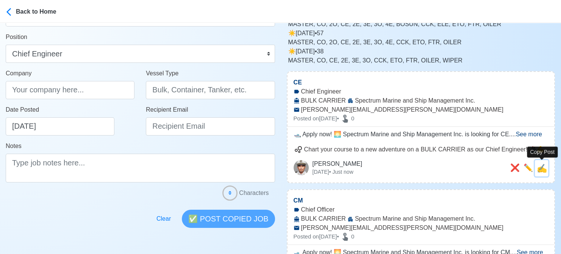
click at [462, 168] on span "✍️" at bounding box center [542, 168] width 10 height 9
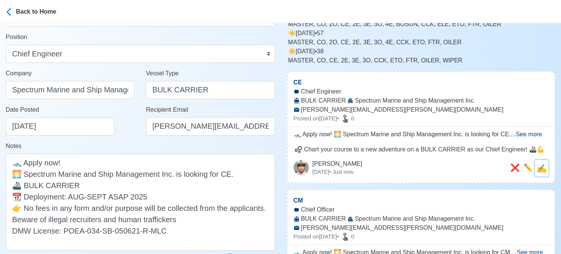
scroll to position [0, 0]
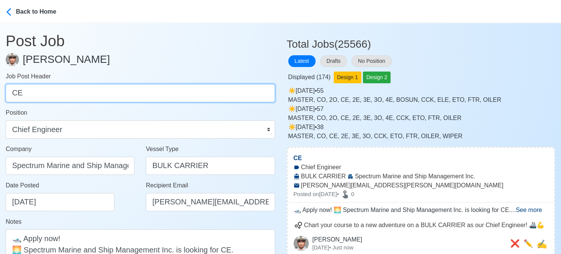
click at [112, 92] on input "CE" at bounding box center [140, 93] width 269 height 18
paste input "2E- ME EXP."
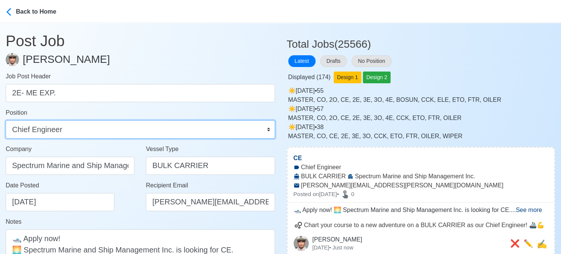
click at [76, 129] on select "Master Chief Officer 2nd Officer 3rd Officer Junior Officer Chief Engineer 2nd …" at bounding box center [140, 129] width 269 height 18
click at [6, 120] on select "Master Chief Officer 2nd Officer 3rd Officer Junior Officer Chief Engineer 2nd …" at bounding box center [140, 129] width 269 height 18
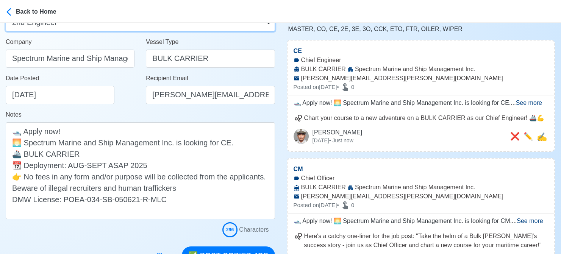
scroll to position [114, 0]
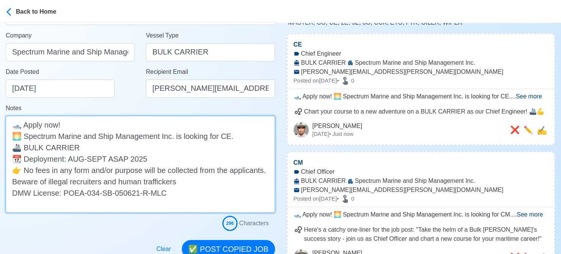
click at [227, 136] on textarea "🛥️ Apply now! 🌅 Spectrum Marine and Ship Management Inc. is looking for CE. 🚢 B…" at bounding box center [140, 164] width 269 height 97
paste textarea "2E- ME EXP."
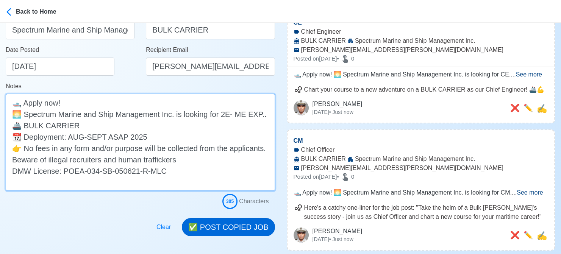
scroll to position [189, 0]
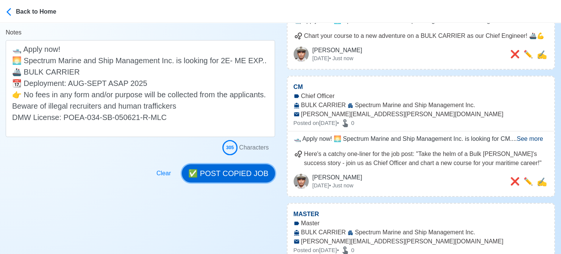
click at [232, 167] on button "✅ POST COPIED JOB" at bounding box center [228, 173] width 93 height 18
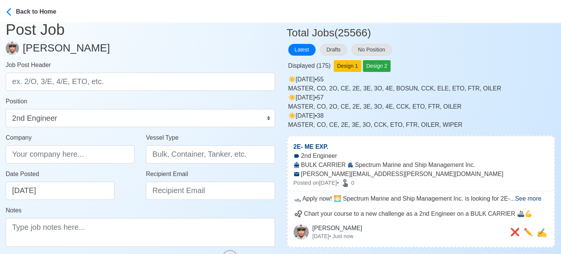
scroll to position [0, 0]
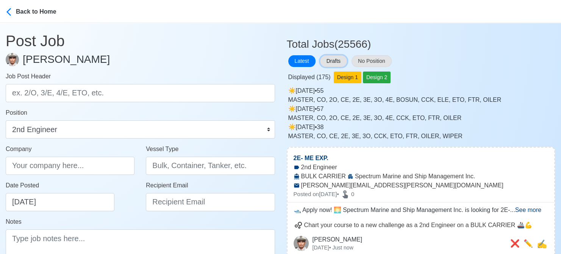
click at [339, 60] on button "Drafts" at bounding box center [333, 61] width 27 height 12
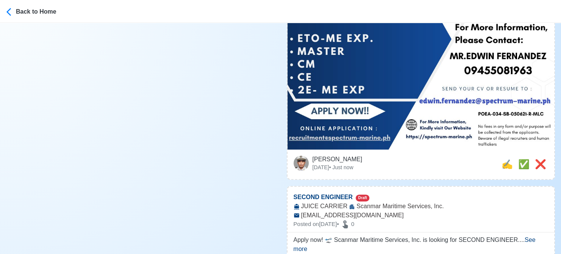
scroll to position [303, 0]
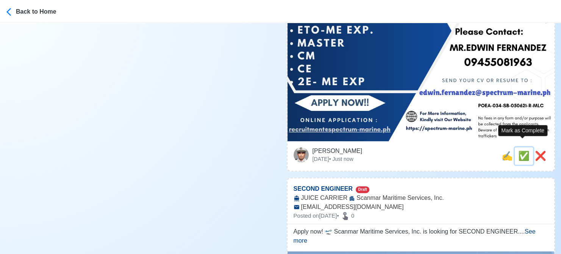
click at [462, 151] on span "✅" at bounding box center [523, 156] width 11 height 10
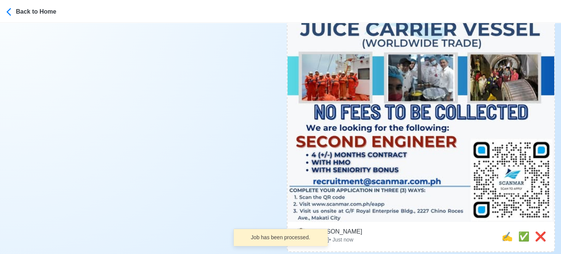
scroll to position [379, 0]
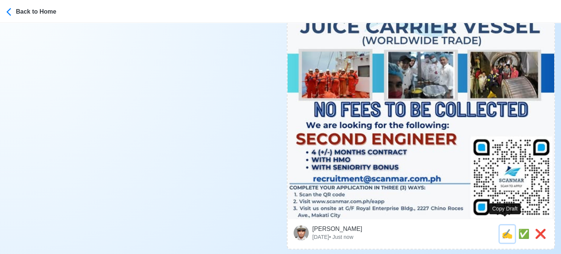
click at [462, 229] on span "✍️" at bounding box center [507, 234] width 11 height 10
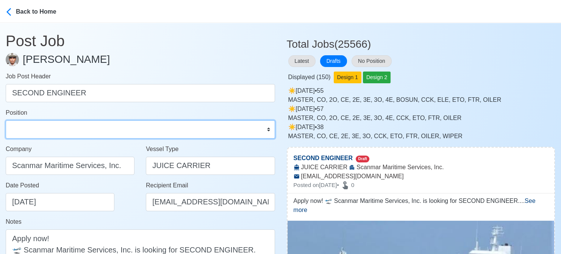
click at [50, 133] on select "Master Chief Officer 2nd Officer 3rd Officer Junior Officer Chief Engineer 2nd …" at bounding box center [140, 129] width 269 height 18
click at [6, 120] on select "Master Chief Officer 2nd Officer 3rd Officer Junior Officer Chief Engineer 2nd …" at bounding box center [140, 129] width 269 height 18
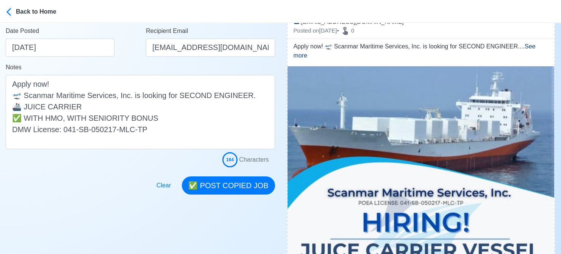
scroll to position [189, 0]
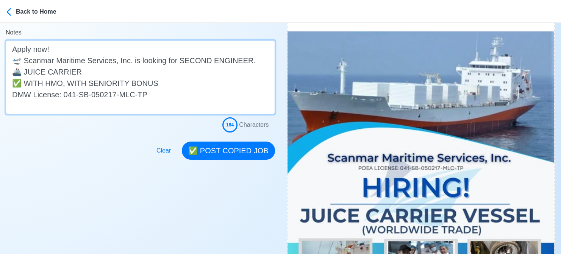
click at [107, 69] on textarea "Apply now! 🛫 Scanmar Maritime Services, Inc. is looking for SECOND ENGINEER. 🚢 …" at bounding box center [140, 77] width 269 height 74
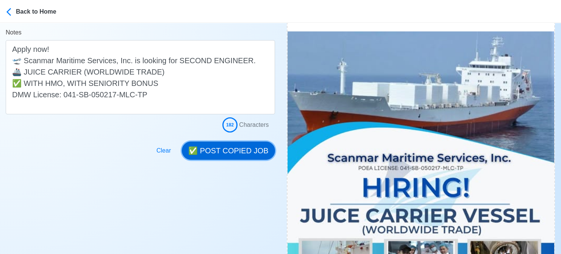
click at [232, 147] on button "✅ POST COPIED JOB" at bounding box center [228, 151] width 93 height 18
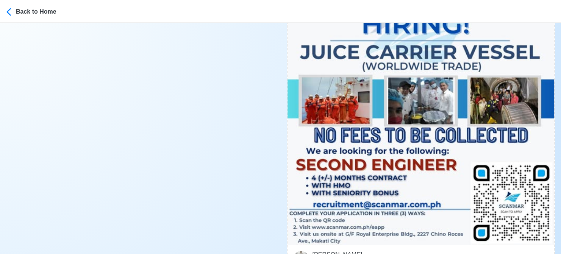
scroll to position [379, 0]
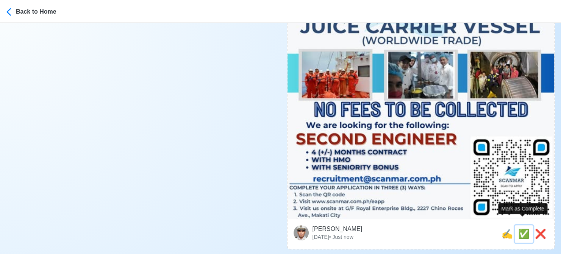
click at [462, 229] on span "✅" at bounding box center [523, 234] width 11 height 10
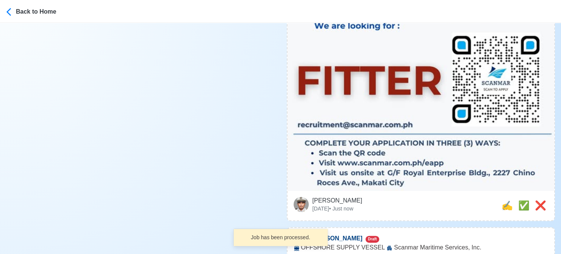
scroll to position [417, 0]
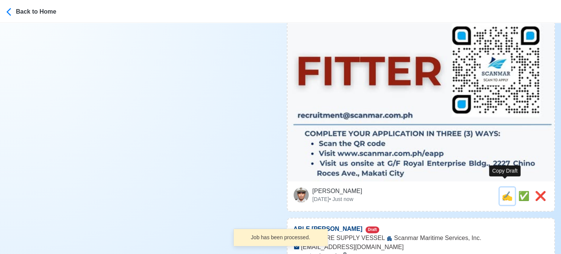
click at [462, 191] on span "✍️" at bounding box center [507, 196] width 11 height 10
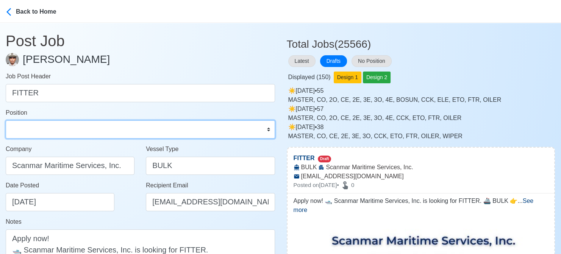
click at [87, 133] on select "Master Chief Officer 2nd Officer 3rd Officer Junior Officer Chief Engineer 2nd …" at bounding box center [140, 129] width 269 height 18
click at [6, 120] on select "Master Chief Officer 2nd Officer 3rd Officer Junior Officer Chief Engineer 2nd …" at bounding box center [140, 129] width 269 height 18
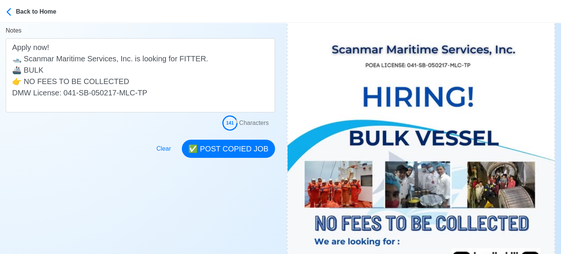
scroll to position [227, 0]
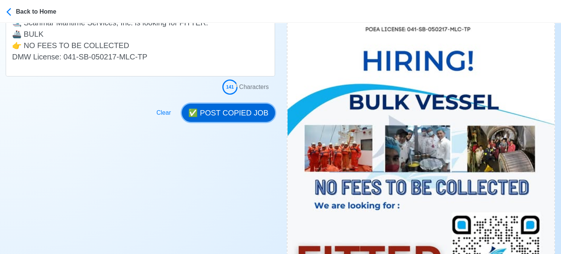
click at [238, 114] on button "✅ POST COPIED JOB" at bounding box center [228, 113] width 93 height 18
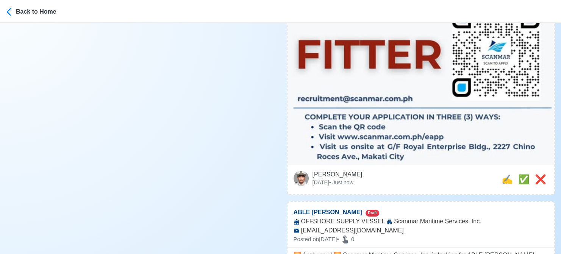
scroll to position [455, 0]
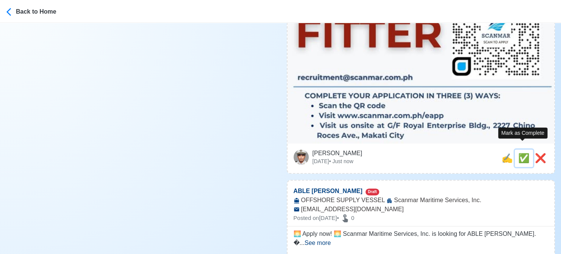
click at [462, 153] on span "✅" at bounding box center [523, 158] width 11 height 10
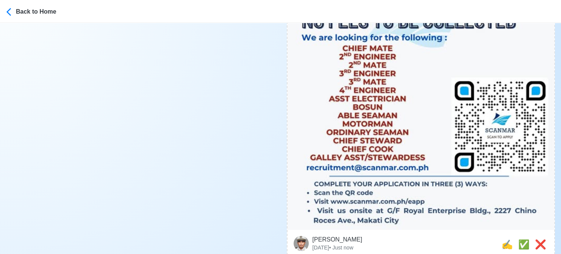
scroll to position [417, 0]
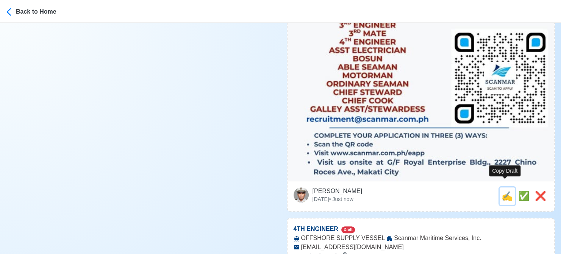
click at [462, 191] on span "✍️" at bounding box center [507, 196] width 11 height 10
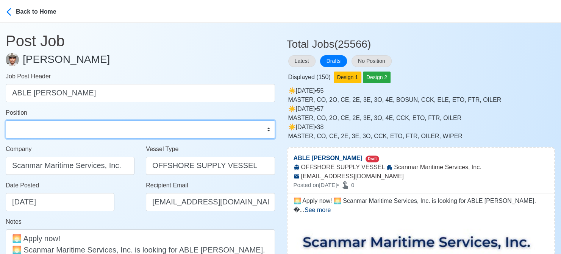
click at [67, 128] on select "Master Chief Officer 2nd Officer 3rd Officer Junior Officer Chief Engineer 2nd …" at bounding box center [140, 129] width 269 height 18
click at [6, 120] on select "Master Chief Officer 2nd Officer 3rd Officer Junior Officer Chief Engineer 2nd …" at bounding box center [140, 129] width 269 height 18
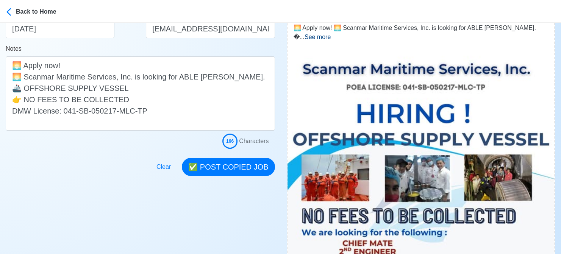
scroll to position [189, 0]
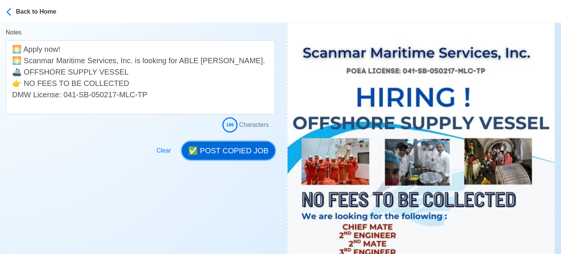
click at [236, 150] on button "✅ POST COPIED JOB" at bounding box center [228, 151] width 93 height 18
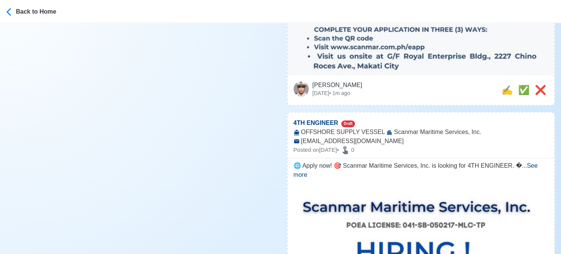
scroll to position [530, 0]
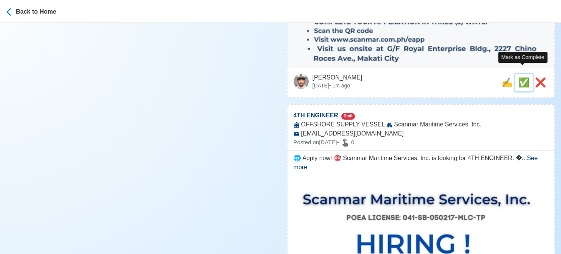
click at [462, 77] on span "✅" at bounding box center [523, 82] width 11 height 10
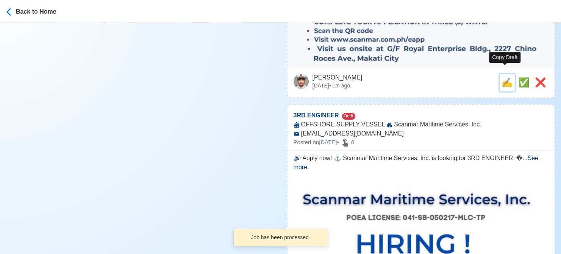
click at [462, 77] on span "✍️" at bounding box center [507, 82] width 11 height 10
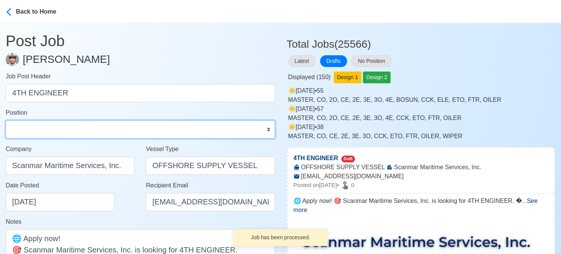
drag, startPoint x: 62, startPoint y: 126, endPoint x: 58, endPoint y: 124, distance: 4.6
click at [62, 126] on select "Master Chief Officer 2nd Officer 3rd Officer Junior Officer Chief Engineer 2nd …" at bounding box center [140, 129] width 269 height 18
click at [6, 120] on select "Master Chief Officer 2nd Officer 3rd Officer Junior Officer Chief Engineer 2nd …" at bounding box center [140, 129] width 269 height 18
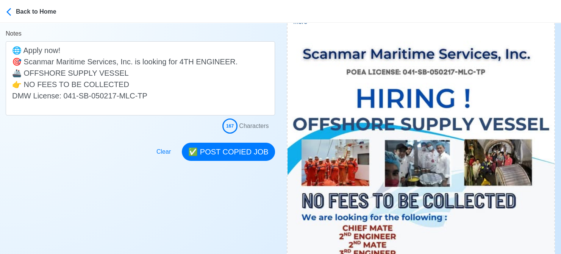
scroll to position [189, 0]
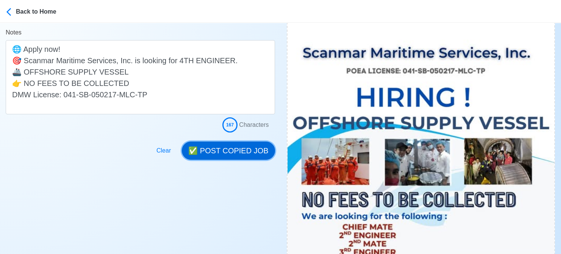
click at [236, 153] on button "✅ POST COPIED JOB" at bounding box center [228, 151] width 93 height 18
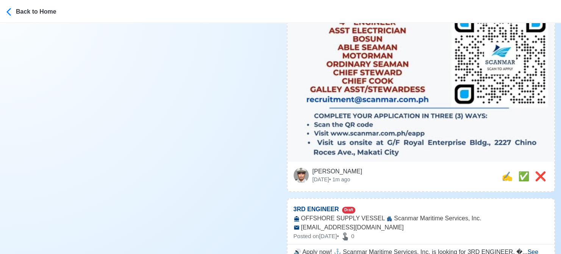
scroll to position [455, 0]
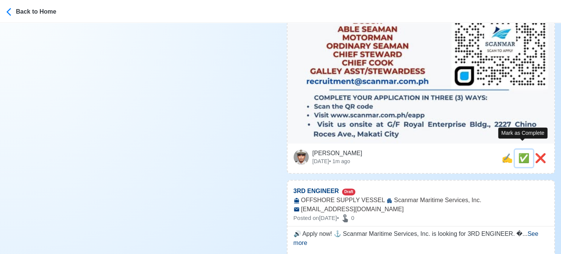
click at [462, 153] on span "✅" at bounding box center [523, 158] width 11 height 10
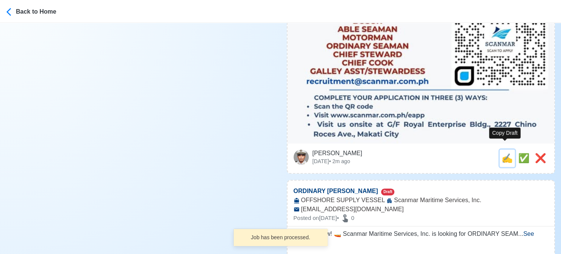
click at [462, 153] on span "✍️" at bounding box center [507, 158] width 11 height 10
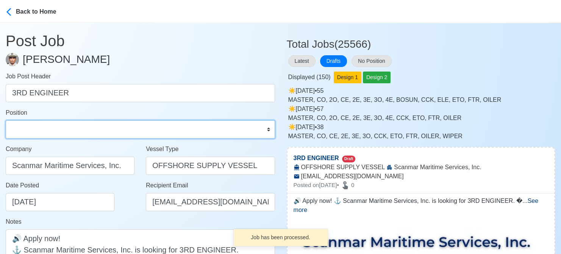
click at [62, 121] on select "Master Chief Officer 2nd Officer 3rd Officer Junior Officer Chief Engineer 2nd …" at bounding box center [140, 129] width 269 height 18
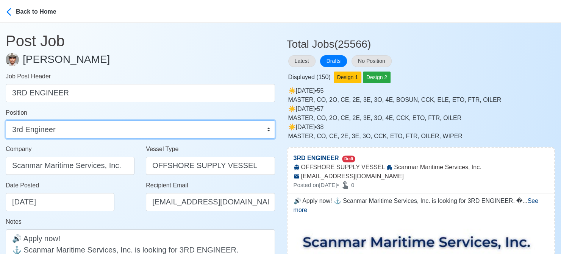
click at [6, 120] on select "Master Chief Officer 2nd Officer 3rd Officer Junior Officer Chief Engineer 2nd …" at bounding box center [140, 129] width 269 height 18
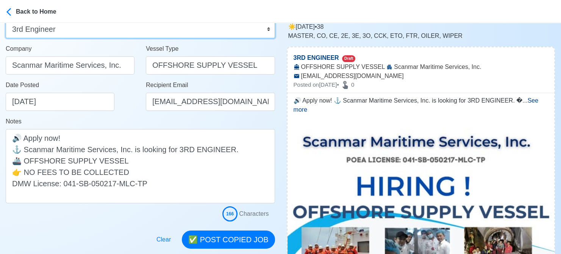
scroll to position [114, 0]
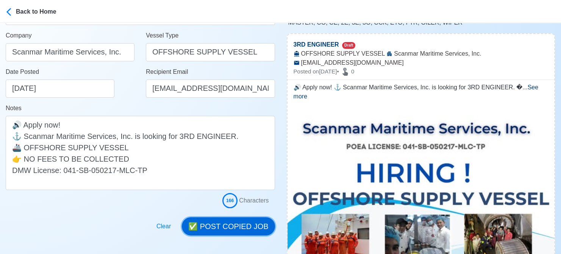
click at [236, 228] on button "✅ POST COPIED JOB" at bounding box center [228, 227] width 93 height 18
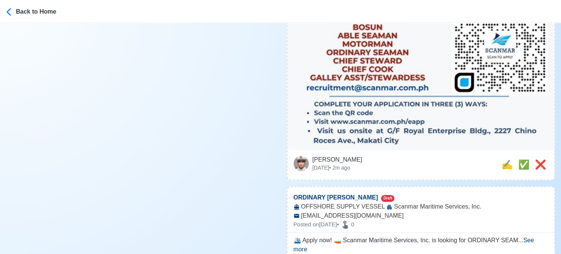
scroll to position [455, 0]
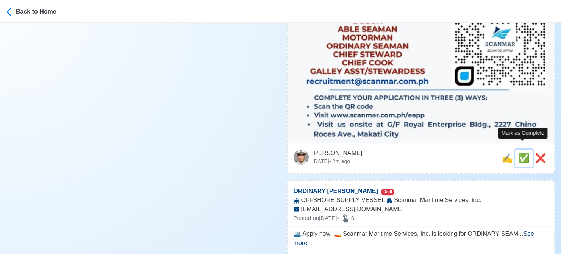
click at [462, 153] on span "✅" at bounding box center [523, 158] width 11 height 10
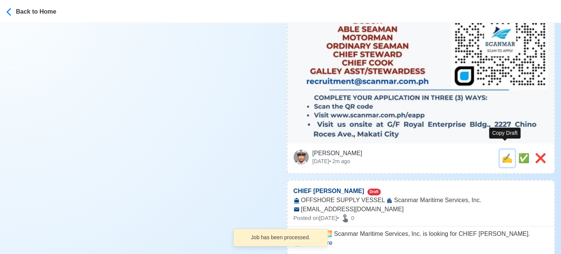
drag, startPoint x: 505, startPoint y: 153, endPoint x: 151, endPoint y: 142, distance: 353.7
click at [462, 153] on span "✍️" at bounding box center [507, 158] width 11 height 10
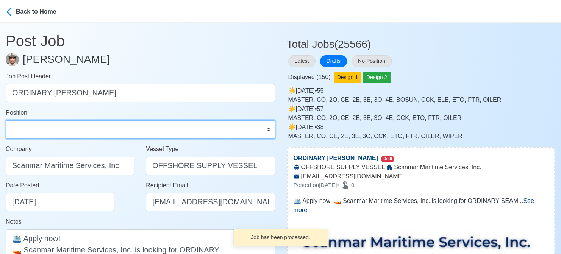
click at [89, 130] on select "Master Chief Officer 2nd Officer 3rd Officer Junior Officer Chief Engineer 2nd …" at bounding box center [140, 129] width 269 height 18
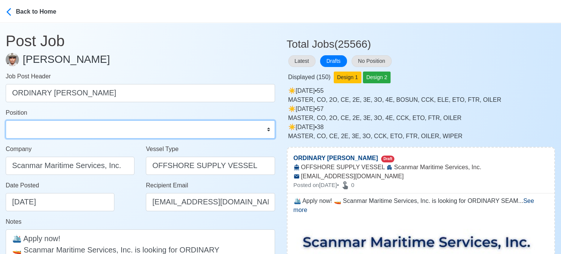
click at [6, 120] on select "Master Chief Officer 2nd Officer 3rd Officer Junior Officer Chief Engineer 2nd …" at bounding box center [140, 129] width 269 height 18
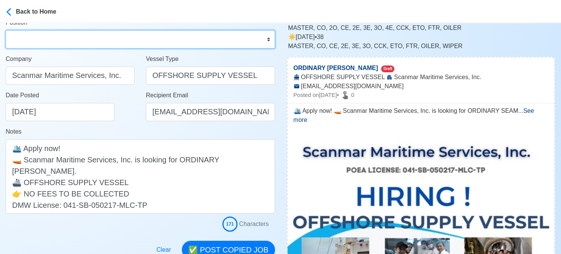
scroll to position [114, 0]
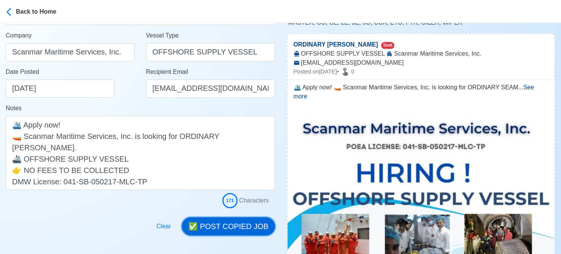
drag, startPoint x: 235, startPoint y: 221, endPoint x: 232, endPoint y: 224, distance: 4.6
click at [232, 224] on button "✅ POST COPIED JOB" at bounding box center [228, 227] width 93 height 18
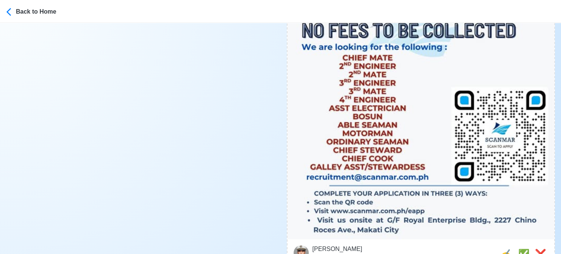
scroll to position [379, 0]
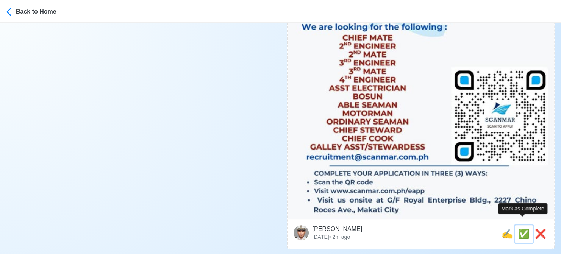
click at [462, 229] on span "✅" at bounding box center [523, 234] width 11 height 10
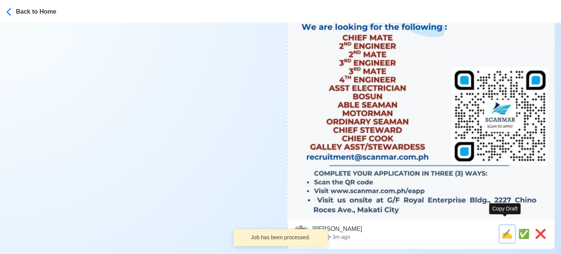
click at [462, 229] on span "✍️" at bounding box center [507, 234] width 11 height 10
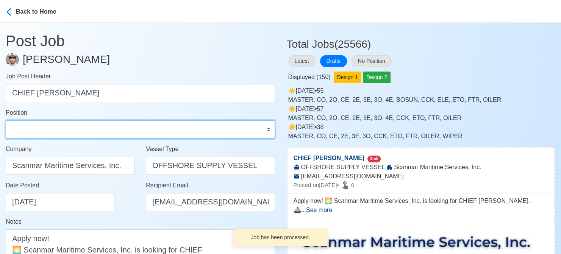
click at [65, 124] on select "Master Chief Officer 2nd Officer 3rd Officer Junior Officer Chief Engineer 2nd …" at bounding box center [140, 129] width 269 height 18
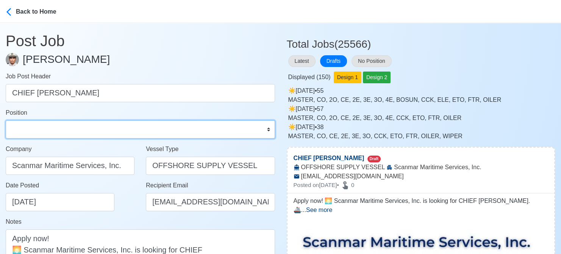
click at [6, 120] on select "Master Chief Officer 2nd Officer 3rd Officer Junior Officer Chief Engineer 2nd …" at bounding box center [140, 129] width 269 height 18
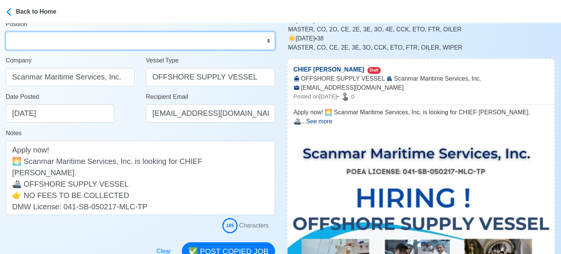
scroll to position [152, 0]
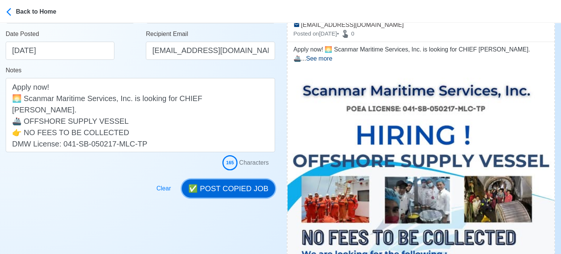
click at [250, 190] on button "✅ POST COPIED JOB" at bounding box center [228, 189] width 93 height 18
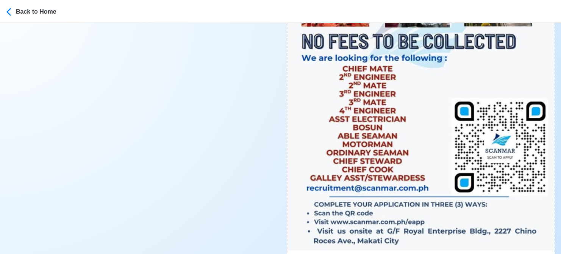
scroll to position [417, 0]
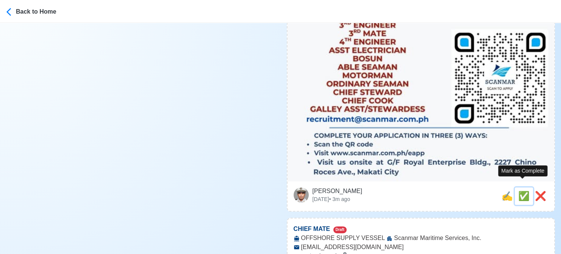
click at [462, 191] on span "✅" at bounding box center [523, 196] width 11 height 10
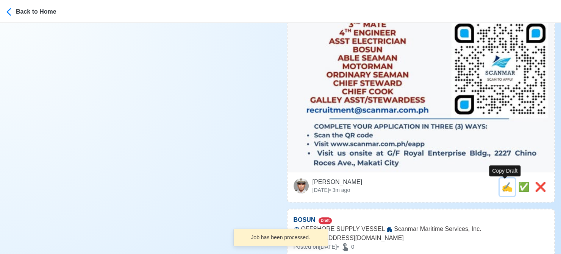
click at [462, 188] on span "✍️" at bounding box center [507, 187] width 11 height 10
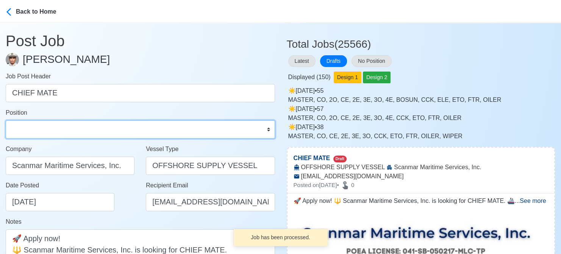
click at [100, 124] on select "Master Chief Officer 2nd Officer 3rd Officer Junior Officer Chief Engineer 2nd …" at bounding box center [140, 129] width 269 height 18
click at [6, 120] on select "Master Chief Officer 2nd Officer 3rd Officer Junior Officer Chief Engineer 2nd …" at bounding box center [140, 129] width 269 height 18
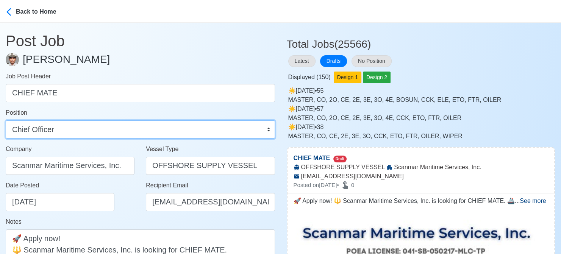
scroll to position [152, 0]
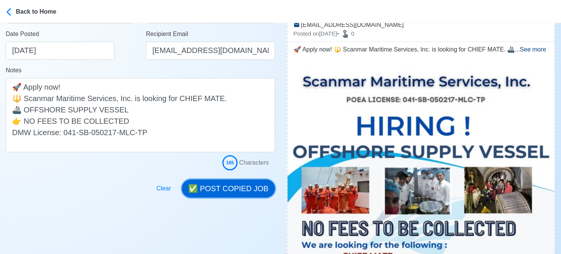
click at [246, 184] on button "✅ POST COPIED JOB" at bounding box center [228, 189] width 93 height 18
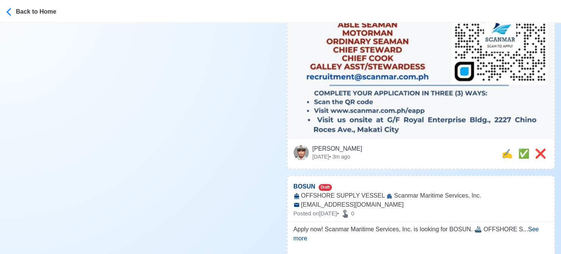
scroll to position [455, 0]
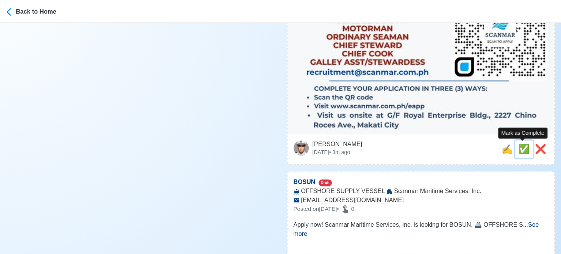
click at [462, 149] on span "✅" at bounding box center [523, 149] width 11 height 10
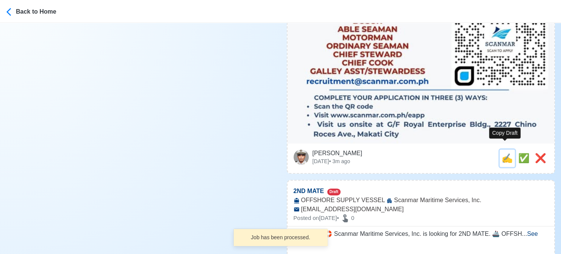
click at [462, 153] on span "✍️" at bounding box center [507, 158] width 11 height 10
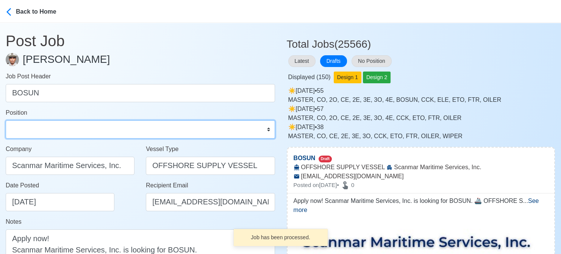
click at [109, 133] on select "Master Chief Officer 2nd Officer 3rd Officer Junior Officer Chief Engineer 2nd …" at bounding box center [140, 129] width 269 height 18
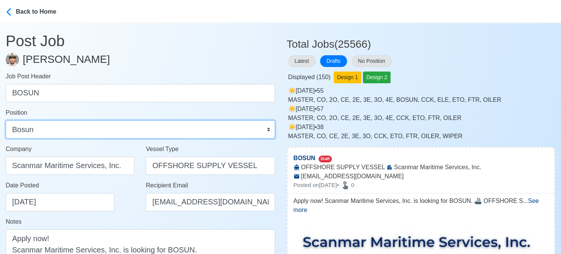
click at [6, 120] on select "Master Chief Officer 2nd Officer 3rd Officer Junior Officer Chief Engineer 2nd …" at bounding box center [140, 129] width 269 height 18
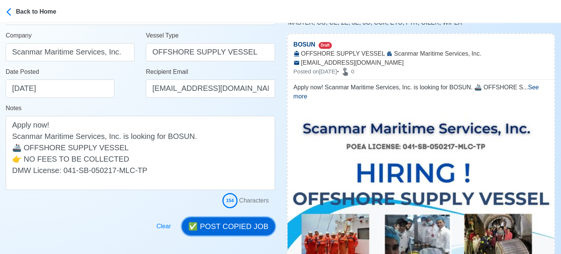
click at [258, 226] on button "✅ POST COPIED JOB" at bounding box center [228, 227] width 93 height 18
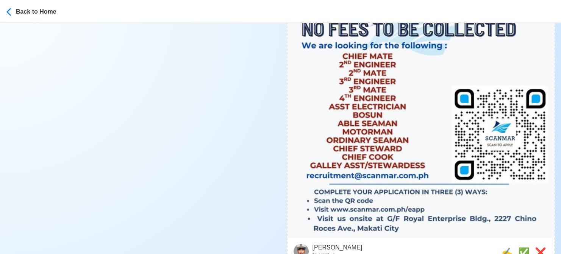
scroll to position [379, 0]
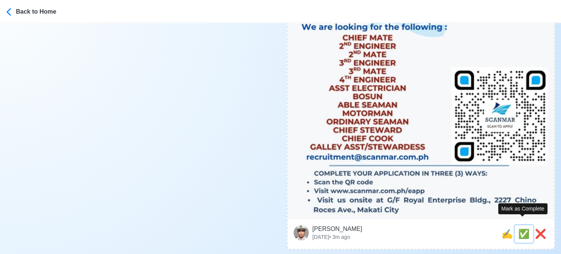
click at [462, 229] on span "✅" at bounding box center [523, 234] width 11 height 10
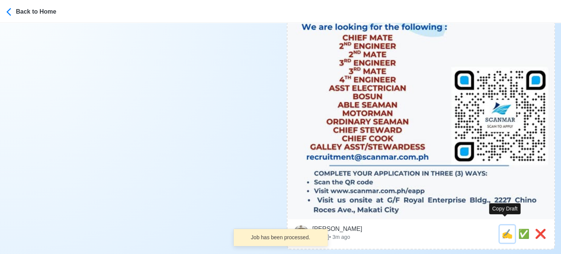
click at [462, 229] on span "✍️" at bounding box center [507, 234] width 11 height 10
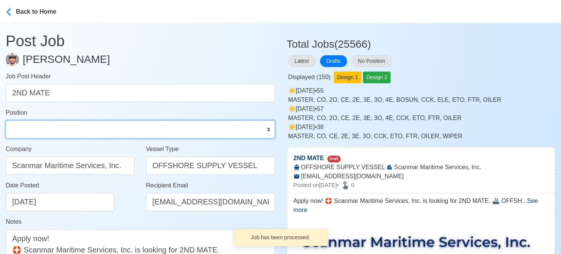
click at [78, 132] on select "Master Chief Officer 2nd Officer 3rd Officer Junior Officer Chief Engineer 2nd …" at bounding box center [140, 129] width 269 height 18
click at [6, 120] on select "Master Chief Officer 2nd Officer 3rd Officer Junior Officer Chief Engineer 2nd …" at bounding box center [140, 129] width 269 height 18
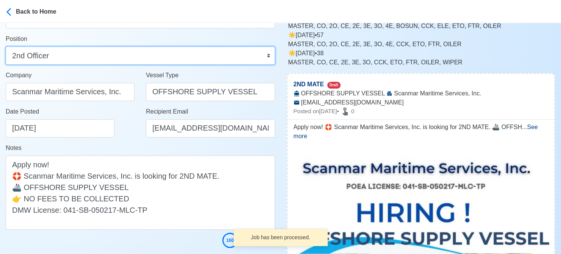
scroll to position [152, 0]
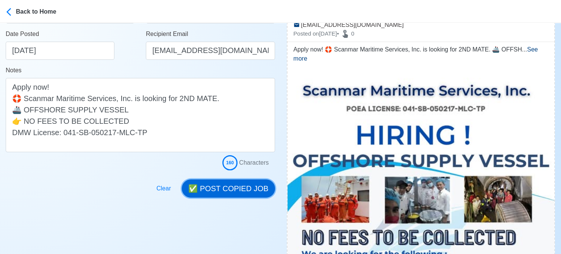
click at [242, 186] on button "✅ POST COPIED JOB" at bounding box center [228, 189] width 93 height 18
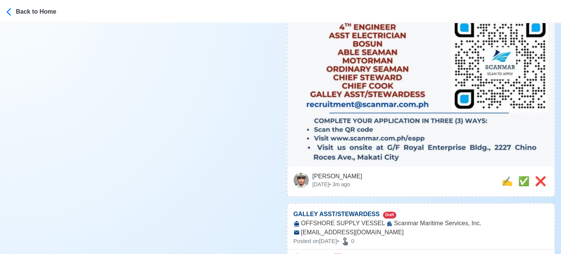
scroll to position [455, 0]
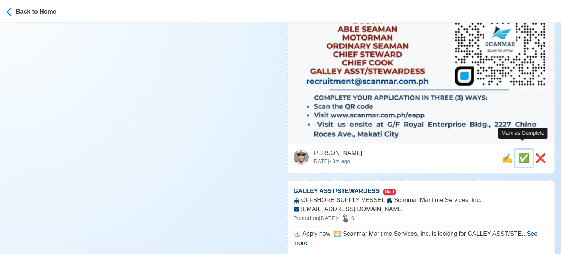
click at [462, 153] on span "✅" at bounding box center [523, 158] width 11 height 10
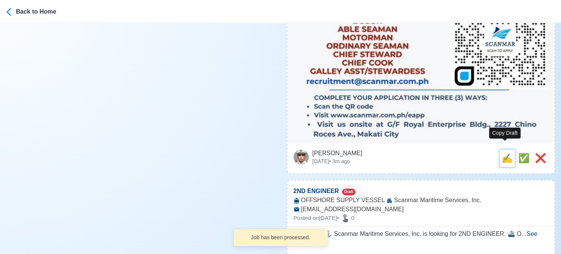
click at [462, 153] on span "✍️" at bounding box center [507, 158] width 11 height 10
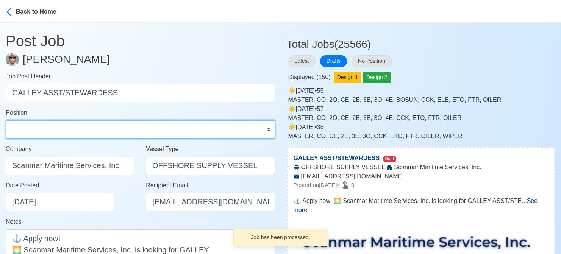
click at [94, 125] on select "Master Chief Officer 2nd Officer 3rd Officer Junior Officer Chief Engineer 2nd …" at bounding box center [140, 129] width 269 height 18
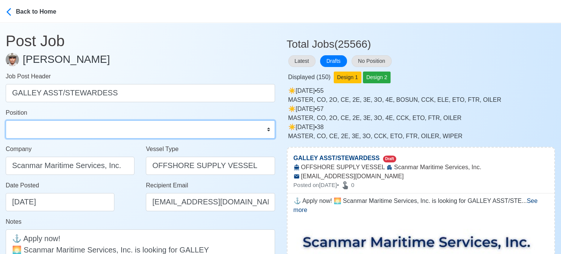
click at [88, 133] on select "Master Chief Officer 2nd Officer 3rd Officer Junior Officer Chief Engineer 2nd …" at bounding box center [140, 129] width 269 height 18
click at [6, 120] on select "Master Chief Officer 2nd Officer 3rd Officer Junior Officer Chief Engineer 2nd …" at bounding box center [140, 129] width 269 height 18
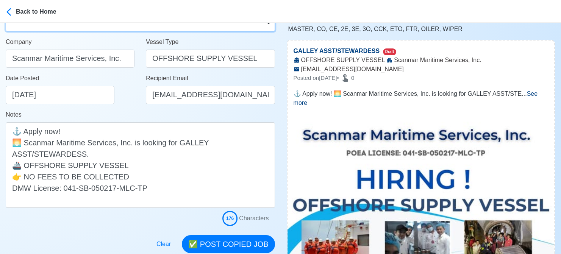
scroll to position [114, 0]
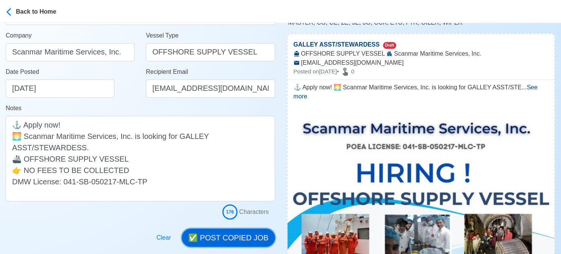
click at [239, 237] on button "✅ POST COPIED JOB" at bounding box center [228, 238] width 93 height 18
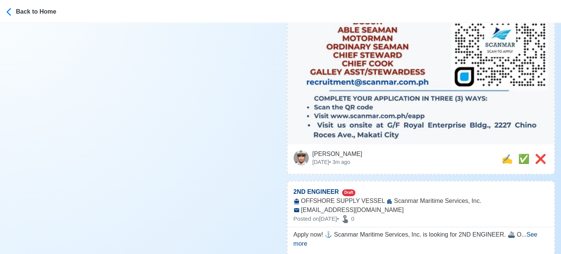
scroll to position [455, 0]
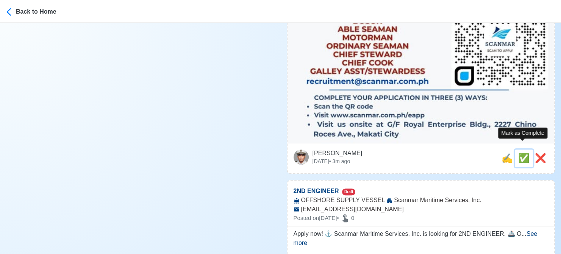
click at [462, 153] on span "✅" at bounding box center [523, 158] width 11 height 10
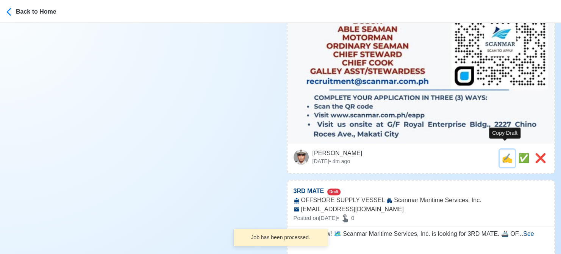
click at [462, 153] on span "✍️" at bounding box center [507, 158] width 11 height 10
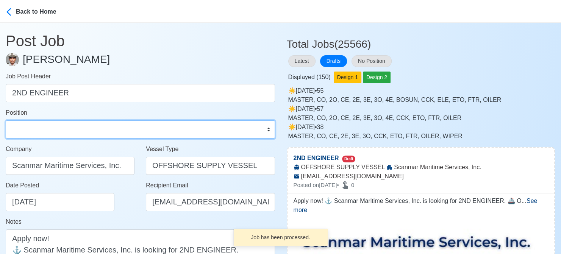
drag, startPoint x: 55, startPoint y: 129, endPoint x: 52, endPoint y: 123, distance: 6.3
click at [55, 129] on select "Master Chief Officer 2nd Officer 3rd Officer Junior Officer Chief Engineer 2nd …" at bounding box center [140, 129] width 269 height 18
click at [6, 120] on select "Master Chief Officer 2nd Officer 3rd Officer Junior Officer Chief Engineer 2nd …" at bounding box center [140, 129] width 269 height 18
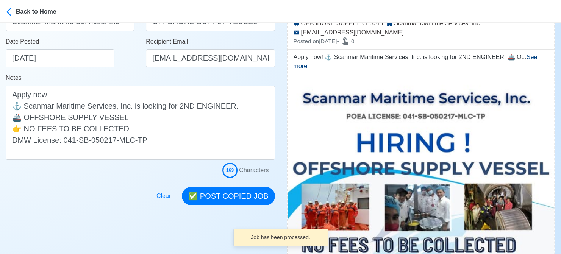
scroll to position [152, 0]
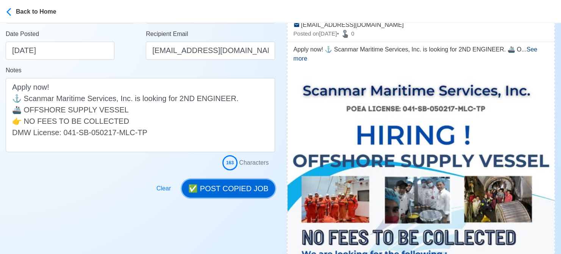
click at [247, 190] on button "✅ POST COPIED JOB" at bounding box center [228, 189] width 93 height 18
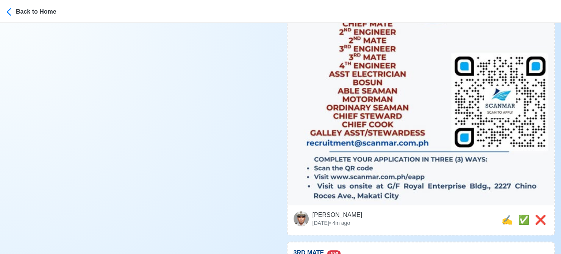
scroll to position [417, 0]
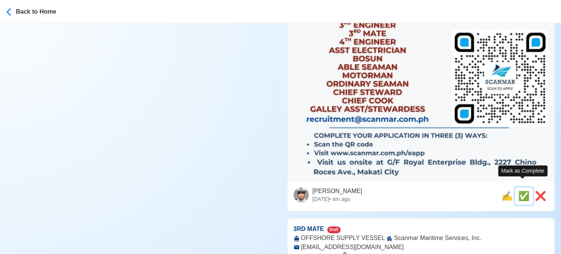
click at [462, 191] on span "✅" at bounding box center [523, 196] width 11 height 10
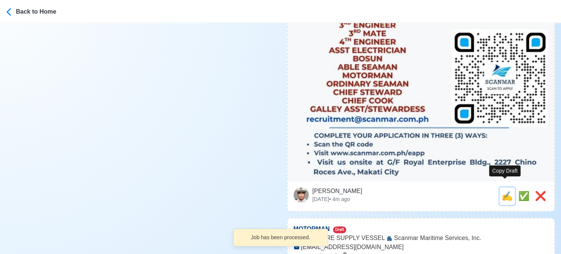
click at [462, 191] on span "✍️" at bounding box center [507, 196] width 11 height 10
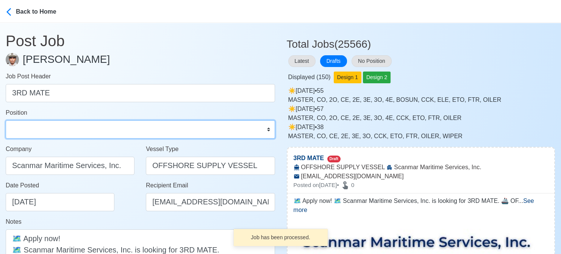
click at [85, 125] on select "Master Chief Officer 2nd Officer 3rd Officer Junior Officer Chief Engineer 2nd …" at bounding box center [140, 129] width 269 height 18
click at [6, 120] on select "Master Chief Officer 2nd Officer 3rd Officer Junior Officer Chief Engineer 2nd …" at bounding box center [140, 129] width 269 height 18
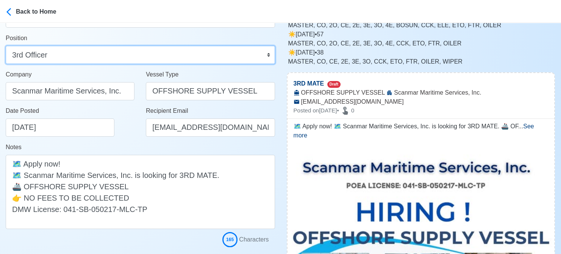
scroll to position [152, 0]
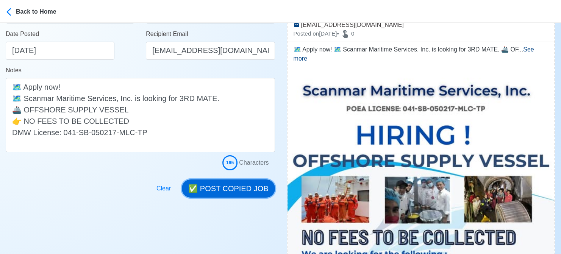
click at [244, 189] on button "✅ POST COPIED JOB" at bounding box center [228, 189] width 93 height 18
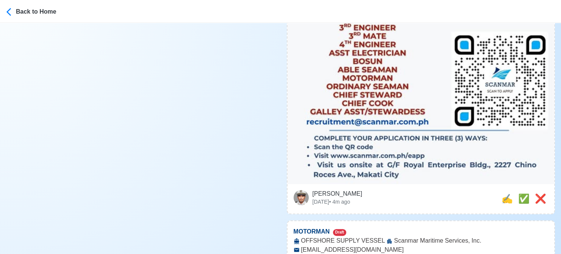
scroll to position [417, 0]
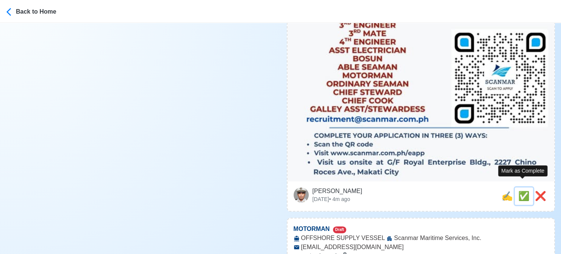
click at [462, 191] on span "✅" at bounding box center [523, 196] width 11 height 10
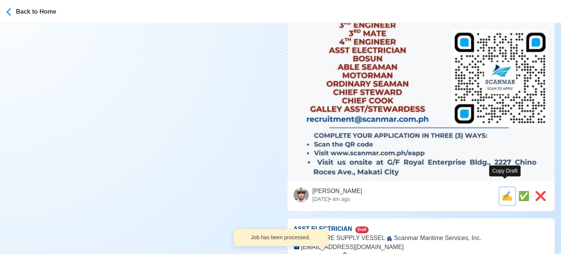
click at [462, 191] on span "✍️" at bounding box center [507, 196] width 11 height 10
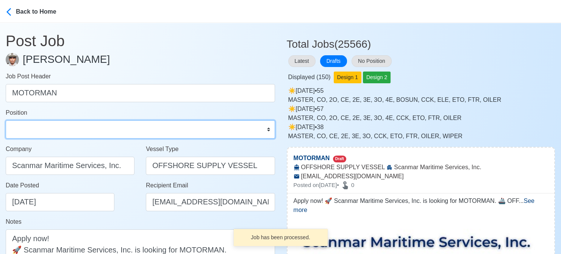
drag, startPoint x: 93, startPoint y: 133, endPoint x: 86, endPoint y: 120, distance: 14.4
click at [93, 133] on select "Master Chief Officer 2nd Officer 3rd Officer Junior Officer Chief Engineer 2nd …" at bounding box center [140, 129] width 269 height 18
click at [6, 120] on select "Master Chief Officer 2nd Officer 3rd Officer Junior Officer Chief Engineer 2nd …" at bounding box center [140, 129] width 269 height 18
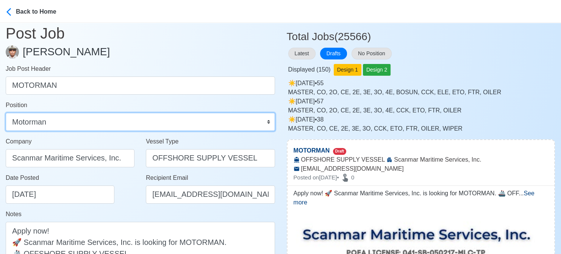
scroll to position [152, 0]
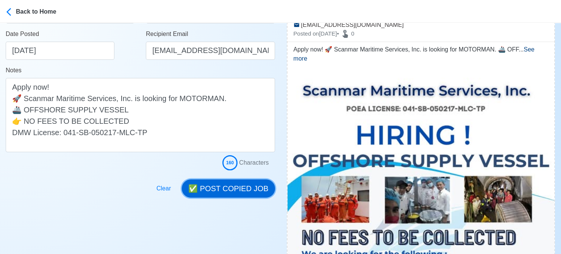
click at [241, 185] on button "✅ POST COPIED JOB" at bounding box center [228, 189] width 93 height 18
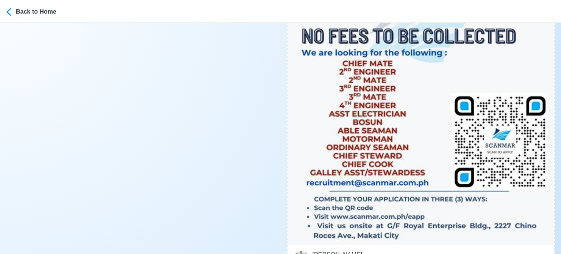
scroll to position [379, 0]
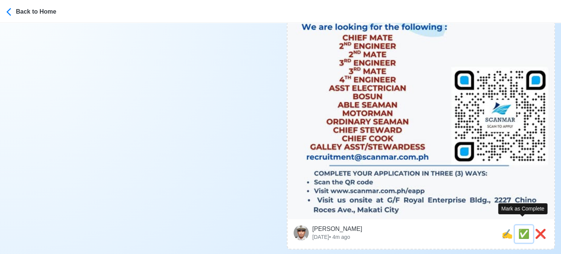
click at [462, 229] on span "✅" at bounding box center [523, 234] width 11 height 10
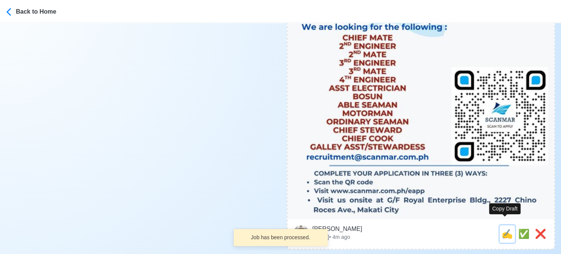
click at [462, 229] on span "✍️" at bounding box center [507, 234] width 11 height 10
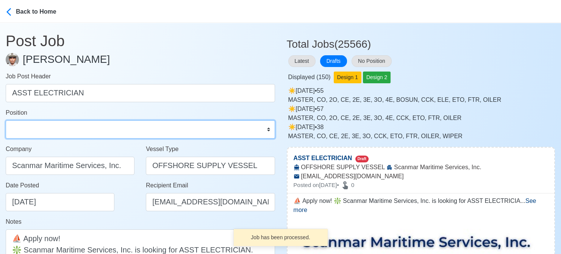
drag, startPoint x: 56, startPoint y: 128, endPoint x: 56, endPoint y: 121, distance: 7.2
click at [56, 128] on select "Master Chief Officer 2nd Officer 3rd Officer Junior Officer Chief Engineer 2nd …" at bounding box center [140, 129] width 269 height 18
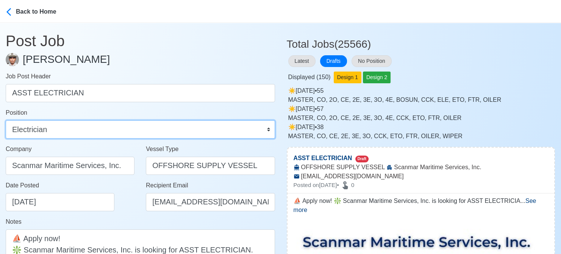
click at [6, 120] on select "Master Chief Officer 2nd Officer 3rd Officer Junior Officer Chief Engineer 2nd …" at bounding box center [140, 129] width 269 height 18
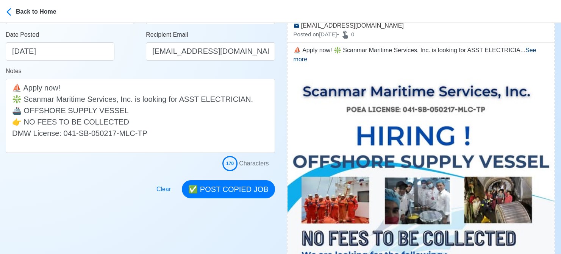
scroll to position [152, 0]
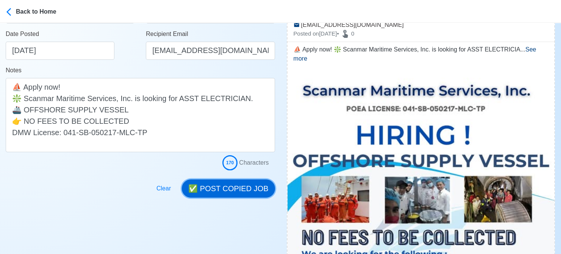
click at [249, 189] on button "✅ POST COPIED JOB" at bounding box center [228, 189] width 93 height 18
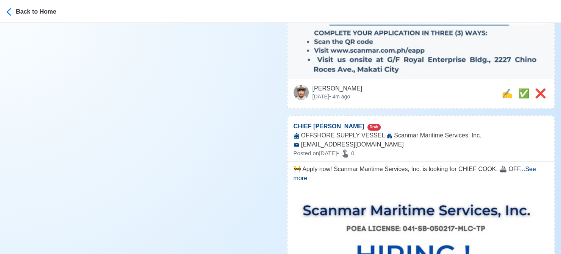
scroll to position [530, 0]
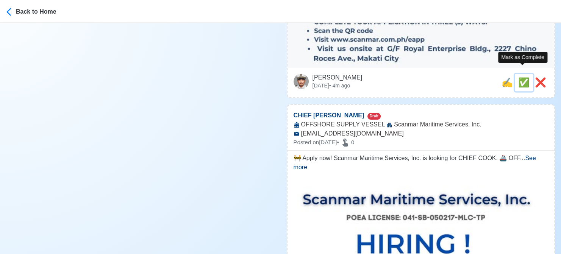
click at [462, 77] on span "✅" at bounding box center [523, 82] width 11 height 10
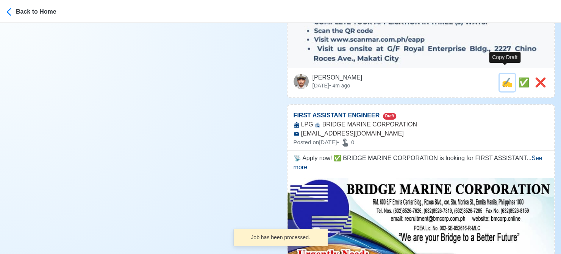
click at [462, 77] on span "✍️" at bounding box center [507, 82] width 11 height 10
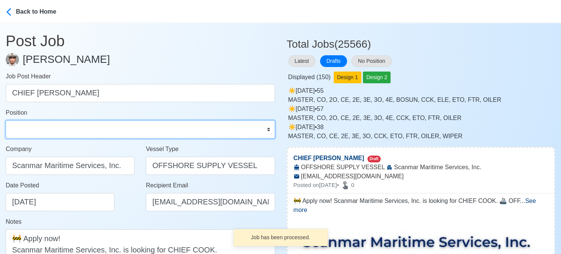
click at [64, 123] on select "Master Chief Officer 2nd Officer 3rd Officer Junior Officer Chief Engineer 2nd …" at bounding box center [140, 129] width 269 height 18
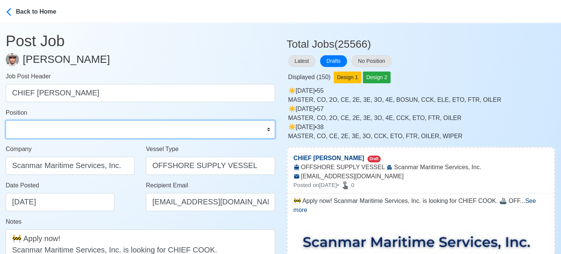
click at [6, 120] on select "Master Chief Officer 2nd Officer 3rd Officer Junior Officer Chief Engineer 2nd …" at bounding box center [140, 129] width 269 height 18
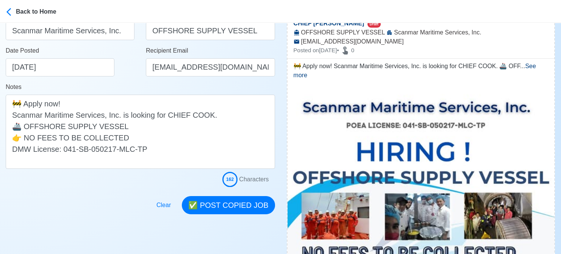
scroll to position [152, 0]
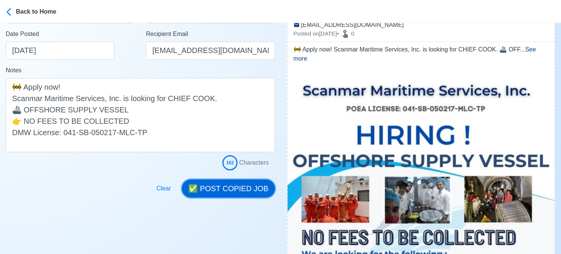
click at [230, 188] on button "✅ POST COPIED JOB" at bounding box center [228, 189] width 93 height 18
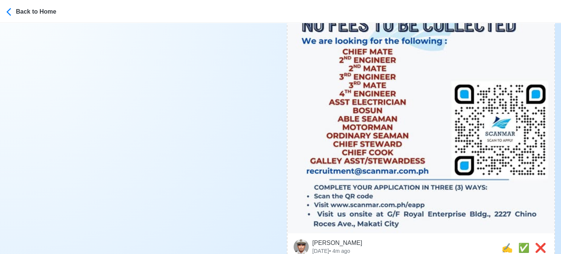
scroll to position [379, 0]
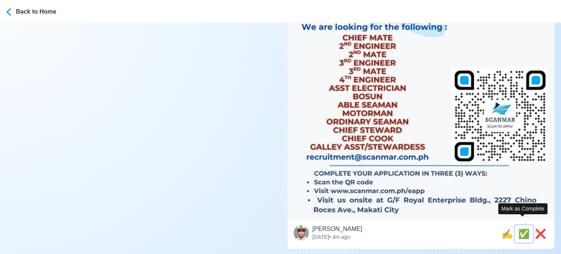
click at [462, 229] on span "✅" at bounding box center [523, 234] width 11 height 10
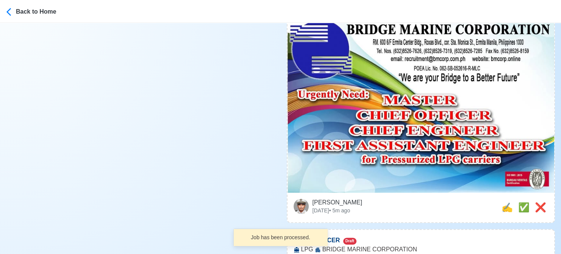
scroll to position [530, 0]
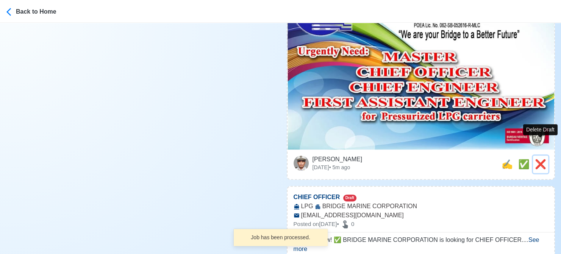
click at [462, 159] on span "❌" at bounding box center [540, 164] width 11 height 10
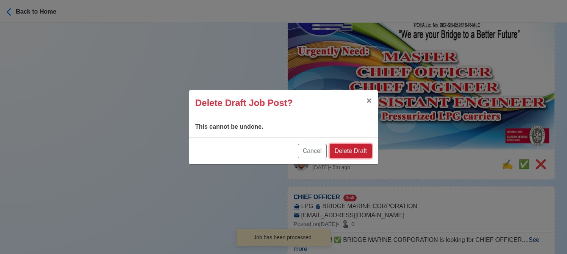
click at [358, 150] on button "Delete Draft" at bounding box center [351, 151] width 42 height 14
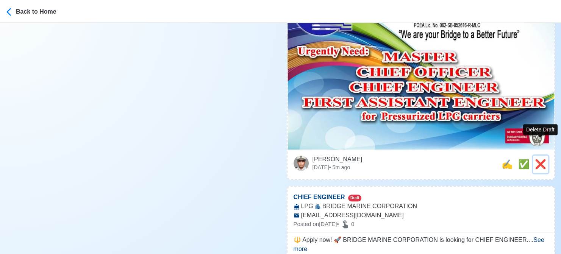
click at [462, 159] on span "❌" at bounding box center [540, 164] width 11 height 10
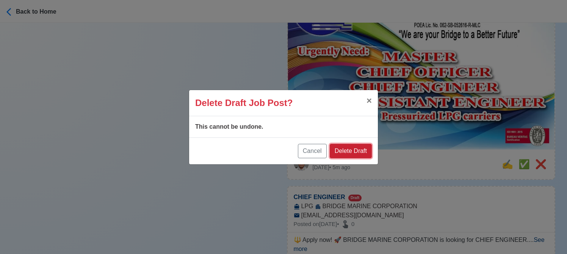
click at [364, 150] on button "Delete Draft" at bounding box center [351, 151] width 42 height 14
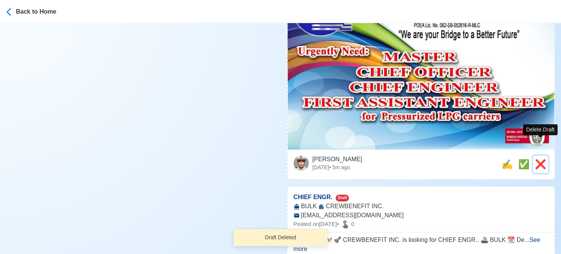
click at [462, 159] on span "❌" at bounding box center [540, 164] width 11 height 10
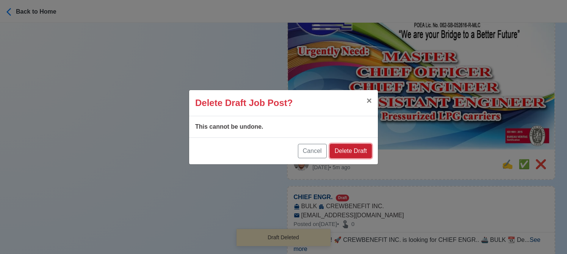
click at [361, 151] on button "Delete Draft" at bounding box center [351, 151] width 42 height 14
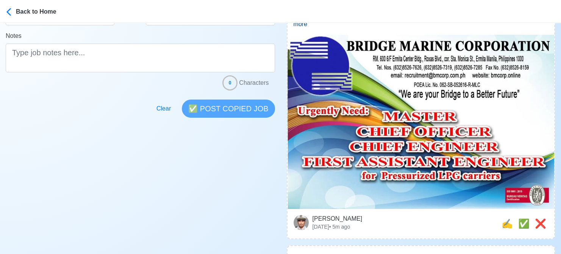
scroll to position [189, 0]
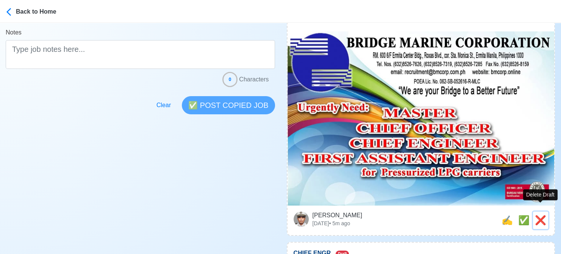
click at [462, 215] on span "❌" at bounding box center [540, 220] width 11 height 10
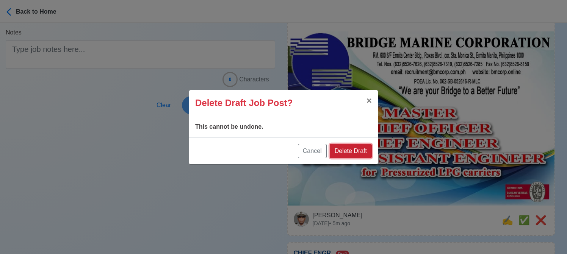
click at [355, 154] on button "Delete Draft" at bounding box center [351, 151] width 42 height 14
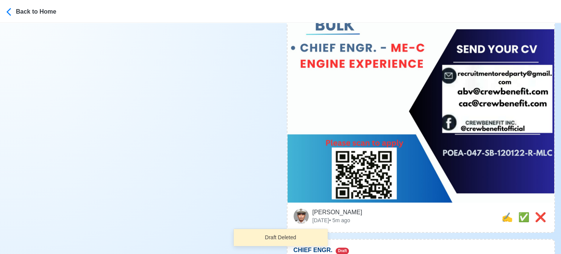
scroll to position [417, 0]
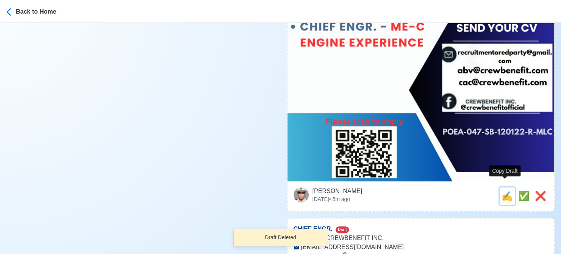
click at [462, 191] on span "✍️" at bounding box center [507, 196] width 11 height 10
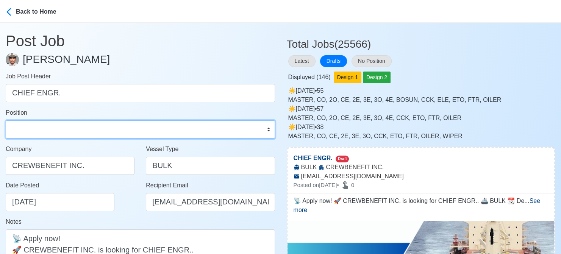
drag, startPoint x: 94, startPoint y: 130, endPoint x: 89, endPoint y: 122, distance: 10.0
click at [94, 130] on select "Master Chief Officer 2nd Officer 3rd Officer Junior Officer Chief Engineer 2nd …" at bounding box center [140, 129] width 269 height 18
click at [6, 120] on select "Master Chief Officer 2nd Officer 3rd Officer Junior Officer Chief Engineer 2nd …" at bounding box center [140, 129] width 269 height 18
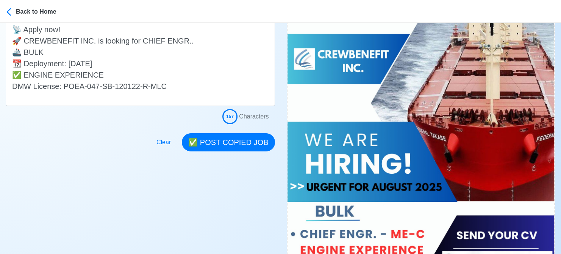
scroll to position [227, 0]
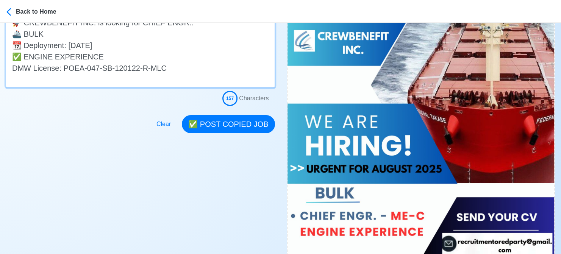
click at [25, 56] on textarea "📡 Apply now! 🚀 CREWBENEFIT INC. is looking for CHIEF ENGR.. 🚢 BULK 📆 Deployment…" at bounding box center [140, 45] width 269 height 86
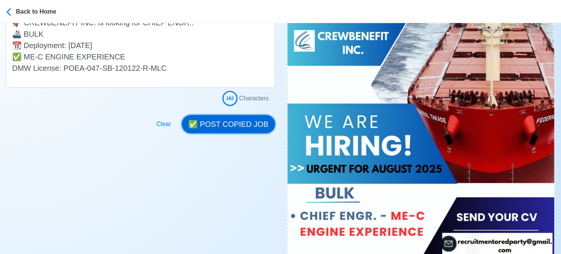
click at [225, 124] on button "✅ POST COPIED JOB" at bounding box center [228, 124] width 93 height 18
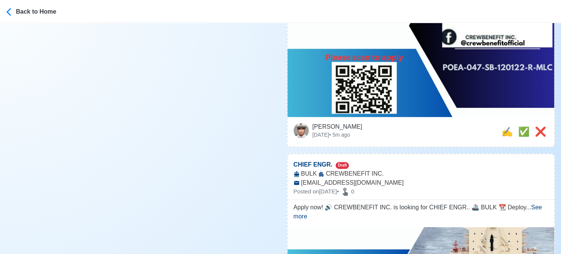
scroll to position [493, 0]
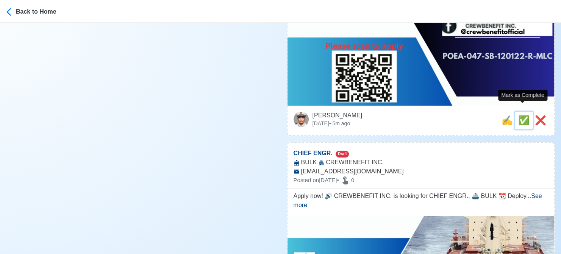
click at [462, 115] on span "✅" at bounding box center [523, 120] width 11 height 10
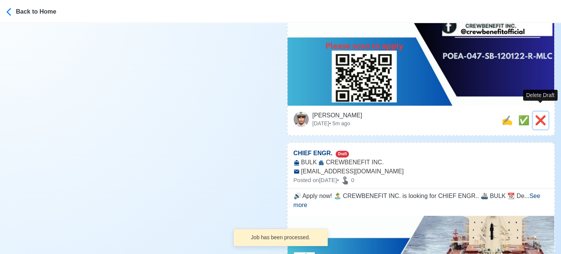
click at [462, 115] on span "❌" at bounding box center [540, 120] width 11 height 10
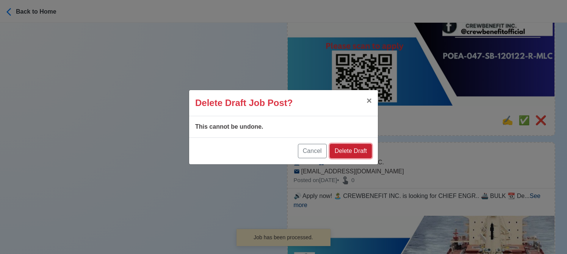
click at [359, 153] on button "Delete Draft" at bounding box center [351, 151] width 42 height 14
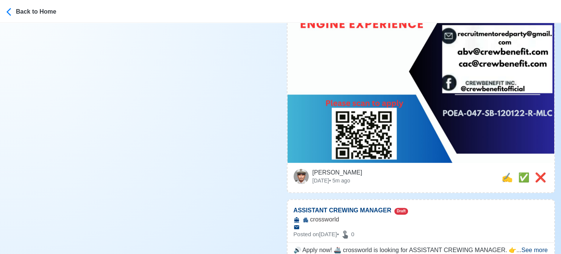
scroll to position [455, 0]
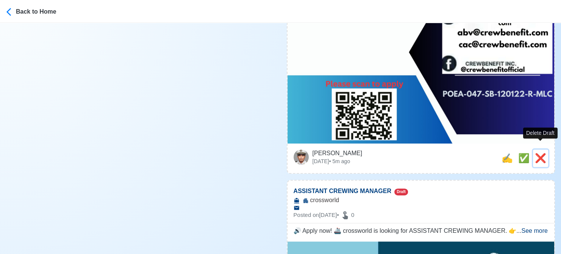
click at [462, 153] on span "❌" at bounding box center [540, 158] width 11 height 10
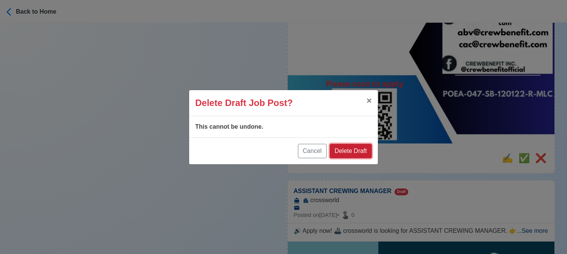
click at [364, 147] on button "Delete Draft" at bounding box center [351, 151] width 42 height 14
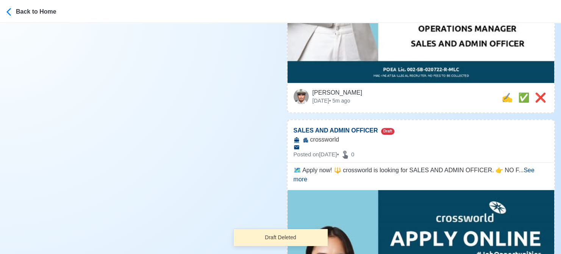
scroll to position [341, 0]
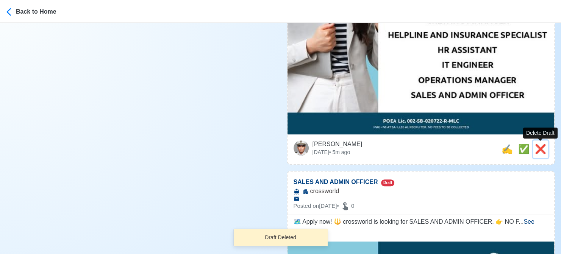
click at [462, 148] on span "❌" at bounding box center [540, 149] width 11 height 10
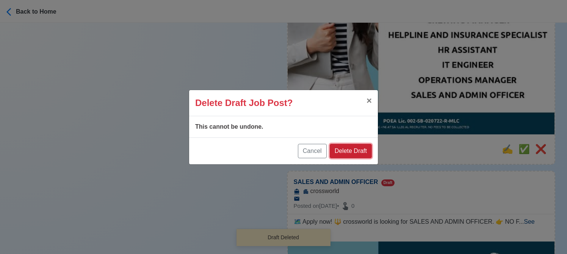
click at [357, 151] on button "Delete Draft" at bounding box center [351, 151] width 42 height 14
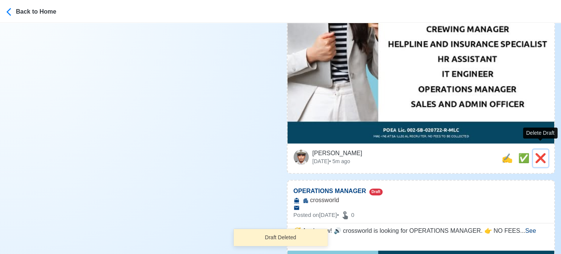
click at [462, 153] on span "❌" at bounding box center [540, 158] width 11 height 10
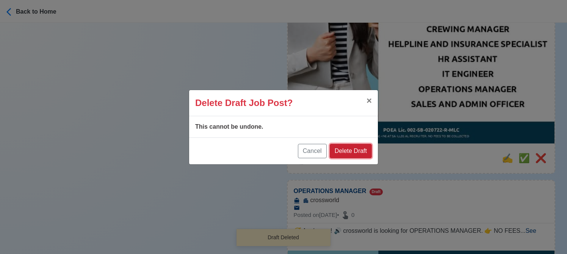
click at [356, 152] on button "Delete Draft" at bounding box center [351, 151] width 42 height 14
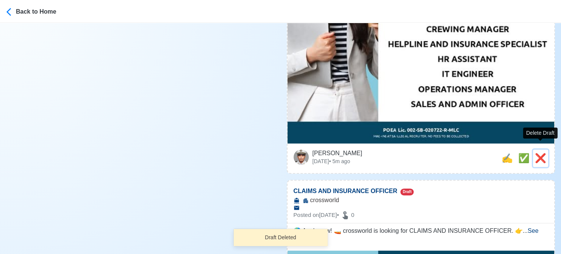
click at [462, 153] on span "❌" at bounding box center [540, 158] width 11 height 10
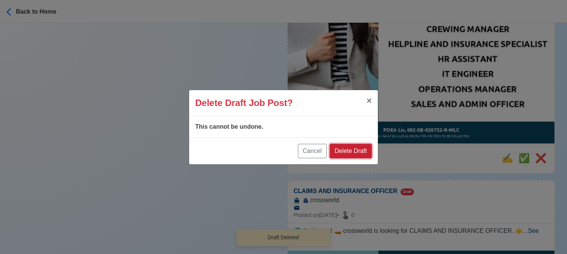
click at [355, 150] on button "Delete Draft" at bounding box center [351, 151] width 42 height 14
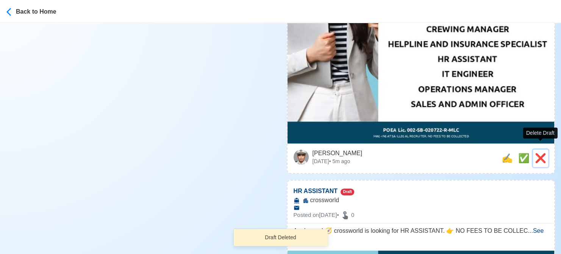
click at [462, 153] on span "❌" at bounding box center [540, 158] width 11 height 10
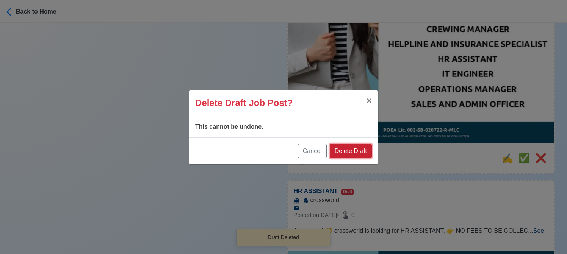
click at [355, 148] on button "Delete Draft" at bounding box center [351, 151] width 42 height 14
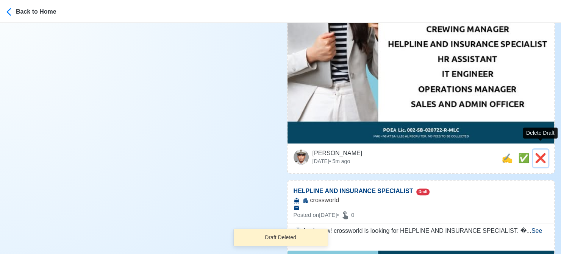
click at [462, 153] on span "❌" at bounding box center [540, 158] width 11 height 10
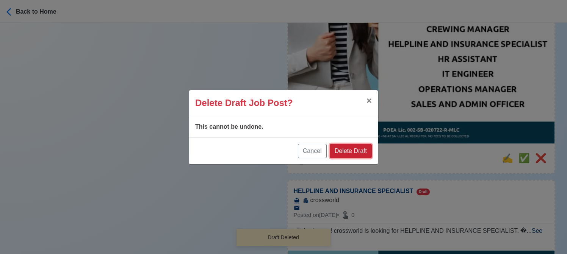
click at [359, 149] on button "Delete Draft" at bounding box center [351, 151] width 42 height 14
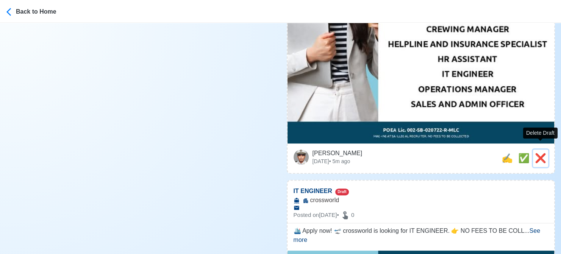
click at [462, 153] on span "❌" at bounding box center [540, 158] width 11 height 10
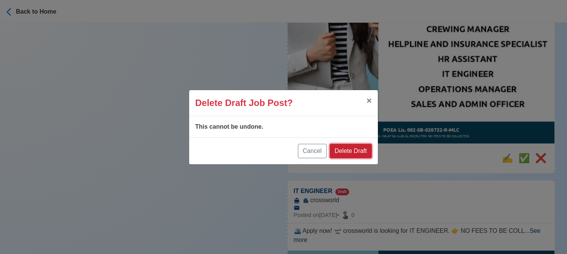
click at [359, 151] on button "Delete Draft" at bounding box center [351, 151] width 42 height 14
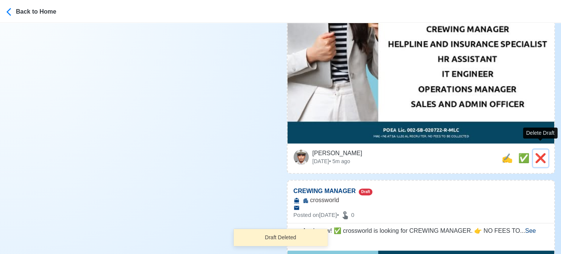
click at [462, 153] on span "❌" at bounding box center [540, 158] width 11 height 10
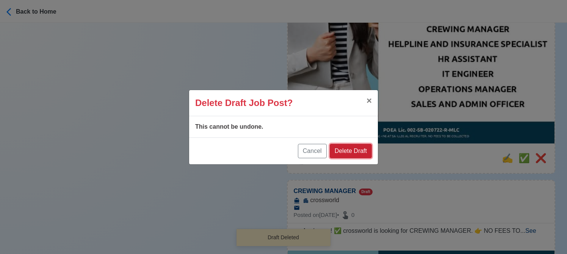
click at [362, 153] on button "Delete Draft" at bounding box center [351, 151] width 42 height 14
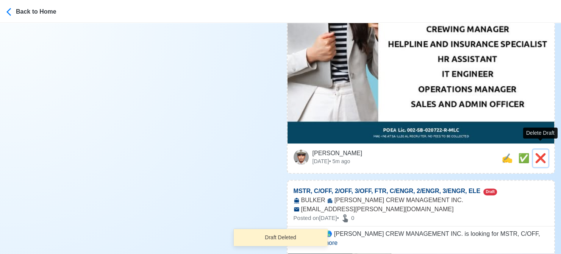
click at [462, 153] on span "❌" at bounding box center [540, 158] width 11 height 10
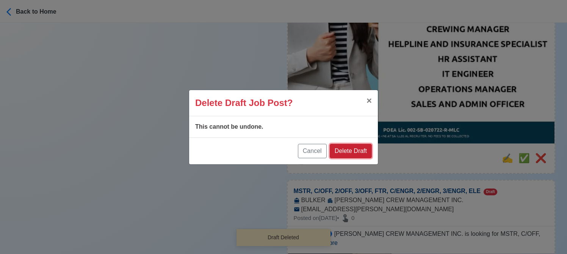
click at [357, 147] on button "Delete Draft" at bounding box center [351, 151] width 42 height 14
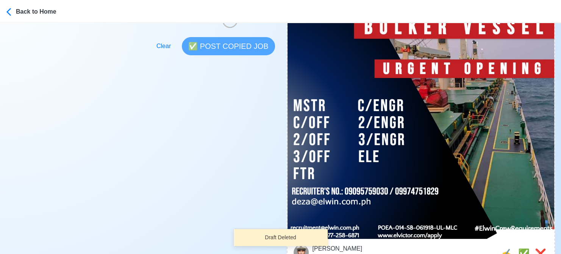
scroll to position [379, 0]
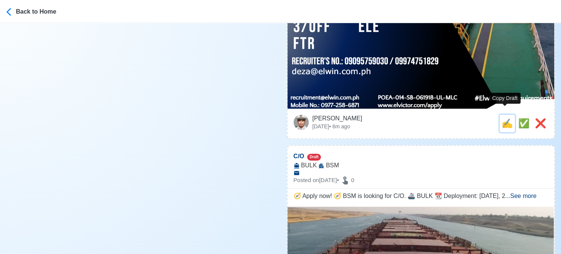
click at [462, 118] on span "✍️" at bounding box center [507, 123] width 11 height 10
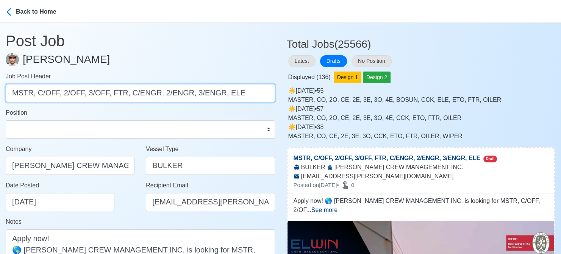
drag, startPoint x: 36, startPoint y: 94, endPoint x: 246, endPoint y: 94, distance: 210.7
click at [246, 94] on input "MSTR, C/OFF, 2/OFF, 3/OFF, FTR, C/ENGR, 2/ENGR, 3/ENGR, ELE" at bounding box center [140, 93] width 269 height 18
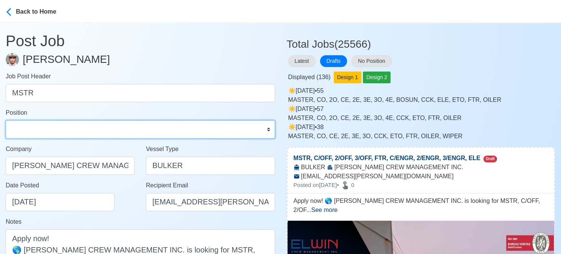
click at [199, 127] on select "Master Chief Officer 2nd Officer 3rd Officer Junior Officer Chief Engineer 2nd …" at bounding box center [140, 129] width 269 height 18
click at [6, 120] on select "Master Chief Officer 2nd Officer 3rd Officer Junior Officer Chief Engineer 2nd …" at bounding box center [140, 129] width 269 height 18
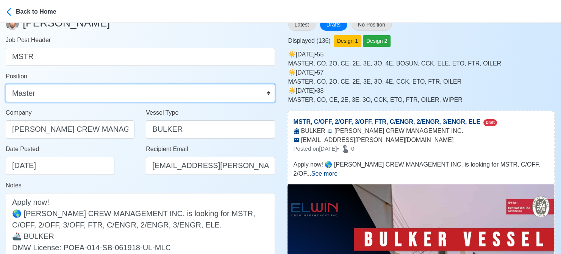
scroll to position [114, 0]
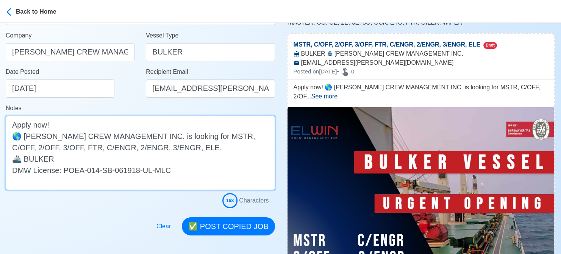
drag, startPoint x: 209, startPoint y: 137, endPoint x: 192, endPoint y: 144, distance: 18.0
click at [192, 144] on textarea "Apply now! 🌎 ELWIN CREW MANAGEMENT INC. is looking for MSTR, C/OFF, 2/OFF, 3/OF…" at bounding box center [140, 153] width 269 height 74
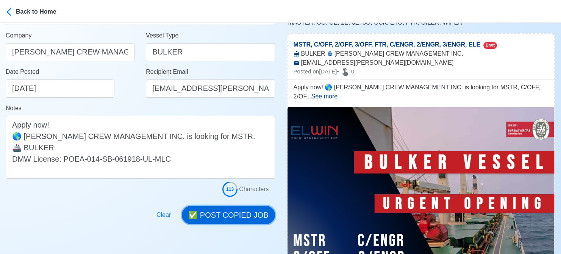
click at [233, 212] on button "✅ POST COPIED JOB" at bounding box center [228, 215] width 93 height 18
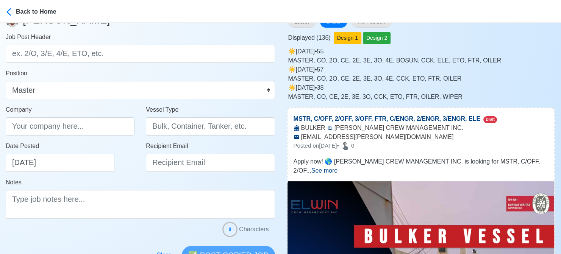
scroll to position [0, 0]
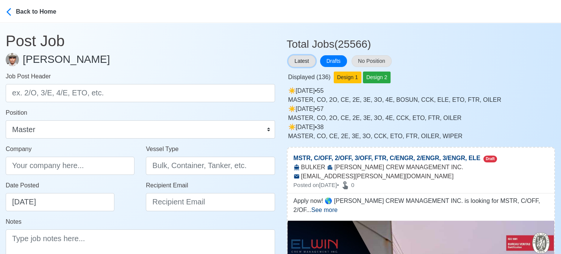
click at [304, 63] on button "Latest" at bounding box center [301, 61] width 27 height 12
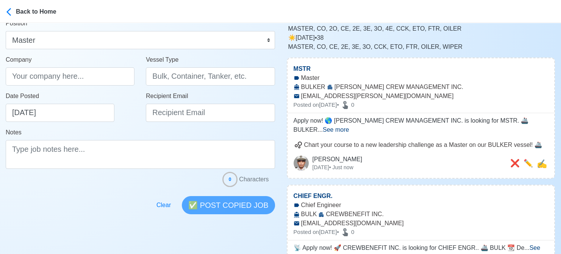
scroll to position [152, 0]
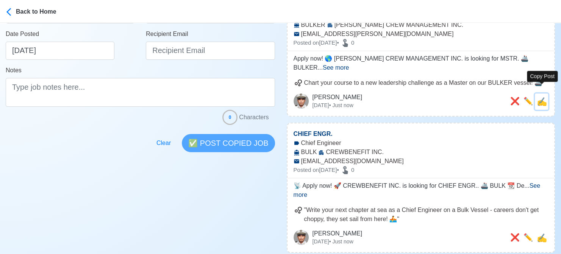
click at [462, 97] on span "✍️" at bounding box center [542, 101] width 10 height 9
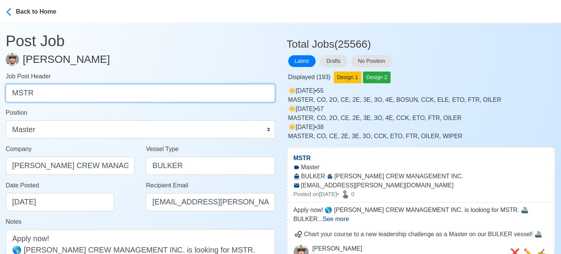
click at [75, 91] on input "MSTR" at bounding box center [140, 93] width 269 height 18
paste input "C/OFF, 2/OFF, 3/OFF, FTR, C/ENGR, 2/ENGR, 3/ENGR, ELE."
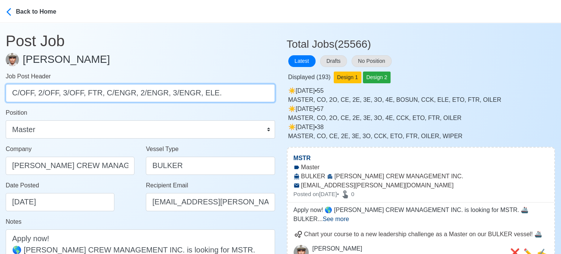
drag, startPoint x: 37, startPoint y: 94, endPoint x: 241, endPoint y: 103, distance: 204.8
click at [241, 103] on form "Job Post Header C/OFF, 2/OFF, 3/OFF, FTR, C/ENGR, 2/ENGR, 3/ENGR, ELE. Position…" at bounding box center [140, 191] width 269 height 239
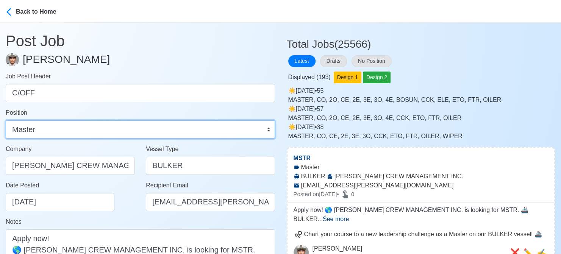
click at [210, 130] on select "Master Chief Officer 2nd Officer 3rd Officer Junior Officer Chief Engineer 2nd …" at bounding box center [140, 129] width 269 height 18
click at [6, 120] on select "Master Chief Officer 2nd Officer 3rd Officer Junior Officer Chief Engineer 2nd …" at bounding box center [140, 129] width 269 height 18
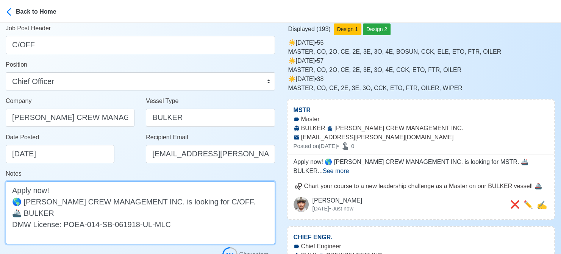
scroll to position [114, 0]
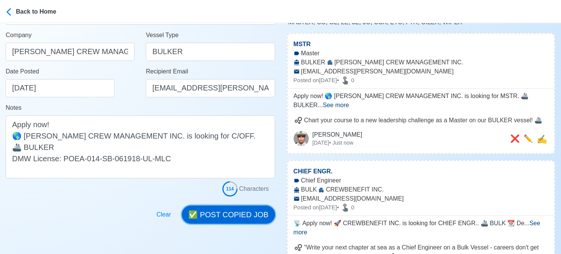
click at [237, 215] on button "✅ POST COPIED JOB" at bounding box center [228, 215] width 93 height 18
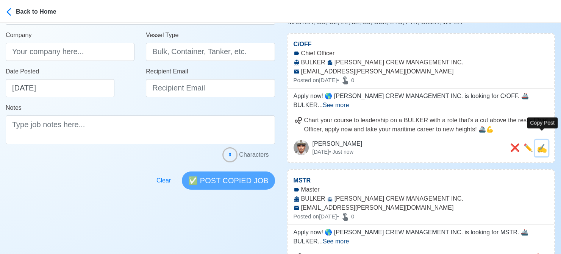
click at [462, 144] on span "✍️" at bounding box center [542, 148] width 10 height 9
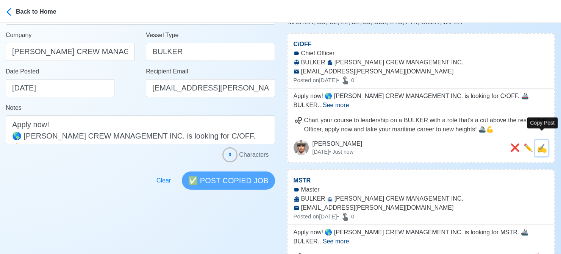
scroll to position [0, 0]
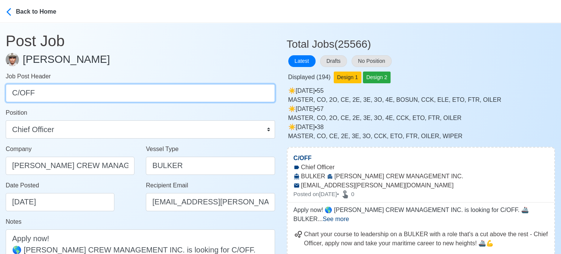
click at [99, 89] on input "C/OFF" at bounding box center [140, 93] width 269 height 18
paste input "2/OFF, 3/OFF, FTR, C/ENGR, 2/ENGR, 3/ENGR, ELE."
drag, startPoint x: 36, startPoint y: 95, endPoint x: 255, endPoint y: 94, distance: 218.6
click at [255, 94] on input "2/OFF, 3/OFF, FTR, C/ENGR, 2/ENGR, 3/ENGR, ELE." at bounding box center [140, 93] width 269 height 18
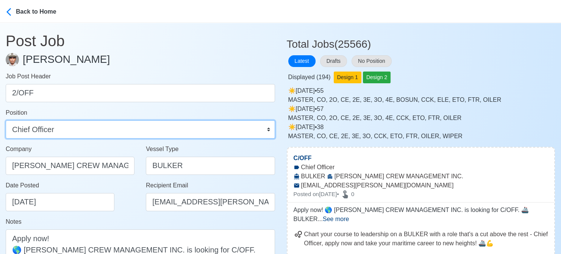
click at [207, 128] on select "Master Chief Officer 2nd Officer 3rd Officer Junior Officer Chief Engineer 2nd …" at bounding box center [140, 129] width 269 height 18
click at [6, 120] on select "Master Chief Officer 2nd Officer 3rd Officer Junior Officer Chief Engineer 2nd …" at bounding box center [140, 129] width 269 height 18
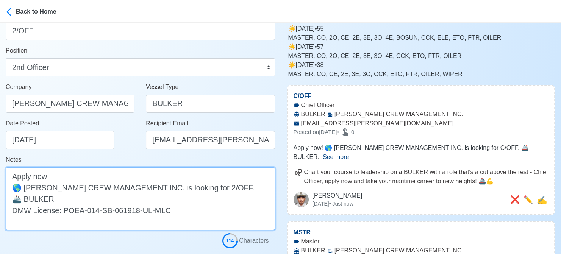
scroll to position [114, 0]
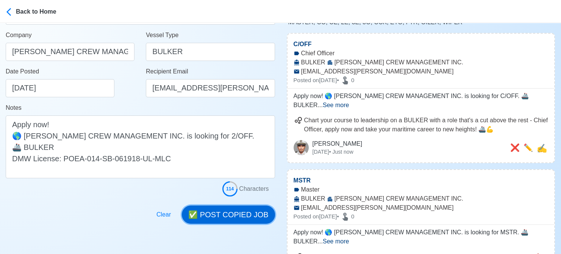
click at [225, 214] on button "✅ POST COPIED JOB" at bounding box center [228, 215] width 93 height 18
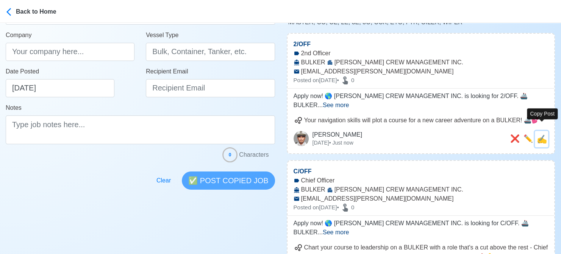
click at [462, 135] on span "✍️" at bounding box center [542, 139] width 10 height 9
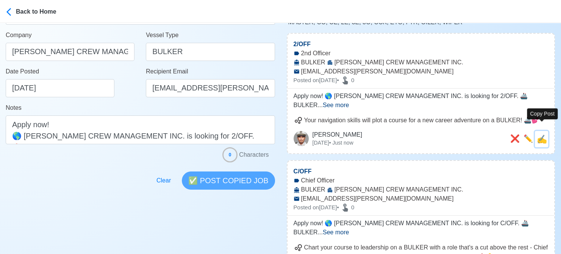
scroll to position [0, 0]
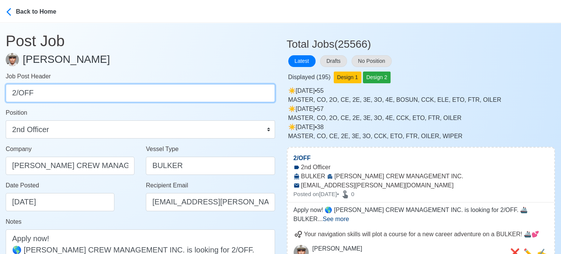
click at [69, 94] on input "2/OFF" at bounding box center [140, 93] width 269 height 18
paste input "3/OFF, FTR, C/ENGR, 2/ENGR, 3/ENGR, ELE."
drag, startPoint x: 36, startPoint y: 94, endPoint x: 183, endPoint y: 95, distance: 147.4
click at [183, 95] on input "3/OFF, FTR, C/ENGR, 2/ENGR, 3/ENGR, ELE." at bounding box center [140, 93] width 269 height 18
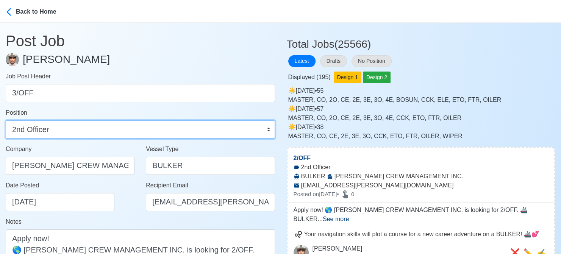
click at [141, 127] on select "Master Chief Officer 2nd Officer 3rd Officer Junior Officer Chief Engineer 2nd …" at bounding box center [140, 129] width 269 height 18
click at [6, 120] on select "Master Chief Officer 2nd Officer 3rd Officer Junior Officer Chief Engineer 2nd …" at bounding box center [140, 129] width 269 height 18
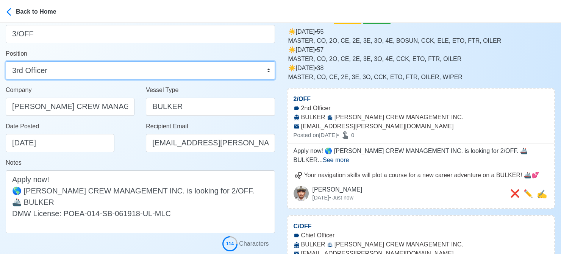
scroll to position [76, 0]
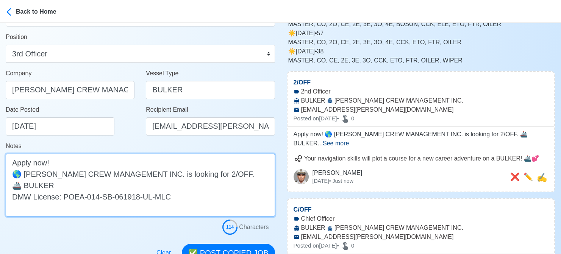
click at [189, 174] on textarea "Apply now! 🌎 ELWIN CREW MANAGEMENT INC. is looking for 2/OFF. 🚢 BULKER DMW Lice…" at bounding box center [140, 185] width 269 height 63
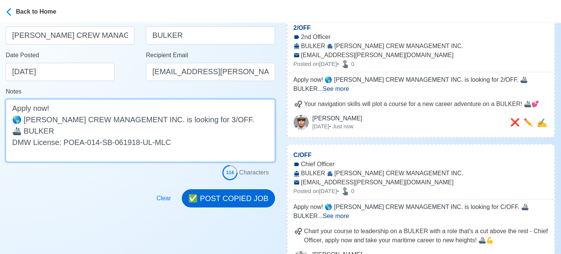
scroll to position [152, 0]
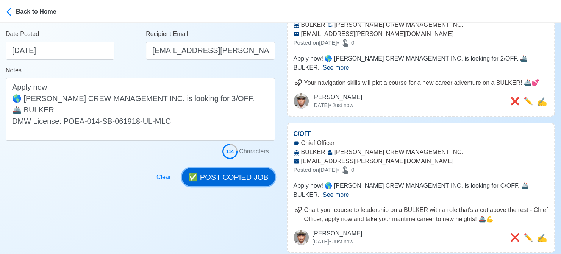
click at [225, 174] on button "✅ POST COPIED JOB" at bounding box center [228, 177] width 93 height 18
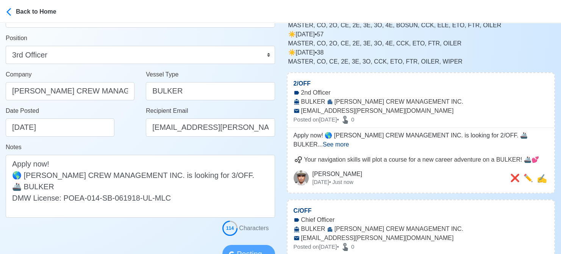
scroll to position [38, 0]
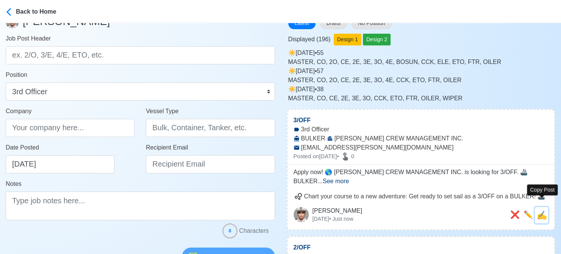
click at [462, 211] on span "✍️" at bounding box center [542, 215] width 10 height 9
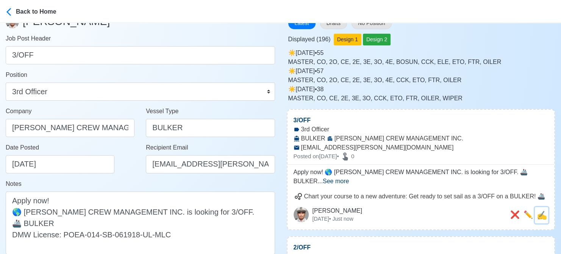
scroll to position [0, 0]
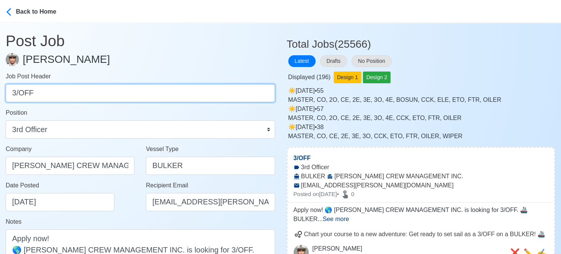
click at [95, 90] on input "3/OFF" at bounding box center [140, 93] width 269 height 18
paste input "FTR, C/ENGR, 2/ENGR, 3/ENGR, ELE."
drag, startPoint x: 28, startPoint y: 95, endPoint x: 134, endPoint y: 98, distance: 106.5
click at [141, 99] on input "FTR, C/ENGR, 2/ENGR, 3/ENGR, ELE." at bounding box center [140, 93] width 269 height 18
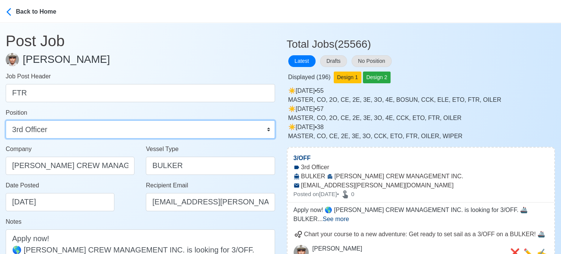
click at [131, 135] on select "Master Chief Officer 2nd Officer 3rd Officer Junior Officer Chief Engineer 2nd …" at bounding box center [140, 129] width 269 height 18
click at [6, 120] on select "Master Chief Officer 2nd Officer 3rd Officer Junior Officer Chief Engineer 2nd …" at bounding box center [140, 129] width 269 height 18
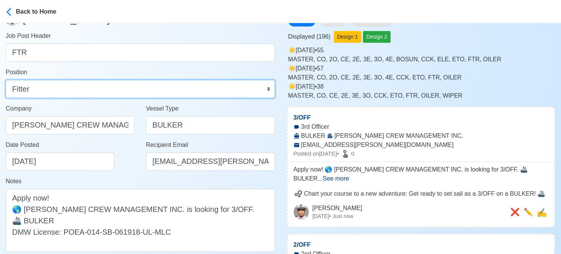
scroll to position [76, 0]
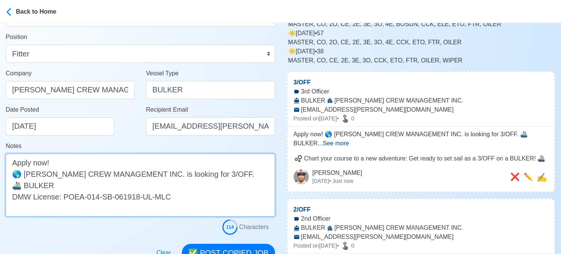
drag, startPoint x: 186, startPoint y: 174, endPoint x: 205, endPoint y: 171, distance: 19.2
click at [205, 171] on textarea "Apply now! 🌎 ELWIN CREW MANAGEMENT INC. is looking for 3/OFF. 🚢 BULKER DMW Lice…" at bounding box center [140, 185] width 269 height 63
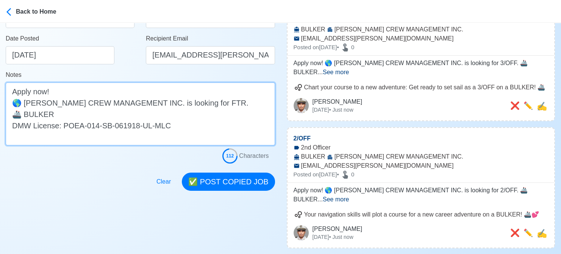
scroll to position [189, 0]
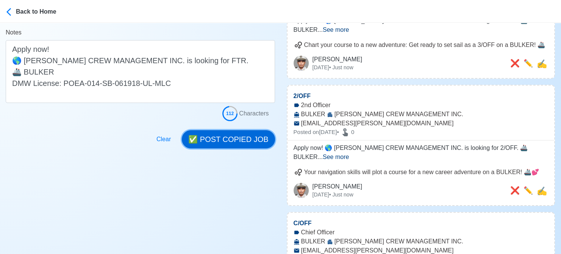
click at [230, 142] on button "✅ POST COPIED JOB" at bounding box center [228, 139] width 93 height 18
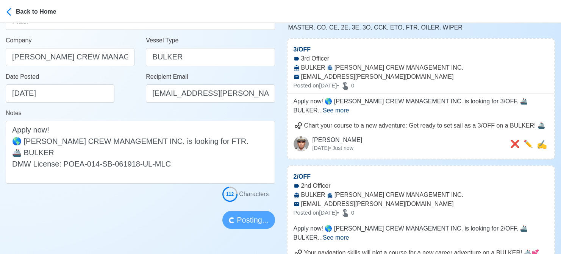
scroll to position [114, 0]
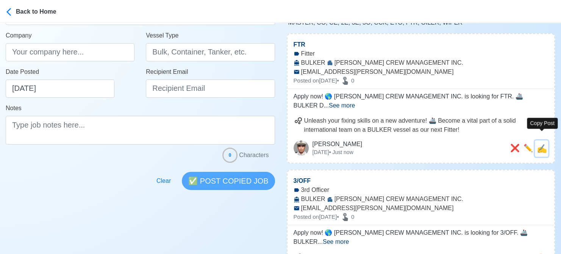
click at [462, 144] on span "✍️" at bounding box center [542, 148] width 10 height 9
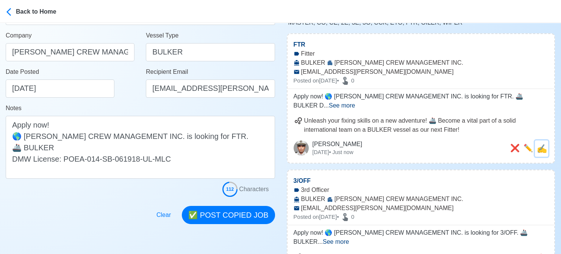
scroll to position [0, 0]
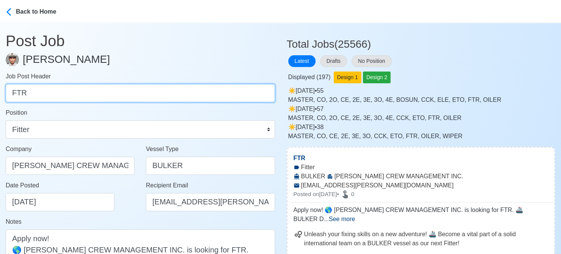
click at [62, 93] on input "FTR" at bounding box center [140, 93] width 269 height 18
paste input "C/ENGR, 2/ENGR, 3/ENGR, ELE."
drag, startPoint x: 43, startPoint y: 93, endPoint x: 118, endPoint y: 94, distance: 75.0
click at [118, 94] on input "C/ENGR, 2/ENGR, 3/ENGR, ELE." at bounding box center [140, 93] width 269 height 18
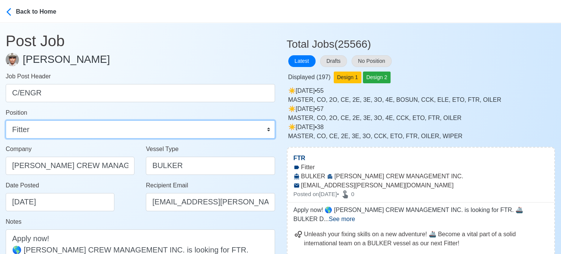
click at [112, 126] on select "Master Chief Officer 2nd Officer 3rd Officer Junior Officer Chief Engineer 2nd …" at bounding box center [140, 129] width 269 height 18
click at [6, 120] on select "Master Chief Officer 2nd Officer 3rd Officer Junior Officer Chief Engineer 2nd …" at bounding box center [140, 129] width 269 height 18
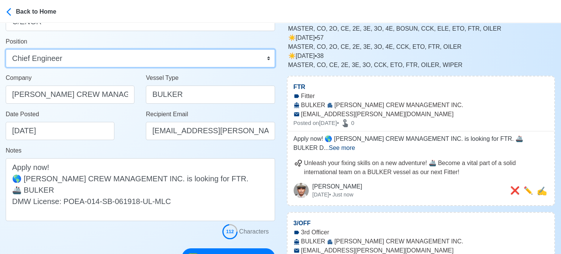
scroll to position [76, 0]
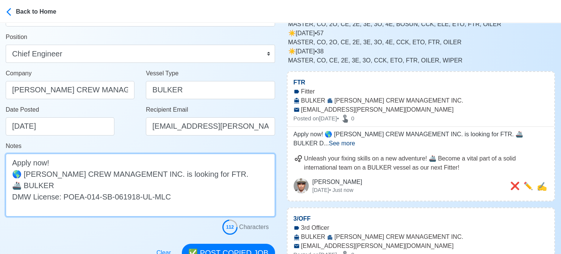
click at [186, 172] on textarea "Apply now! 🌎 ELWIN CREW MANAGEMENT INC. is looking for FTR. 🚢 BULKER DMW Licens…" at bounding box center [140, 185] width 269 height 63
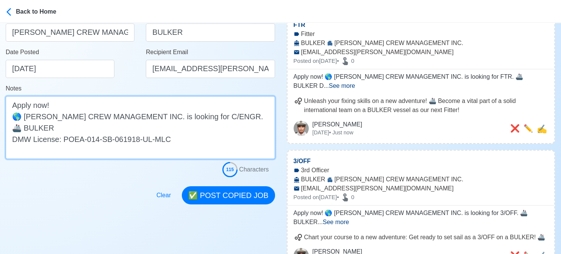
scroll to position [152, 0]
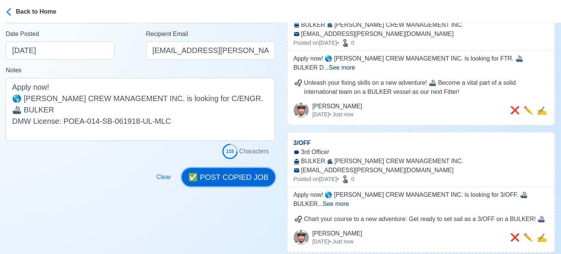
click at [232, 173] on button "✅ POST COPIED JOB" at bounding box center [228, 177] width 93 height 18
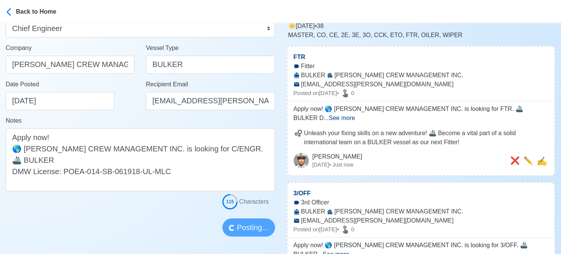
scroll to position [76, 0]
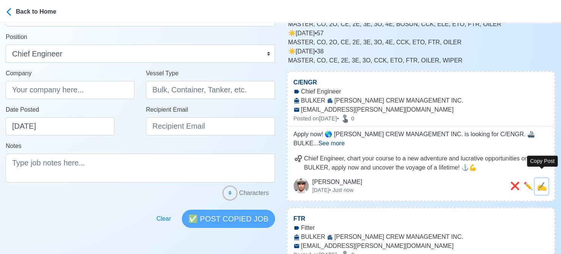
click at [462, 182] on span "✍️" at bounding box center [542, 186] width 10 height 9
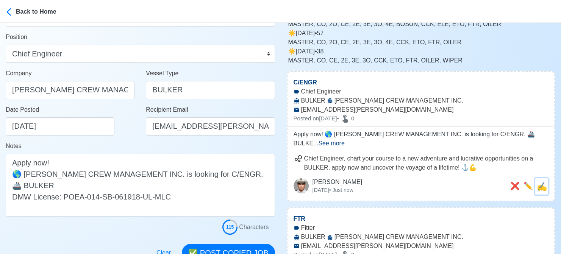
scroll to position [0, 0]
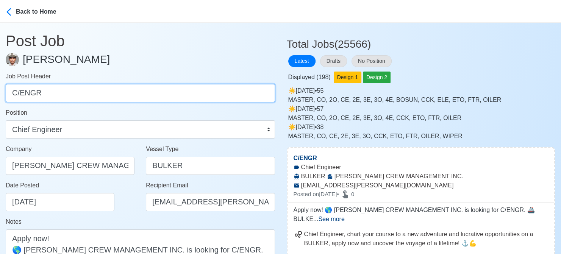
click at [61, 94] on input "C/ENGR" at bounding box center [140, 93] width 269 height 18
paste input "2/ENGR, 3/ENGR, ELE."
drag, startPoint x: 42, startPoint y: 95, endPoint x: 124, endPoint y: 95, distance: 81.5
click at [124, 95] on input "2/ENGR, 3/ENGR, ELE." at bounding box center [140, 93] width 269 height 18
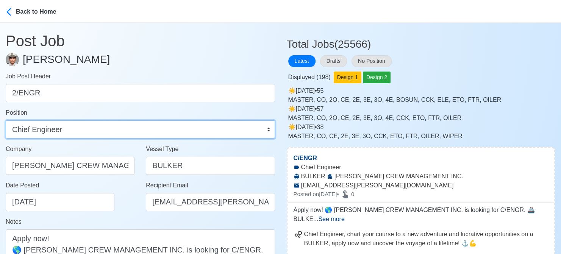
click at [120, 128] on select "Master Chief Officer 2nd Officer 3rd Officer Junior Officer Chief Engineer 2nd …" at bounding box center [140, 129] width 269 height 18
click at [6, 120] on select "Master Chief Officer 2nd Officer 3rd Officer Junior Officer Chief Engineer 2nd …" at bounding box center [140, 129] width 269 height 18
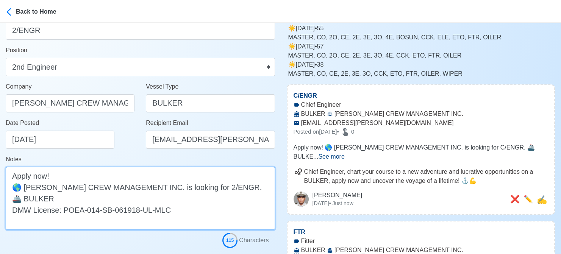
scroll to position [76, 0]
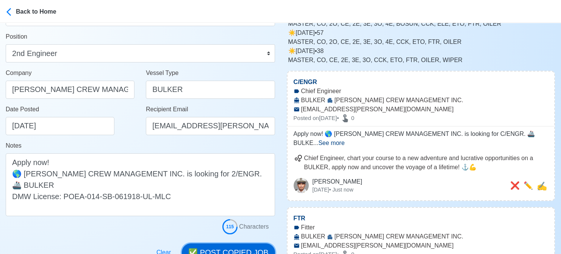
click at [255, 249] on button "✅ POST COPIED JOB" at bounding box center [228, 253] width 93 height 18
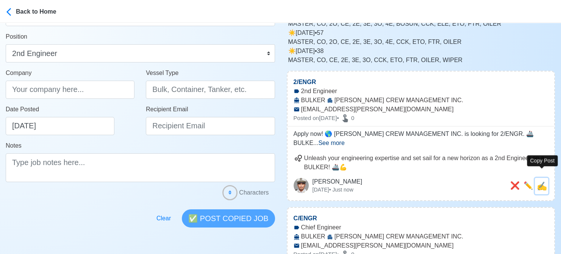
click at [462, 182] on span "✍️" at bounding box center [542, 186] width 10 height 9
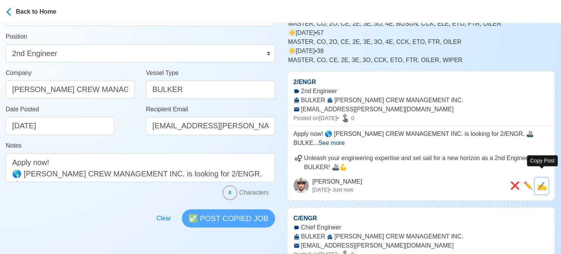
scroll to position [0, 0]
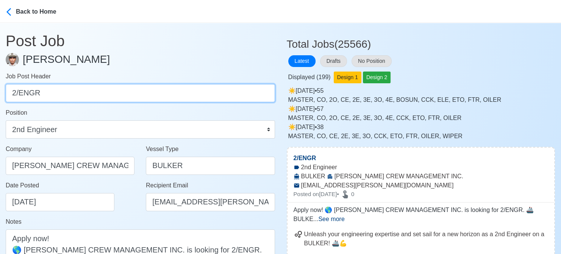
click at [118, 97] on input "2/ENGR" at bounding box center [140, 93] width 269 height 18
paste input "3/ENGR, ELE."
drag, startPoint x: 41, startPoint y: 93, endPoint x: 53, endPoint y: 94, distance: 11.8
click at [53, 94] on input "3/ENGR, ELE." at bounding box center [140, 93] width 269 height 18
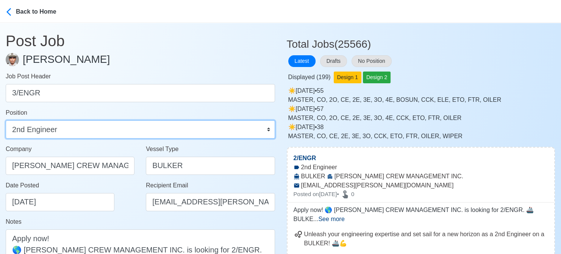
click at [62, 124] on select "Master Chief Officer 2nd Officer 3rd Officer Junior Officer Chief Engineer 2nd …" at bounding box center [140, 129] width 269 height 18
click at [6, 120] on select "Master Chief Officer 2nd Officer 3rd Officer Junior Officer Chief Engineer 2nd …" at bounding box center [140, 129] width 269 height 18
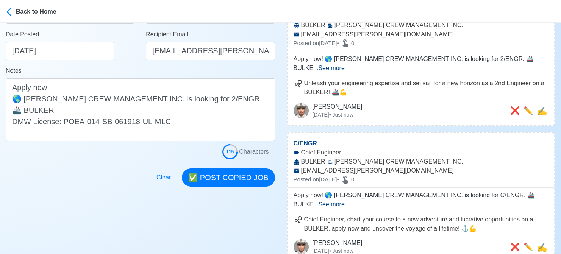
scroll to position [152, 0]
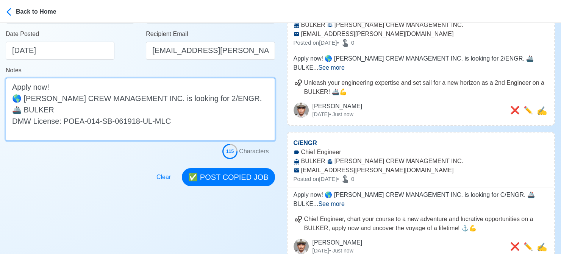
click at [188, 98] on textarea "Apply now! 🌎 ELWIN CREW MANAGEMENT INC. is looking for 2/ENGR. 🚢 BULKER DMW Lic…" at bounding box center [140, 109] width 269 height 63
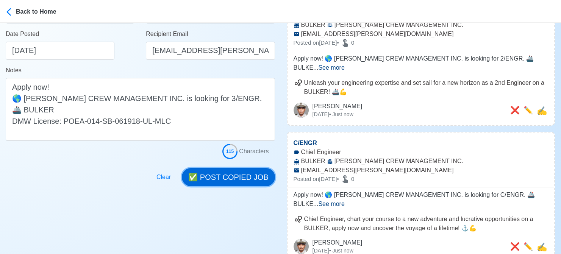
click at [228, 169] on button "✅ POST COPIED JOB" at bounding box center [228, 177] width 93 height 18
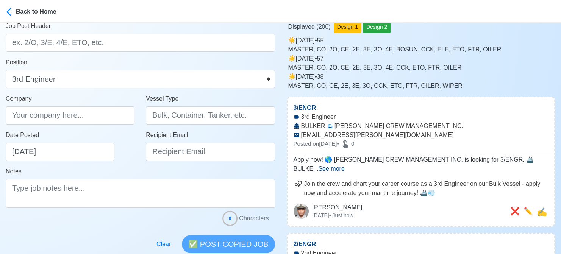
scroll to position [38, 0]
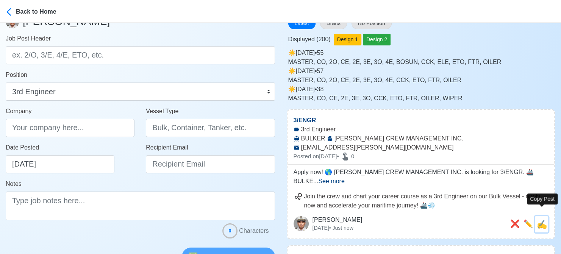
click at [462, 220] on span "✍️" at bounding box center [542, 224] width 10 height 9
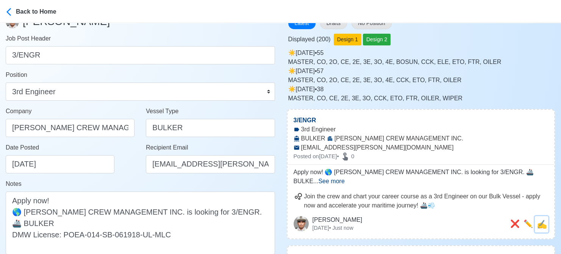
scroll to position [0, 0]
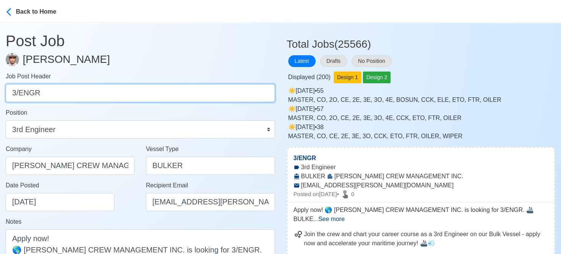
click at [127, 92] on input "3/ENGR" at bounding box center [140, 93] width 269 height 18
paste input "ELE"
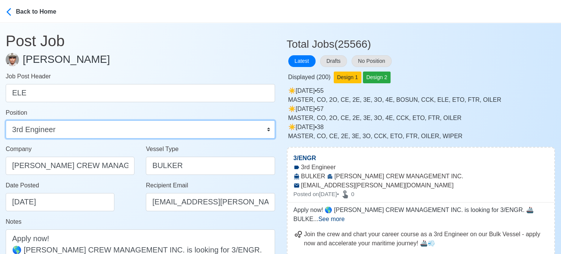
click at [86, 131] on select "Master Chief Officer 2nd Officer 3rd Officer Junior Officer Chief Engineer 2nd …" at bounding box center [140, 129] width 269 height 18
click at [6, 120] on select "Master Chief Officer 2nd Officer 3rd Officer Junior Officer Chief Engineer 2nd …" at bounding box center [140, 129] width 269 height 18
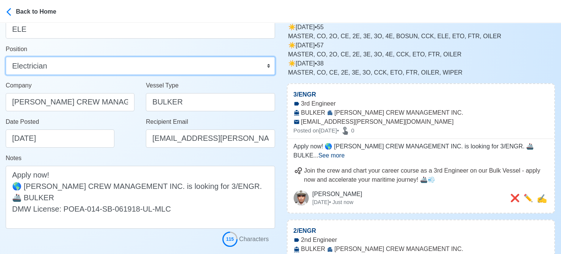
scroll to position [76, 0]
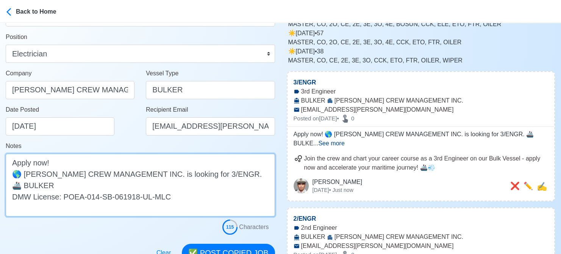
drag, startPoint x: 205, startPoint y: 171, endPoint x: 211, endPoint y: 171, distance: 6.1
click at [211, 171] on textarea "Apply now! 🌎 ELWIN CREW MANAGEMENT INC. is looking for 3/ENGR. 🚢 BULKER DMW Lic…" at bounding box center [140, 185] width 269 height 63
paste textarea "ELE"
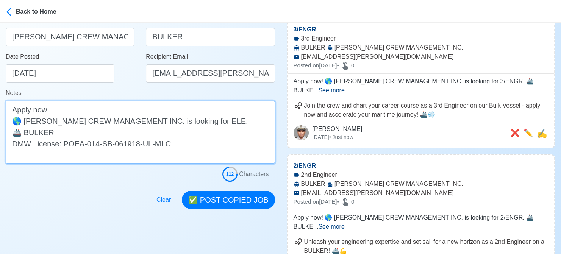
scroll to position [152, 0]
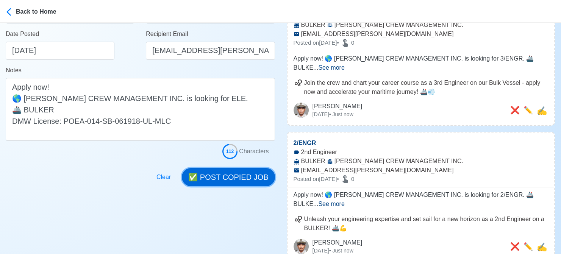
click at [222, 176] on button "✅ POST COPIED JOB" at bounding box center [228, 177] width 93 height 18
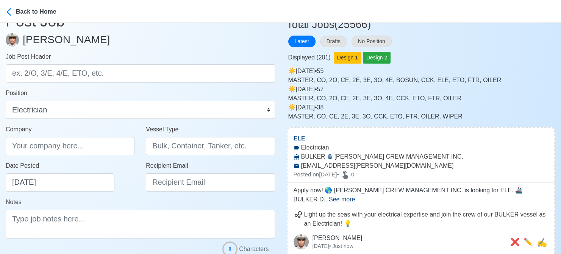
scroll to position [0, 0]
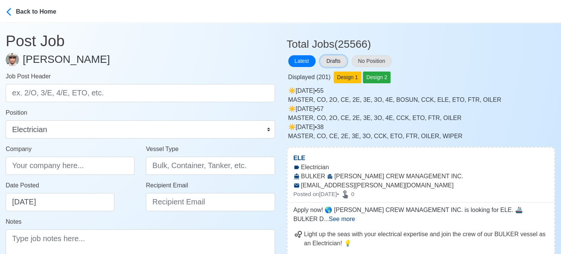
click at [340, 60] on button "Drafts" at bounding box center [333, 61] width 27 height 12
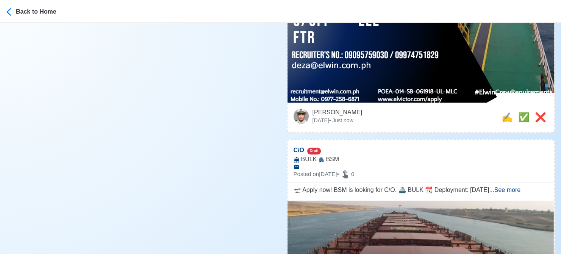
scroll to position [417, 0]
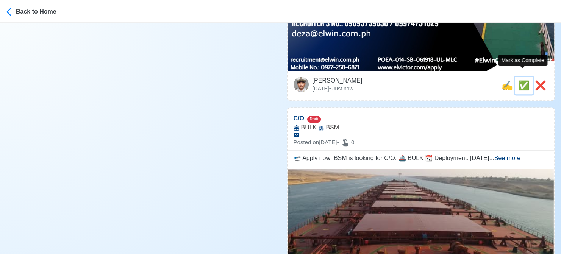
click at [462, 80] on span "✅" at bounding box center [523, 85] width 11 height 10
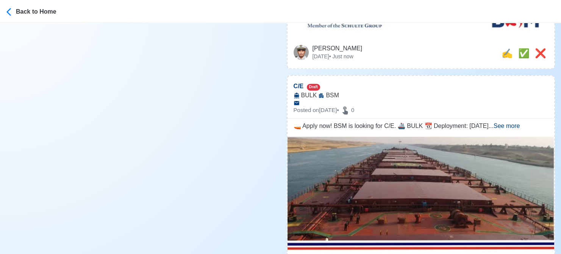
scroll to position [1023, 0]
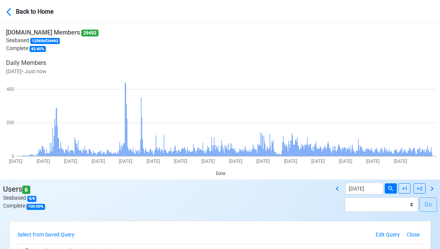
scroll to position [152, 0]
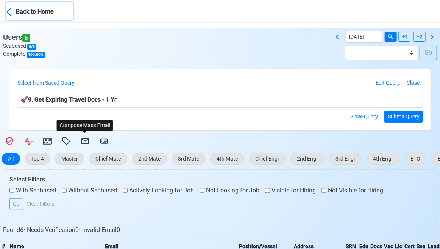
click at [21, 12] on div "Back to Home" at bounding box center [44, 11] width 57 height 11
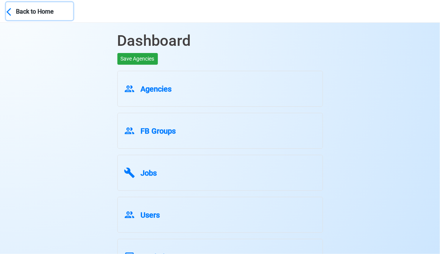
click at [21, 12] on div "Back to Home" at bounding box center [44, 11] width 57 height 11
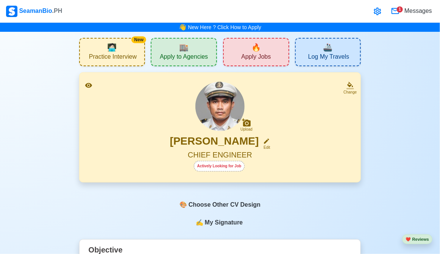
click at [263, 56] on span "Apply Jobs" at bounding box center [256, 57] width 30 height 9
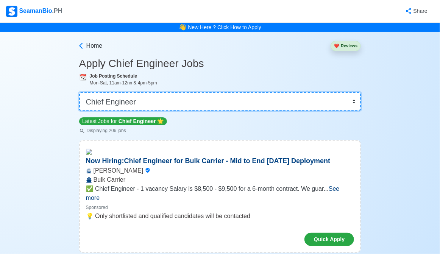
click at [187, 104] on select "👉 Select Rank or Position Master Chief Officer 2nd Officer 3rd Officer Junior O…" at bounding box center [220, 101] width 282 height 18
select select "Chief Officer"
click at [80, 92] on select "👉 Select Rank or Position Master Chief Officer 2nd Officer 3rd Officer Junior O…" at bounding box center [220, 101] width 282 height 18
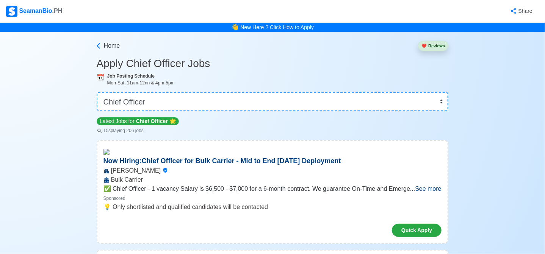
click at [401, 63] on h3 "Apply Chief Officer Jobs" at bounding box center [273, 63] width 352 height 13
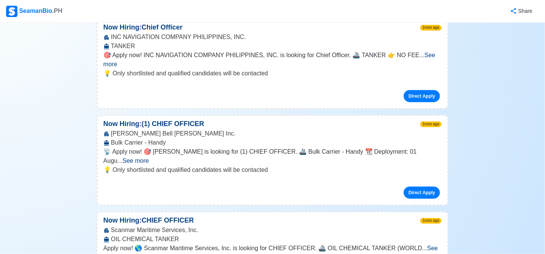
scroll to position [10243, 0]
